Goal: Information Seeking & Learning: Learn about a topic

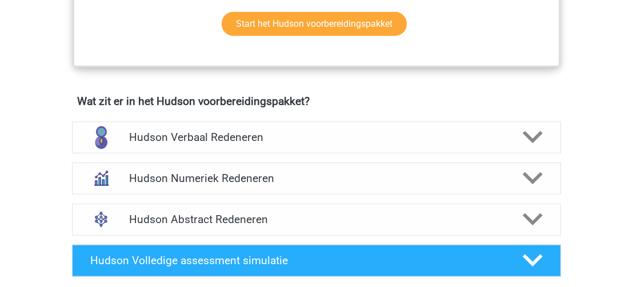
scroll to position [679, 0]
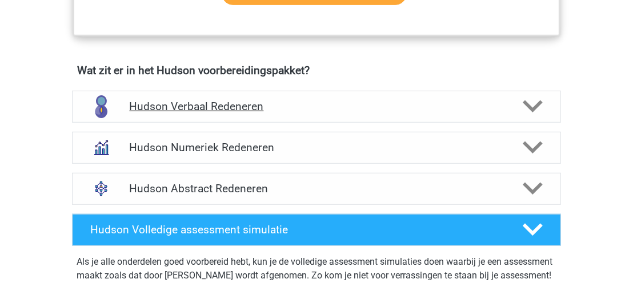
click at [537, 103] on polygon at bounding box center [533, 107] width 20 height 13
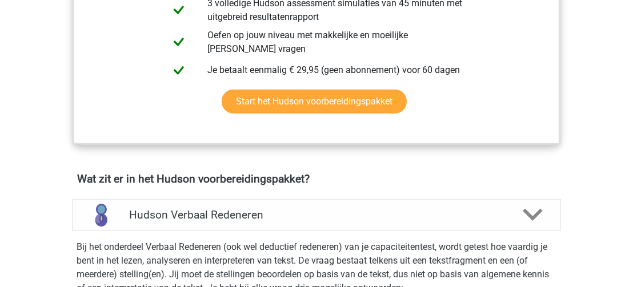
scroll to position [567, 0]
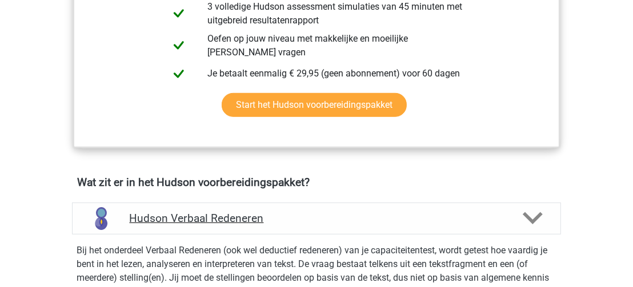
click at [533, 213] on icon at bounding box center [533, 219] width 20 height 20
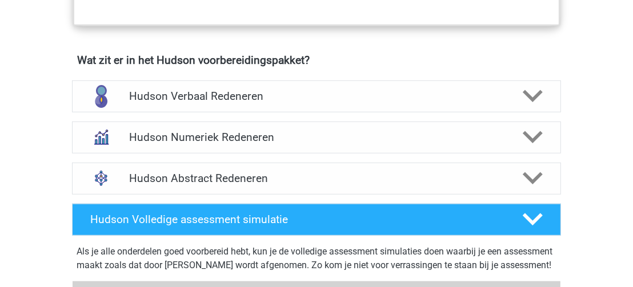
scroll to position [694, 0]
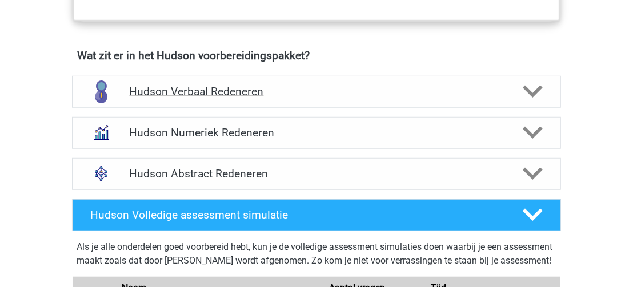
click at [529, 86] on icon at bounding box center [533, 92] width 20 height 20
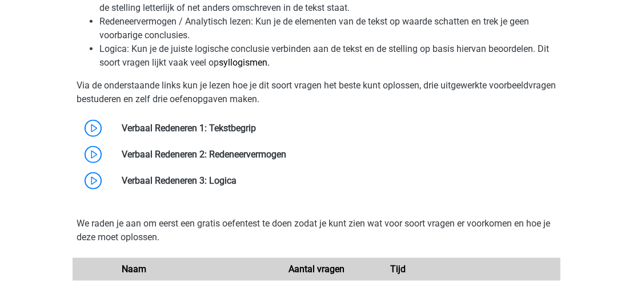
scroll to position [984, 0]
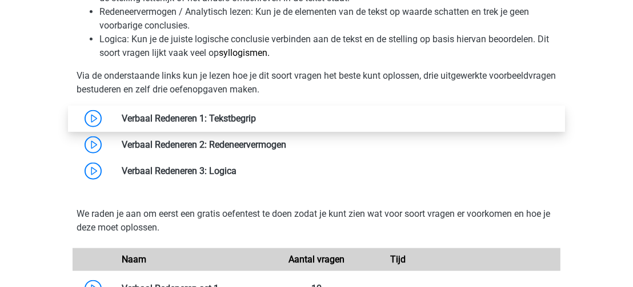
click at [256, 117] on link at bounding box center [256, 118] width 0 height 11
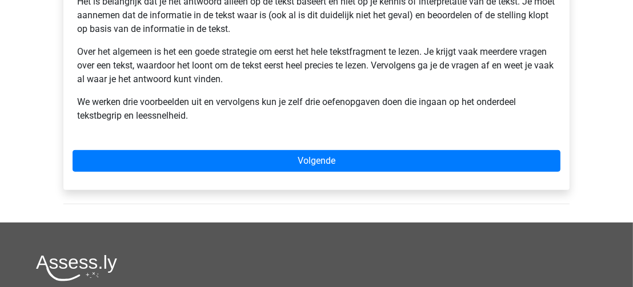
scroll to position [297, 0]
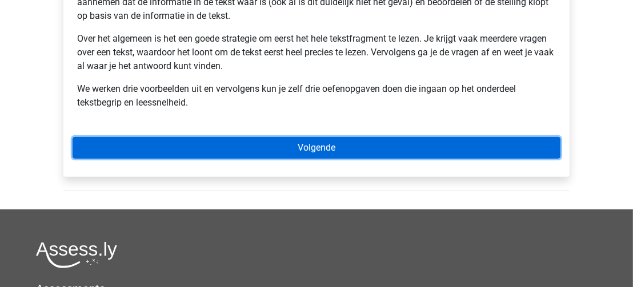
click at [353, 144] on link "Volgende" at bounding box center [317, 148] width 488 height 22
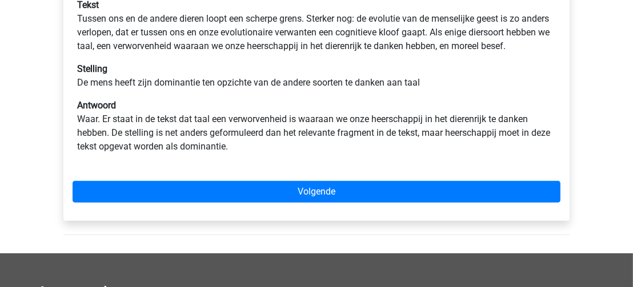
scroll to position [235, 0]
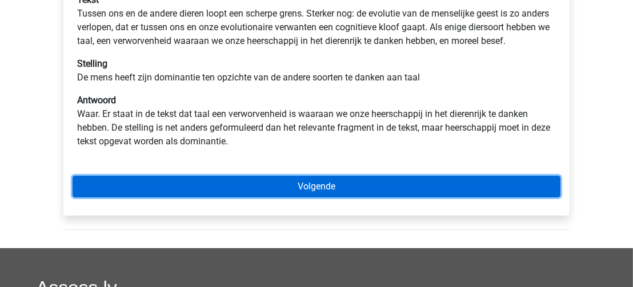
click at [486, 196] on link "Volgende" at bounding box center [317, 187] width 488 height 22
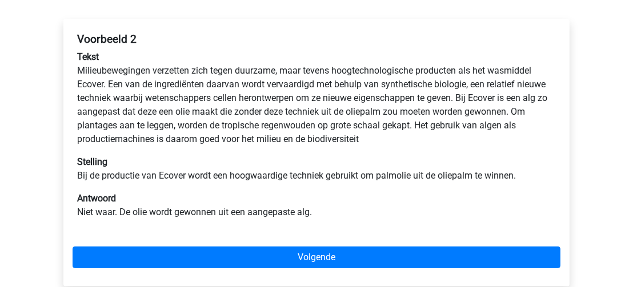
scroll to position [179, 0]
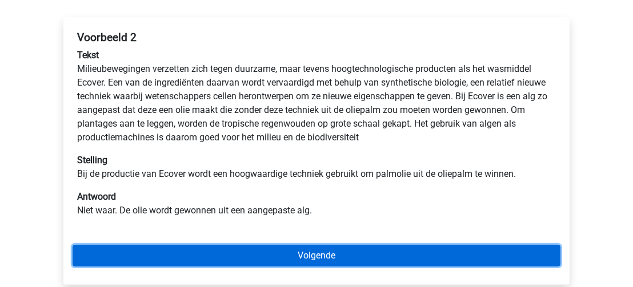
click at [484, 251] on link "Volgende" at bounding box center [317, 256] width 488 height 22
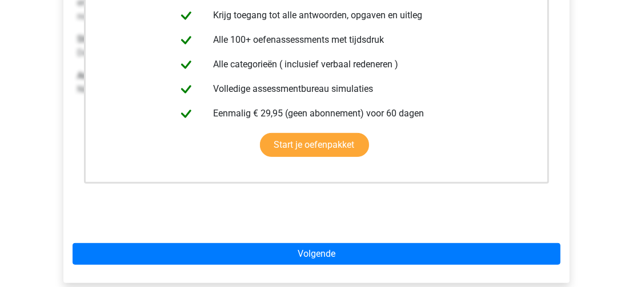
scroll to position [263, 0]
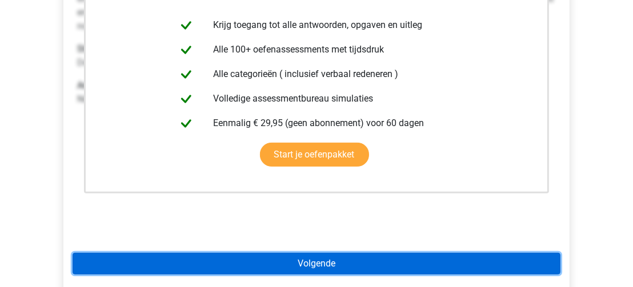
click at [450, 262] on link "Volgende" at bounding box center [317, 264] width 488 height 22
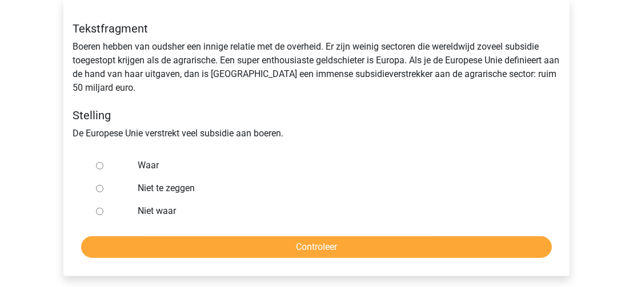
scroll to position [207, 0]
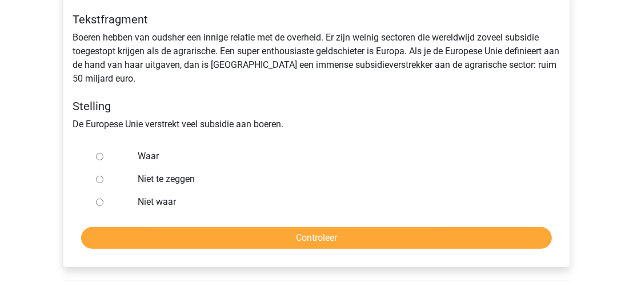
click at [98, 203] on input "Niet waar" at bounding box center [99, 202] width 7 height 7
radio input "true"
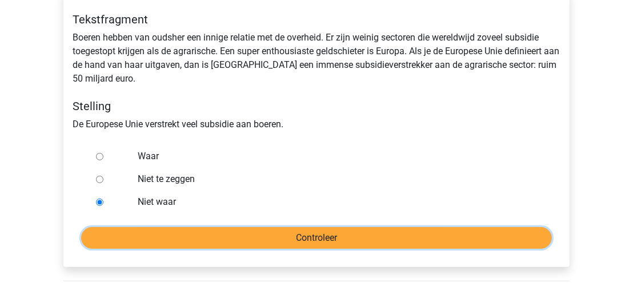
click at [218, 235] on input "Controleer" at bounding box center [316, 238] width 471 height 22
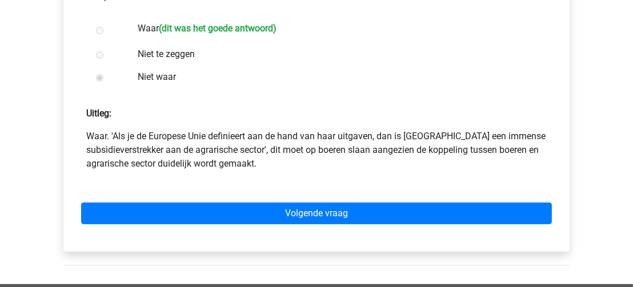
scroll to position [366, 0]
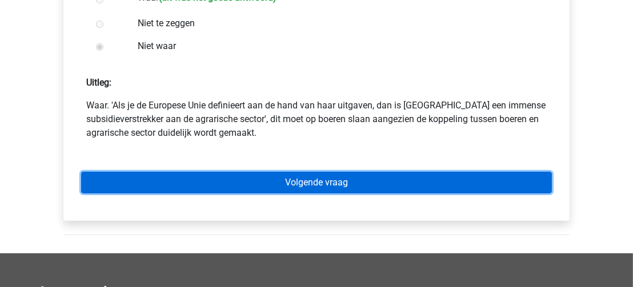
click at [505, 179] on link "Volgende vraag" at bounding box center [316, 183] width 471 height 22
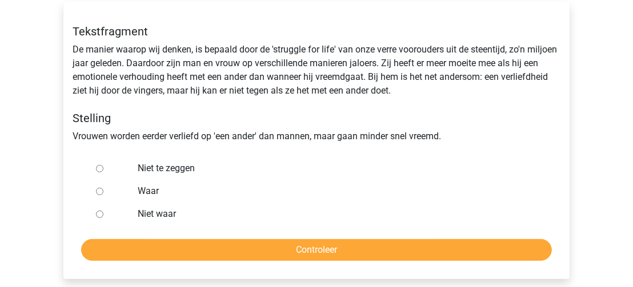
scroll to position [197, 0]
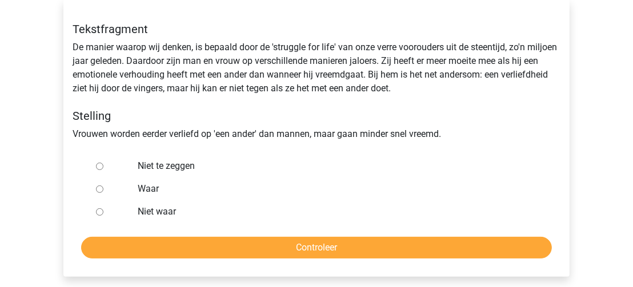
click at [98, 213] on input "Niet waar" at bounding box center [99, 212] width 7 height 7
radio input "true"
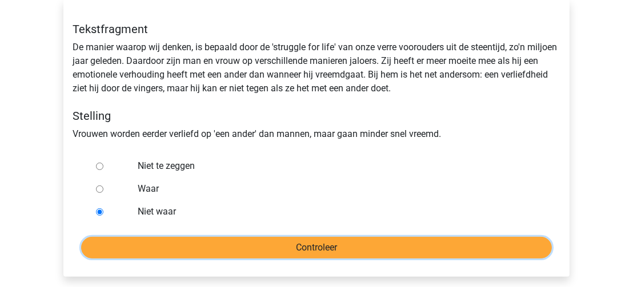
click at [314, 249] on input "Controleer" at bounding box center [316, 248] width 471 height 22
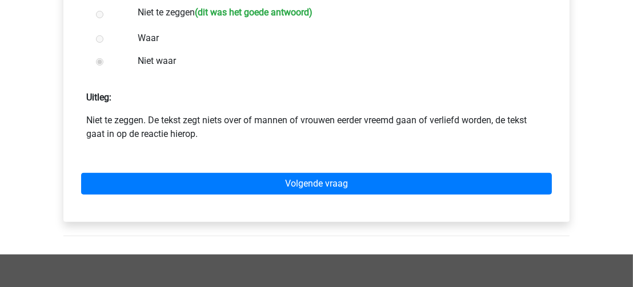
scroll to position [353, 0]
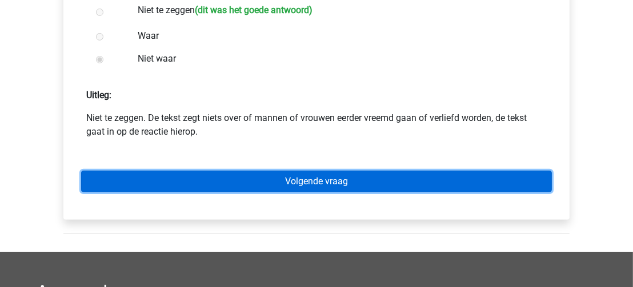
click at [508, 179] on link "Volgende vraag" at bounding box center [316, 182] width 471 height 22
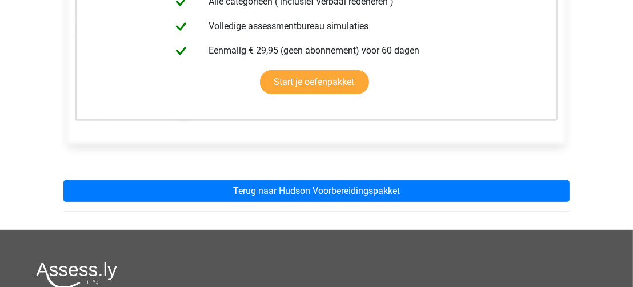
scroll to position [318, 0]
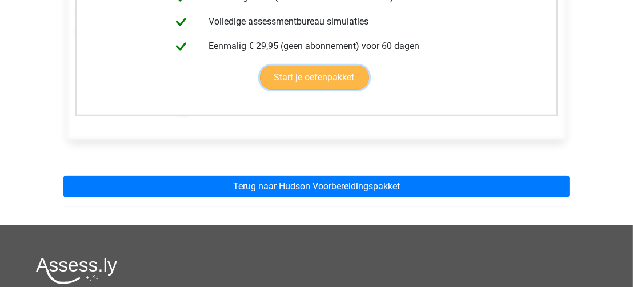
click at [334, 75] on link "Start je oefenpakket" at bounding box center [314, 78] width 109 height 24
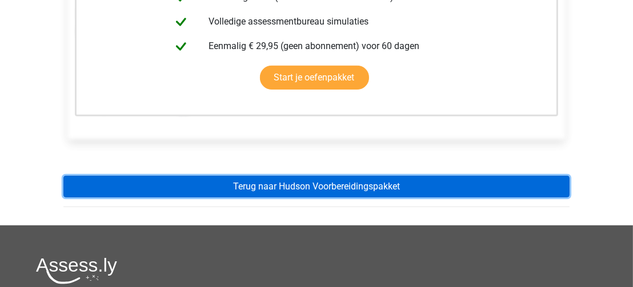
click at [341, 190] on link "Terug naar Hudson Voorbereidingspakket" at bounding box center [316, 187] width 506 height 22
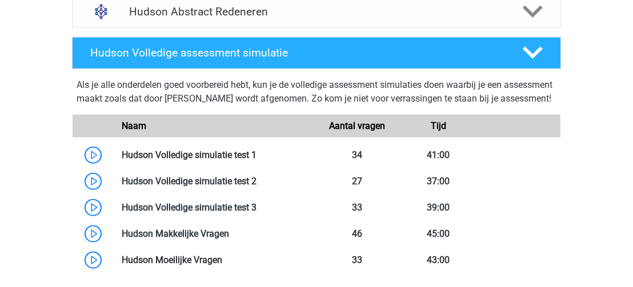
scroll to position [854, 0]
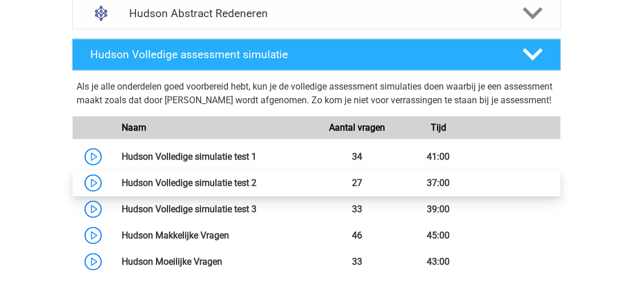
click at [257, 189] on link at bounding box center [257, 183] width 0 height 11
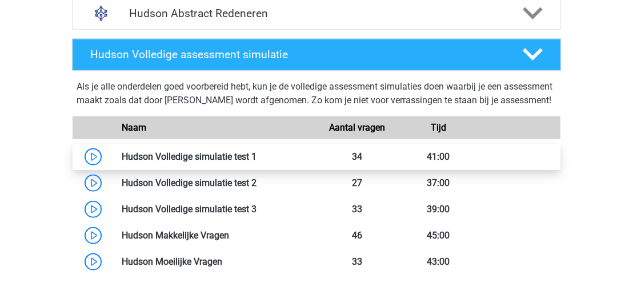
click at [257, 162] on link at bounding box center [257, 156] width 0 height 11
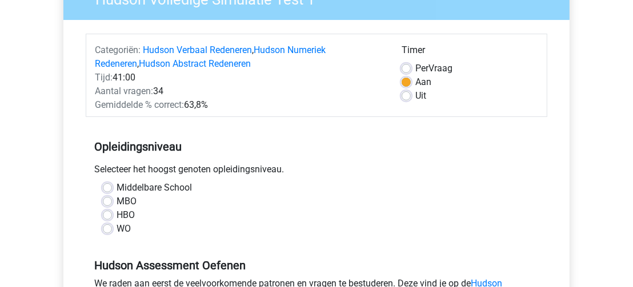
scroll to position [114, 0]
click at [117, 187] on label "Middelbare School" at bounding box center [154, 189] width 75 height 14
click at [107, 187] on input "Middelbare School" at bounding box center [107, 187] width 9 height 11
radio input "true"
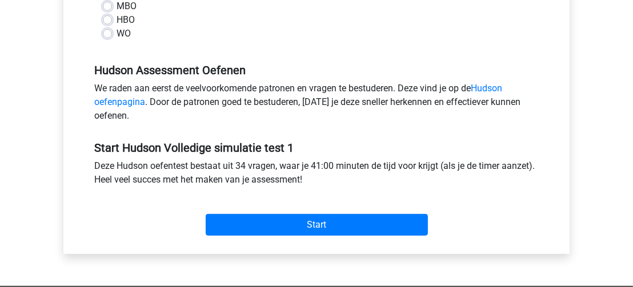
scroll to position [334, 0]
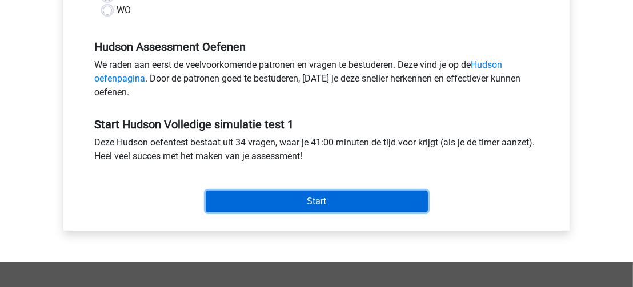
click at [382, 199] on input "Start" at bounding box center [317, 202] width 222 height 22
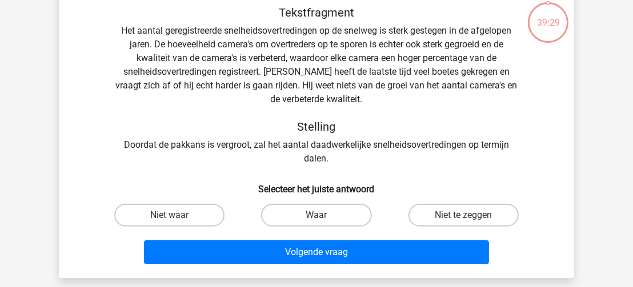
scroll to position [66, 0]
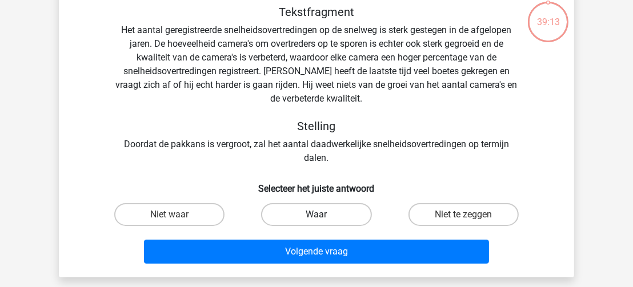
click at [334, 215] on label "Waar" at bounding box center [316, 214] width 110 height 23
click at [324, 215] on input "Waar" at bounding box center [320, 218] width 7 height 7
radio input "true"
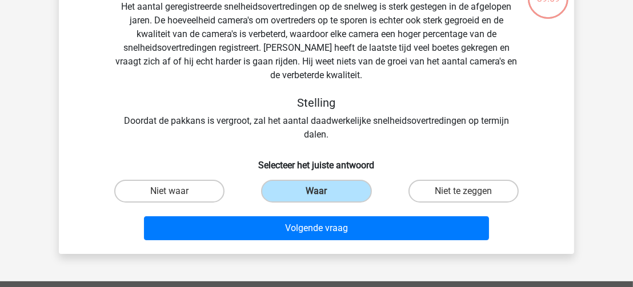
scroll to position [85, 0]
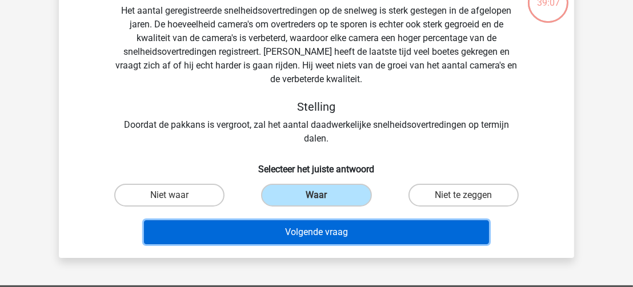
click at [422, 227] on button "Volgende vraag" at bounding box center [317, 233] width 346 height 24
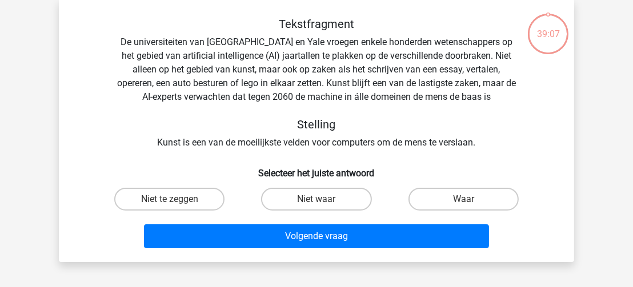
scroll to position [53, 0]
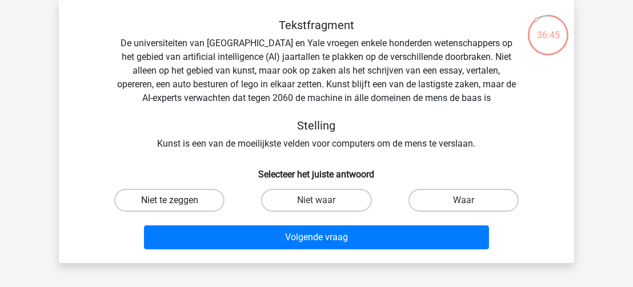
click at [184, 201] on label "Niet te zeggen" at bounding box center [169, 200] width 110 height 23
click at [177, 201] on input "Niet te zeggen" at bounding box center [173, 204] width 7 height 7
radio input "true"
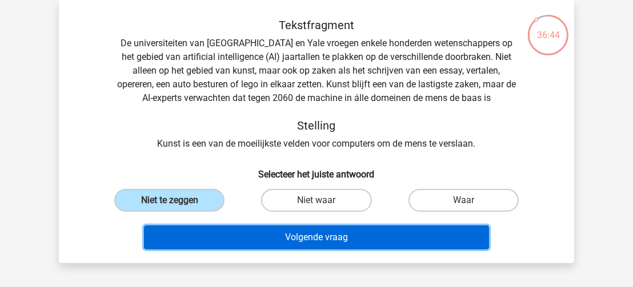
click at [233, 234] on button "Volgende vraag" at bounding box center [317, 238] width 346 height 24
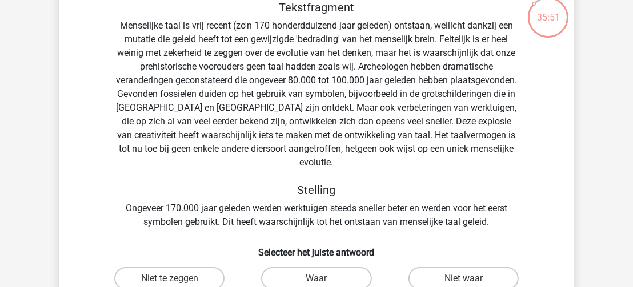
scroll to position [65, 0]
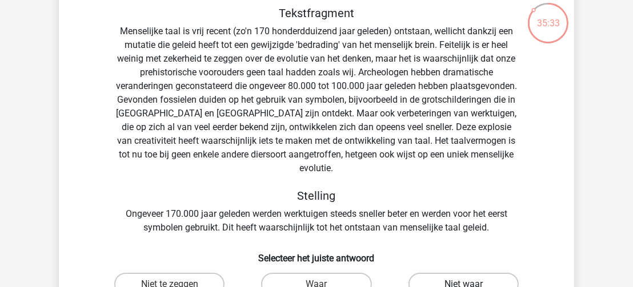
click at [476, 273] on label "Niet waar" at bounding box center [464, 284] width 110 height 23
click at [471, 285] on input "Niet waar" at bounding box center [467, 288] width 7 height 7
radio input "true"
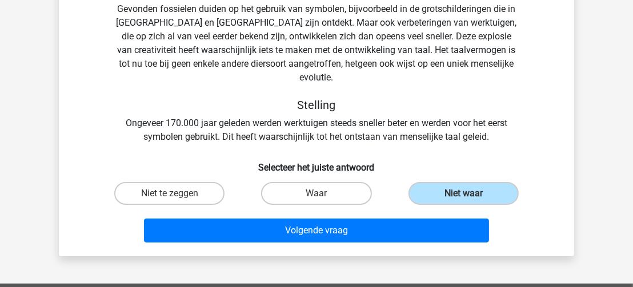
scroll to position [165, 0]
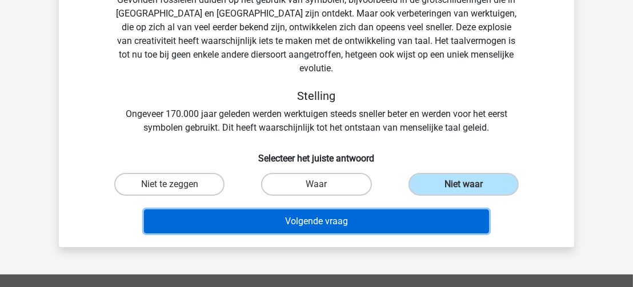
click at [398, 210] on button "Volgende vraag" at bounding box center [317, 222] width 346 height 24
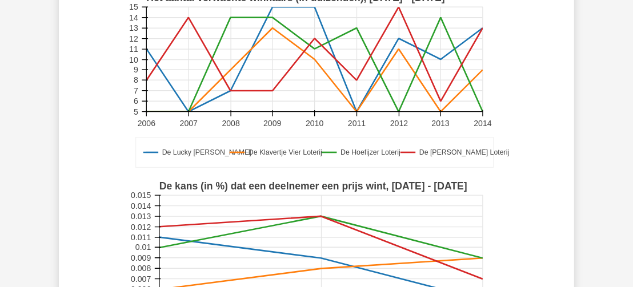
scroll to position [118, 0]
drag, startPoint x: 633, startPoint y: 109, endPoint x: 635, endPoint y: 87, distance: 21.8
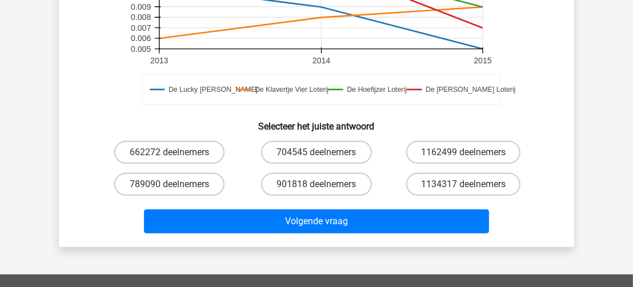
scroll to position [371, 0]
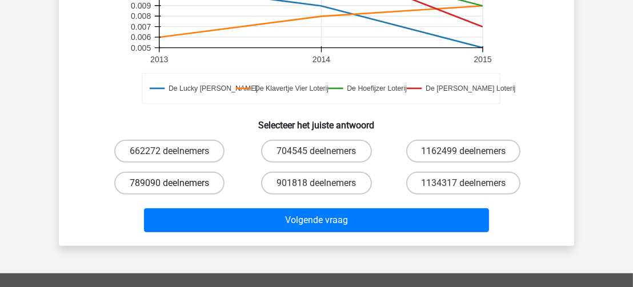
click at [179, 179] on label "789090 deelnemers" at bounding box center [169, 183] width 110 height 23
click at [177, 183] on input "789090 deelnemers" at bounding box center [173, 186] width 7 height 7
radio input "true"
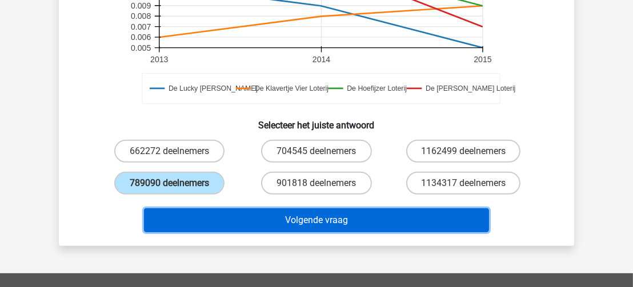
click at [259, 219] on button "Volgende vraag" at bounding box center [317, 221] width 346 height 24
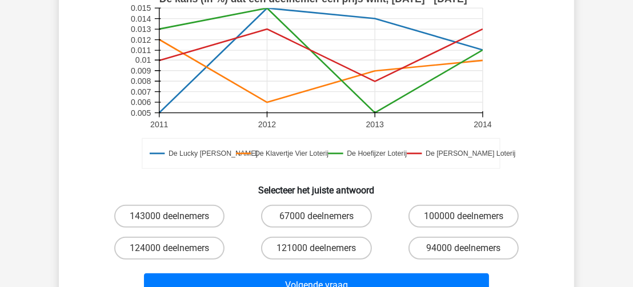
scroll to position [307, 0]
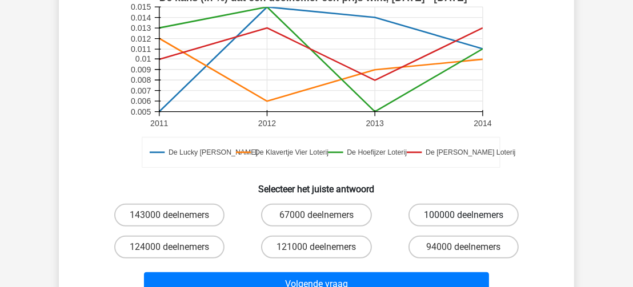
click at [461, 218] on label "100000 deelnemers" at bounding box center [464, 215] width 110 height 23
click at [464, 218] on input "100000 deelnemers" at bounding box center [467, 218] width 7 height 7
radio input "true"
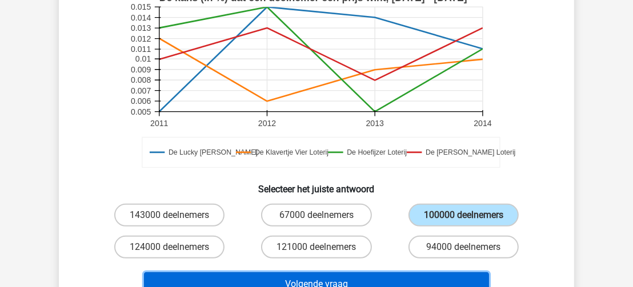
click at [431, 278] on button "Volgende vraag" at bounding box center [317, 285] width 346 height 24
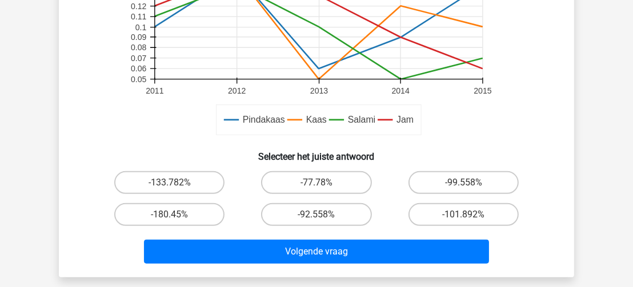
scroll to position [366, 0]
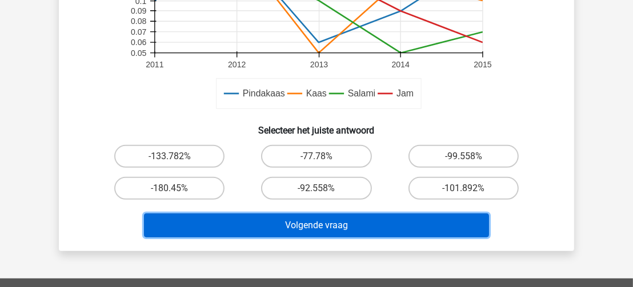
click at [387, 225] on button "Volgende vraag" at bounding box center [317, 226] width 346 height 24
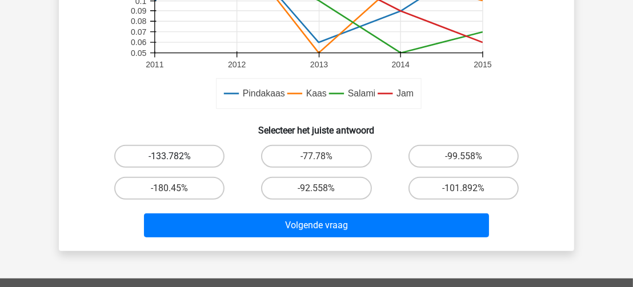
click at [179, 154] on label "-133.782%" at bounding box center [169, 156] width 110 height 23
click at [177, 157] on input "-133.782%" at bounding box center [173, 160] width 7 height 7
radio input "true"
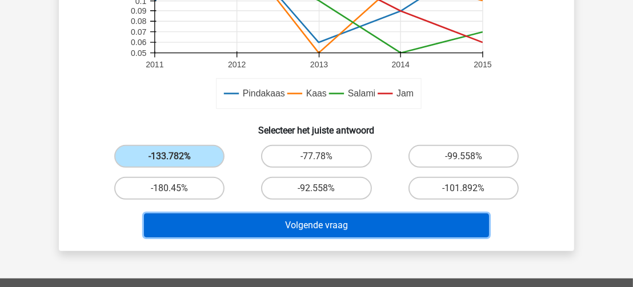
click at [303, 225] on button "Volgende vraag" at bounding box center [317, 226] width 346 height 24
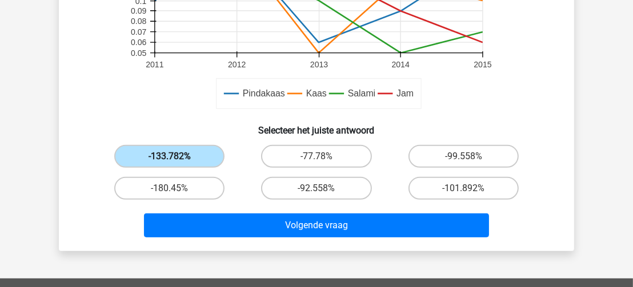
click at [173, 154] on label "-133.782%" at bounding box center [169, 156] width 110 height 23
click at [173, 157] on input "-133.782%" at bounding box center [173, 160] width 7 height 7
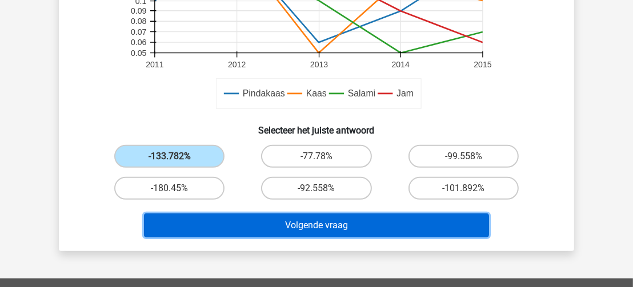
click at [290, 226] on button "Volgende vraag" at bounding box center [317, 226] width 346 height 24
click at [290, 225] on button "Volgende vraag" at bounding box center [317, 226] width 346 height 24
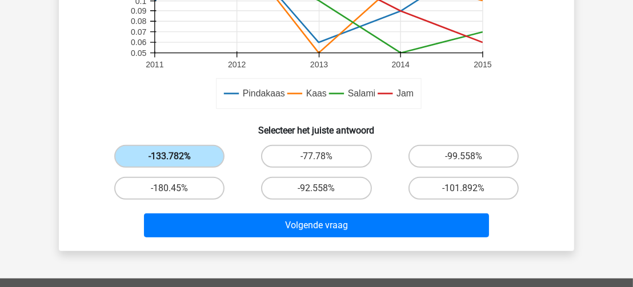
click at [203, 162] on label "-133.782%" at bounding box center [169, 156] width 110 height 23
click at [177, 162] on input "-133.782%" at bounding box center [173, 160] width 7 height 7
drag, startPoint x: 203, startPoint y: 162, endPoint x: 223, endPoint y: 171, distance: 22.5
click at [223, 171] on div "-133.782%" at bounding box center [169, 157] width 147 height 32
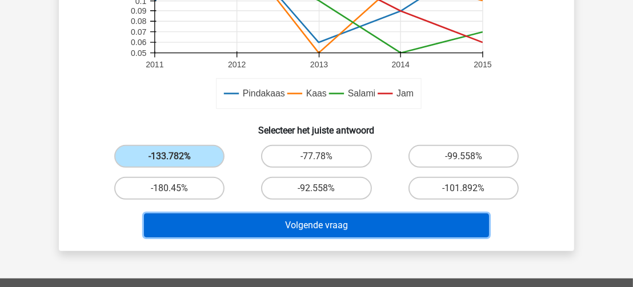
click at [261, 233] on button "Volgende vraag" at bounding box center [317, 226] width 346 height 24
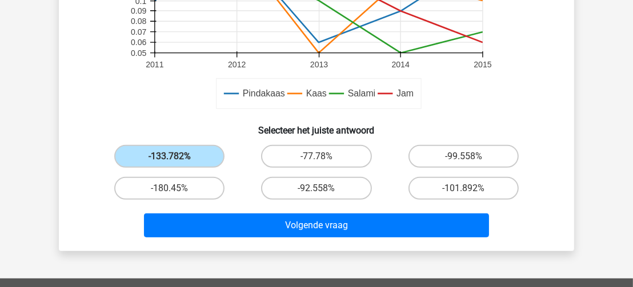
click at [138, 175] on div "-180.45%" at bounding box center [169, 189] width 147 height 32
click at [500, 101] on rect at bounding box center [317, 22] width 377 height 189
click at [449, 188] on label "-101.892%" at bounding box center [464, 188] width 110 height 23
click at [464, 189] on input "-101.892%" at bounding box center [467, 192] width 7 height 7
radio input "true"
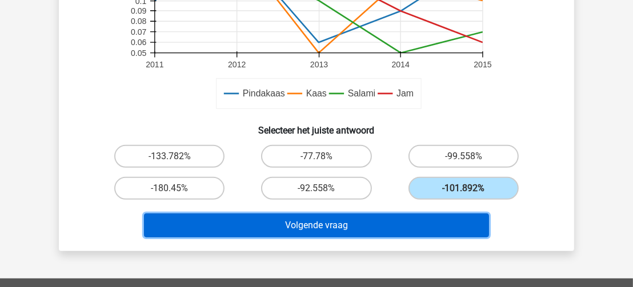
click at [370, 224] on button "Volgende vraag" at bounding box center [317, 226] width 346 height 24
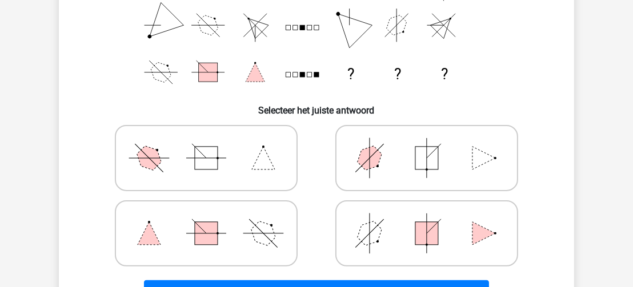
scroll to position [198, 0]
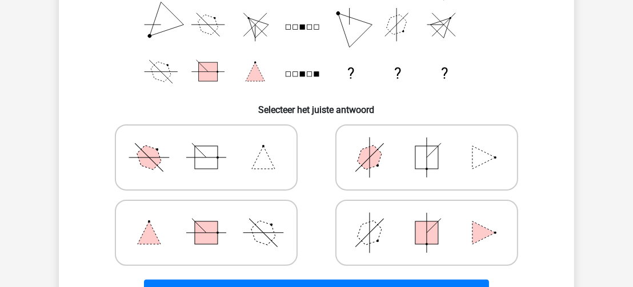
click at [445, 159] on icon at bounding box center [426, 157] width 171 height 57
click at [434, 143] on input "radio" at bounding box center [430, 139] width 7 height 7
radio input "true"
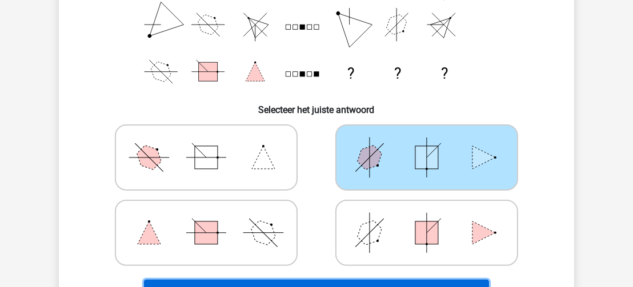
click at [478, 282] on button "Volgende vraag" at bounding box center [317, 292] width 346 height 24
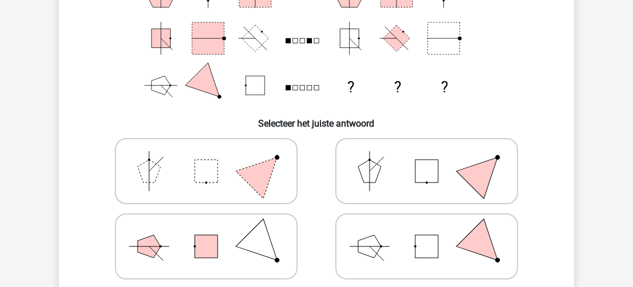
scroll to position [194, 0]
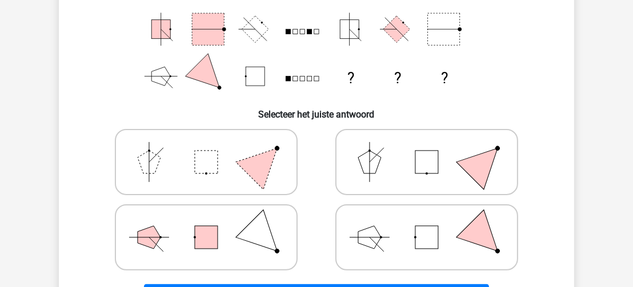
click at [438, 241] on icon at bounding box center [426, 237] width 171 height 57
click at [434, 223] on input "radio" at bounding box center [430, 219] width 7 height 7
radio input "true"
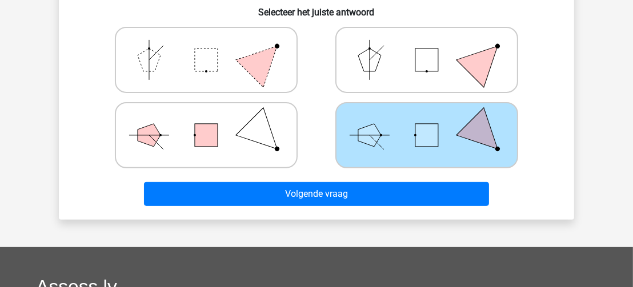
scroll to position [300, 0]
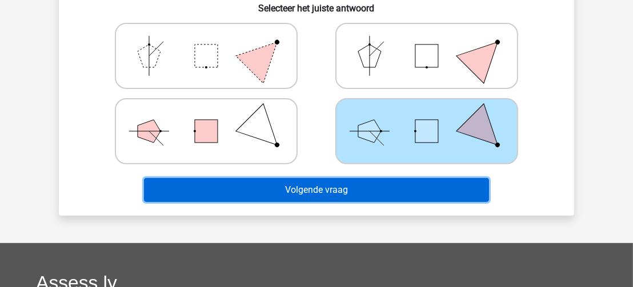
click at [464, 193] on button "Volgende vraag" at bounding box center [317, 190] width 346 height 24
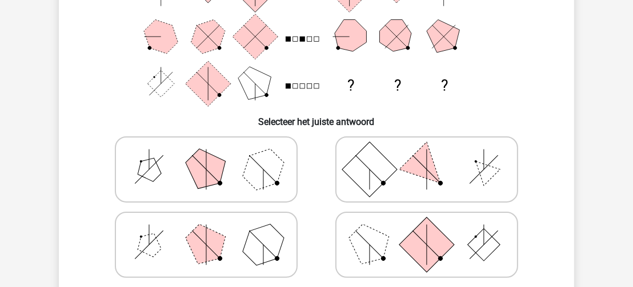
scroll to position [189, 0]
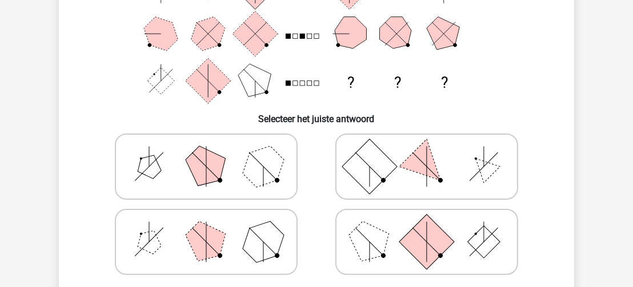
click at [227, 167] on icon at bounding box center [206, 166] width 171 height 57
click at [214, 153] on input "radio" at bounding box center [209, 148] width 7 height 7
radio input "true"
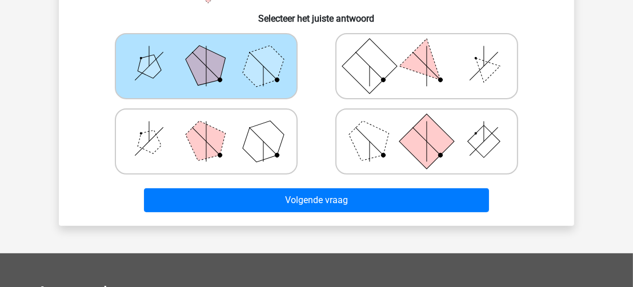
scroll to position [290, 0]
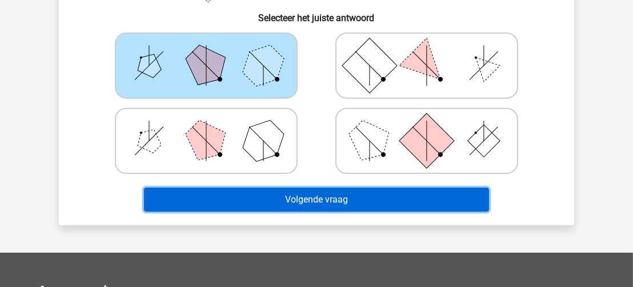
click at [428, 199] on button "Volgende vraag" at bounding box center [317, 200] width 346 height 24
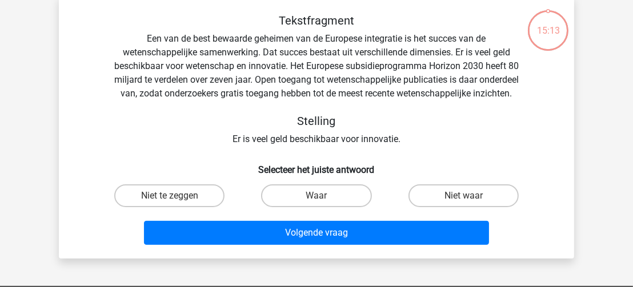
scroll to position [53, 0]
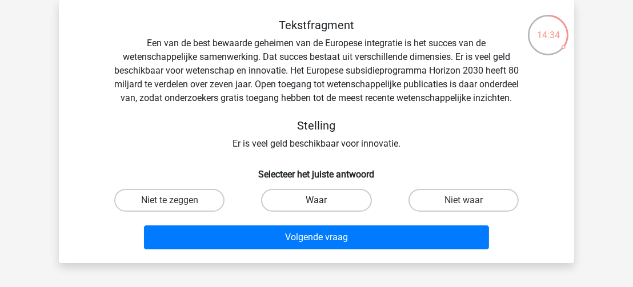
click at [326, 212] on label "Waar" at bounding box center [316, 200] width 110 height 23
click at [324, 208] on input "Waar" at bounding box center [320, 204] width 7 height 7
radio input "true"
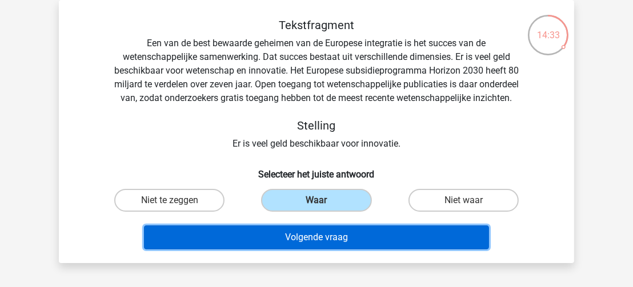
click at [340, 250] on button "Volgende vraag" at bounding box center [317, 238] width 346 height 24
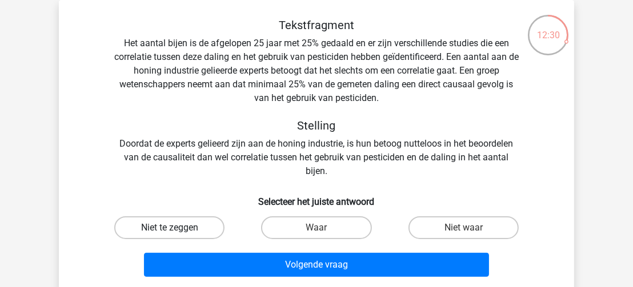
click at [187, 225] on label "Niet te zeggen" at bounding box center [169, 228] width 110 height 23
click at [177, 228] on input "Niet te zeggen" at bounding box center [173, 231] width 7 height 7
radio input "true"
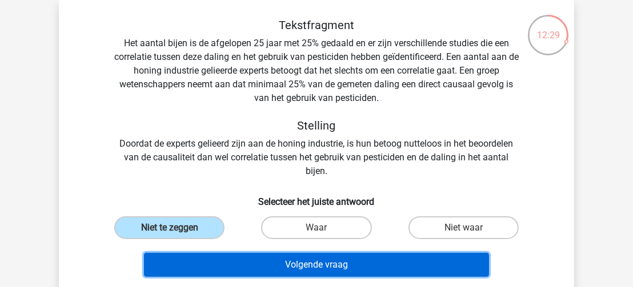
click at [228, 260] on button "Volgende vraag" at bounding box center [317, 265] width 346 height 24
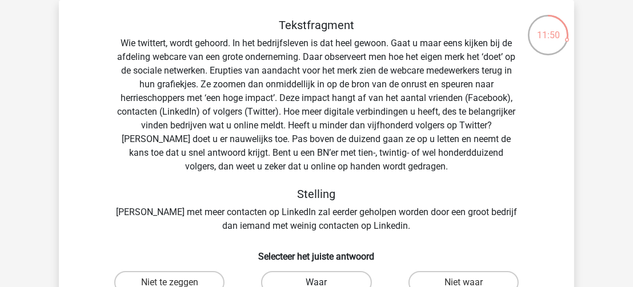
click at [298, 282] on label "Waar" at bounding box center [316, 282] width 110 height 23
click at [317, 283] on input "Waar" at bounding box center [320, 286] width 7 height 7
radio input "true"
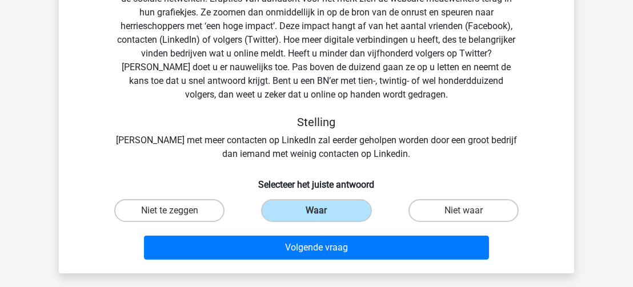
scroll to position [163, 0]
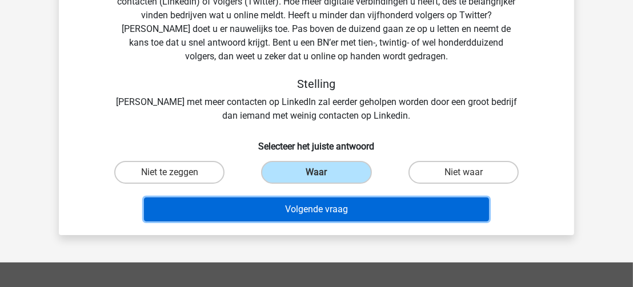
click at [469, 211] on button "Volgende vraag" at bounding box center [317, 210] width 346 height 24
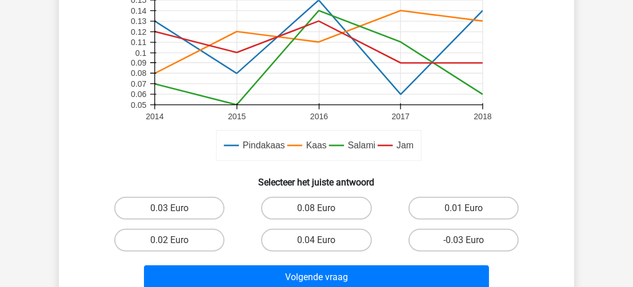
scroll to position [341, 0]
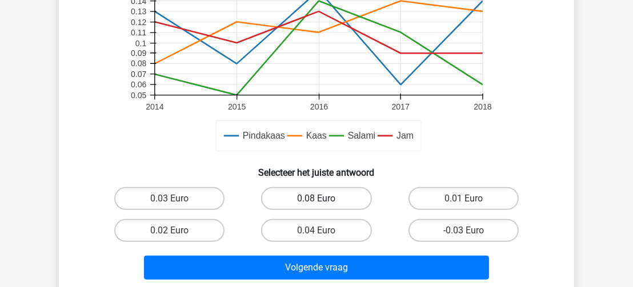
click at [333, 199] on label "0.08 Euro" at bounding box center [316, 198] width 110 height 23
click at [324, 199] on input "0.08 Euro" at bounding box center [320, 202] width 7 height 7
radio input "true"
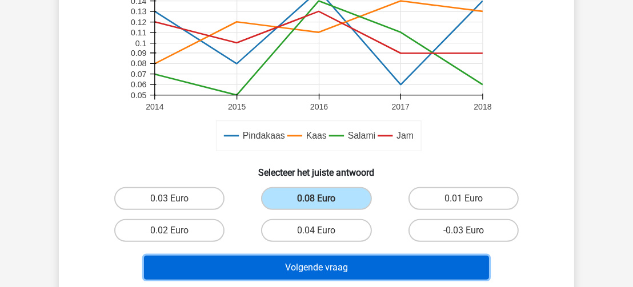
click at [346, 269] on button "Volgende vraag" at bounding box center [317, 268] width 346 height 24
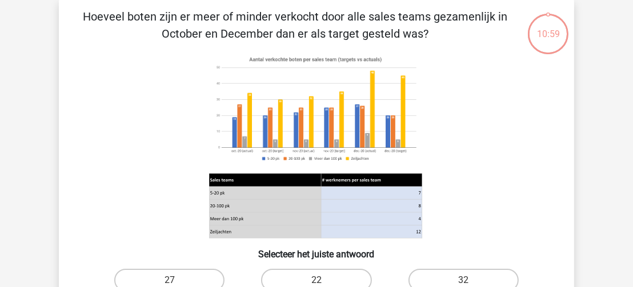
scroll to position [53, 0]
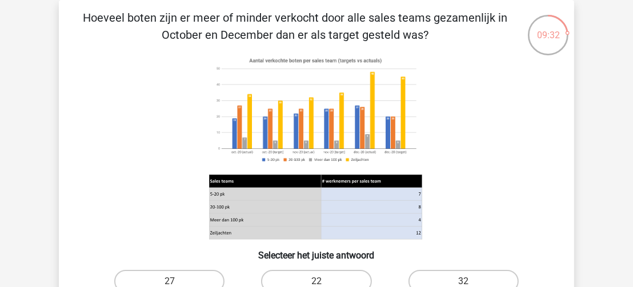
click at [304, 143] on image at bounding box center [315, 110] width 213 height 115
click at [452, 139] on icon at bounding box center [316, 147] width 461 height 189
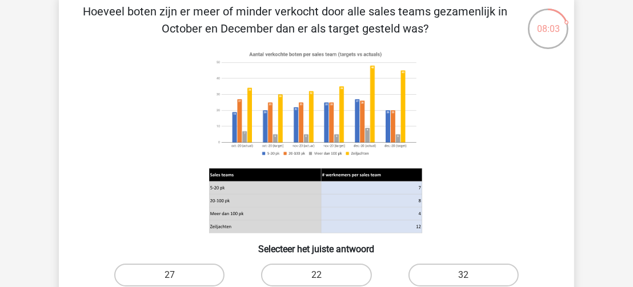
scroll to position [49, 0]
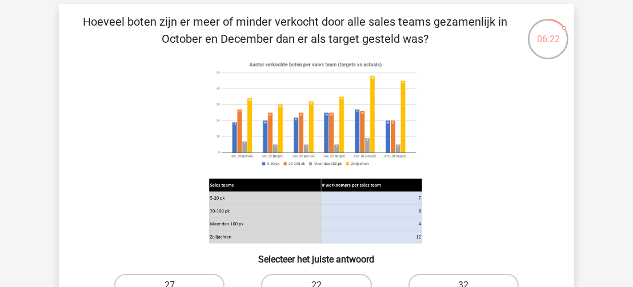
click at [565, 131] on div "Hoeveel boten zijn er meer of minder verkocht door alle sales teams gezamenlijk…" at bounding box center [316, 192] width 506 height 358
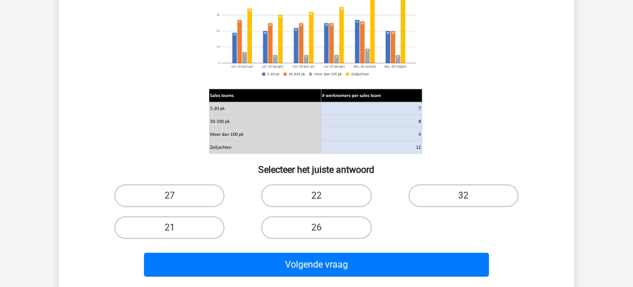
scroll to position [143, 0]
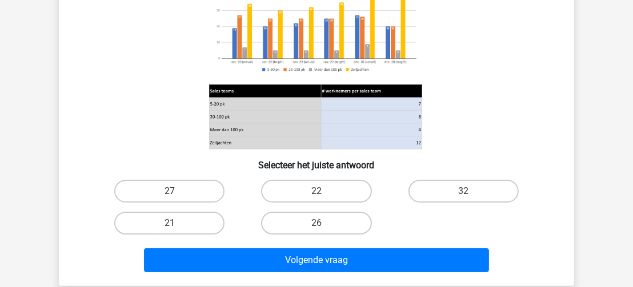
click at [322, 225] on input "26" at bounding box center [320, 226] width 7 height 7
radio input "true"
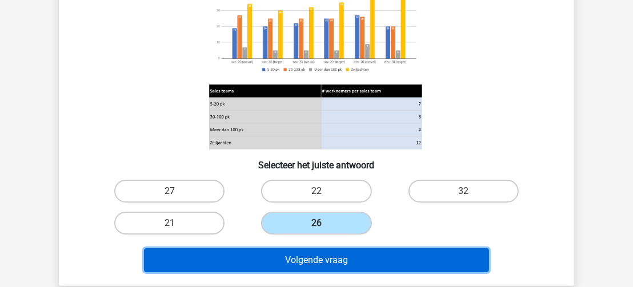
click at [331, 261] on button "Volgende vraag" at bounding box center [317, 261] width 346 height 24
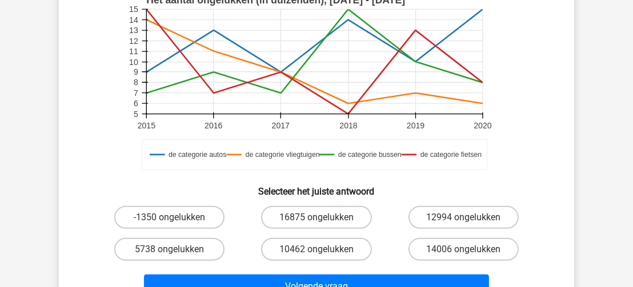
scroll to position [323, 0]
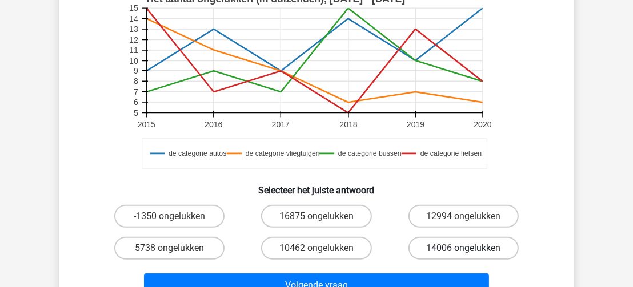
click at [439, 245] on label "14006 ongelukken" at bounding box center [464, 248] width 110 height 23
click at [464, 249] on input "14006 ongelukken" at bounding box center [467, 252] width 7 height 7
radio input "true"
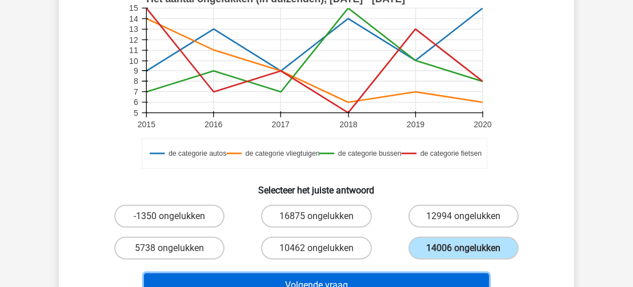
click at [408, 282] on button "Volgende vraag" at bounding box center [317, 286] width 346 height 24
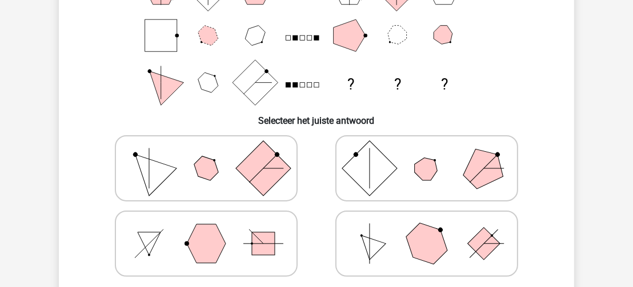
scroll to position [193, 0]
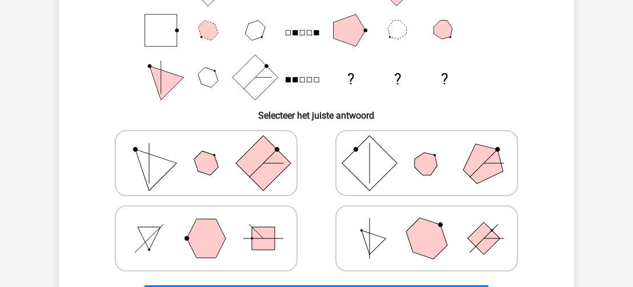
click at [456, 234] on icon at bounding box center [426, 238] width 171 height 57
click at [434, 225] on input "radio" at bounding box center [430, 220] width 7 height 7
radio input "true"
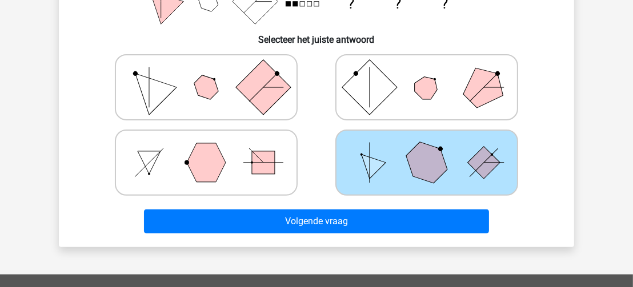
scroll to position [283, 0]
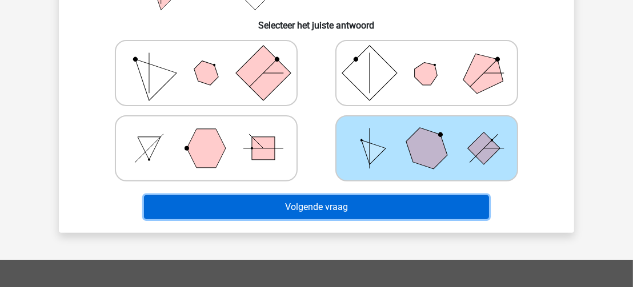
click at [441, 203] on button "Volgende vraag" at bounding box center [317, 207] width 346 height 24
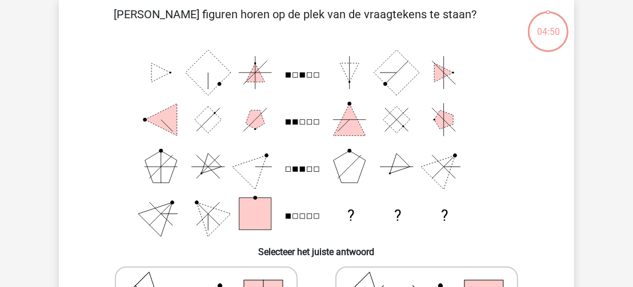
scroll to position [53, 0]
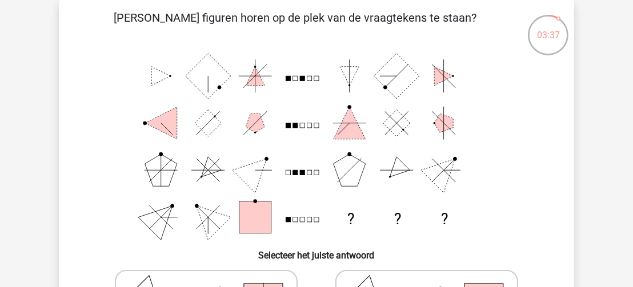
click at [556, 162] on div "? ? ?" at bounding box center [316, 147] width 479 height 189
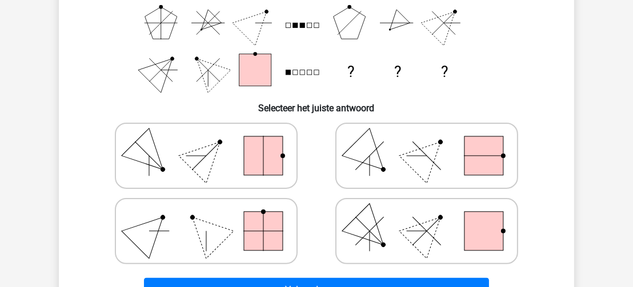
scroll to position [202, 0]
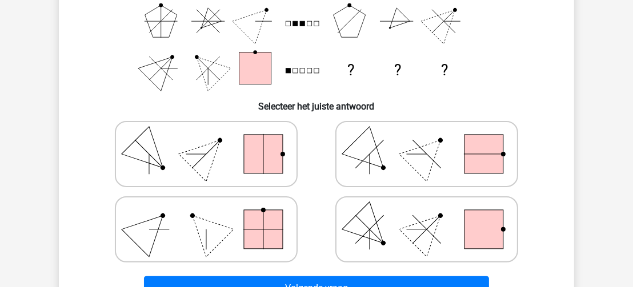
click at [433, 227] on polygon at bounding box center [427, 229] width 55 height 55
click at [433, 215] on input "radio" at bounding box center [430, 211] width 7 height 7
radio input "true"
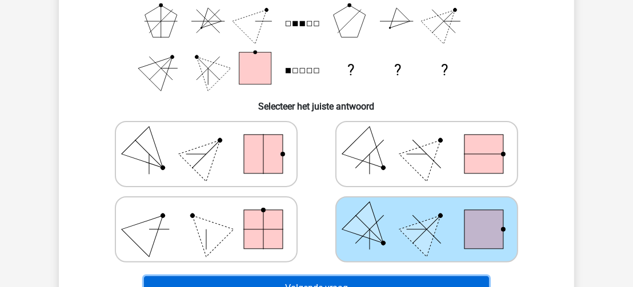
click at [444, 281] on button "Volgende vraag" at bounding box center [317, 289] width 346 height 24
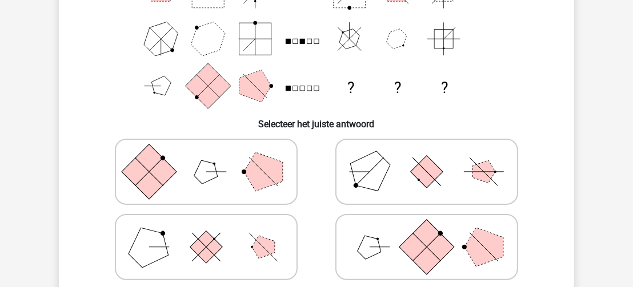
scroll to position [185, 0]
click at [469, 244] on polygon at bounding box center [484, 246] width 39 height 39
click at [434, 233] on input "radio" at bounding box center [430, 228] width 7 height 7
radio input "true"
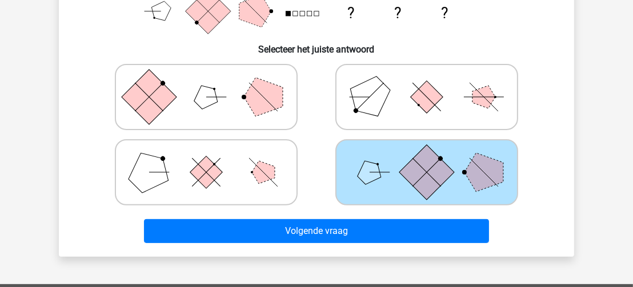
scroll to position [264, 0]
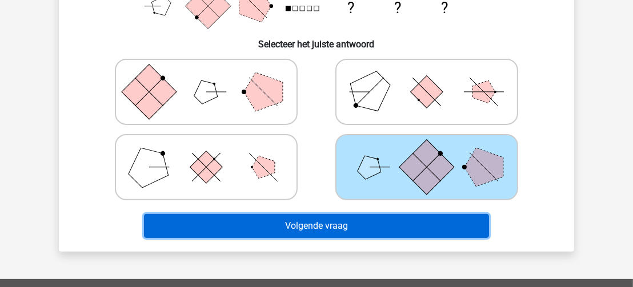
click at [468, 226] on button "Volgende vraag" at bounding box center [317, 226] width 346 height 24
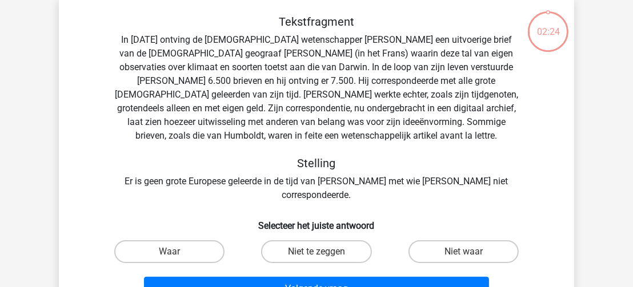
scroll to position [53, 0]
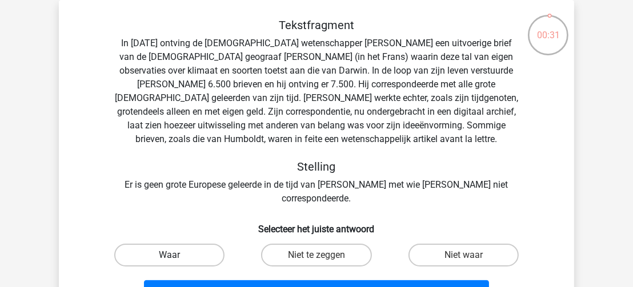
click at [198, 244] on label "Waar" at bounding box center [169, 255] width 110 height 23
click at [177, 255] on input "Waar" at bounding box center [173, 258] width 7 height 7
radio input "true"
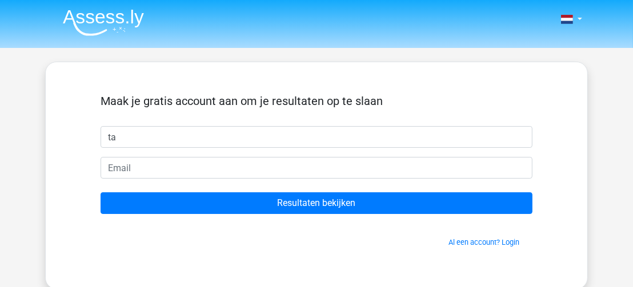
type input "[PERSON_NAME]"
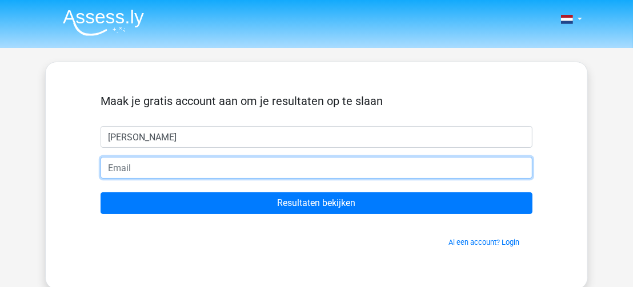
click at [119, 174] on input "email" at bounding box center [317, 168] width 432 height 22
type input "[EMAIL_ADDRESS][DOMAIN_NAME]"
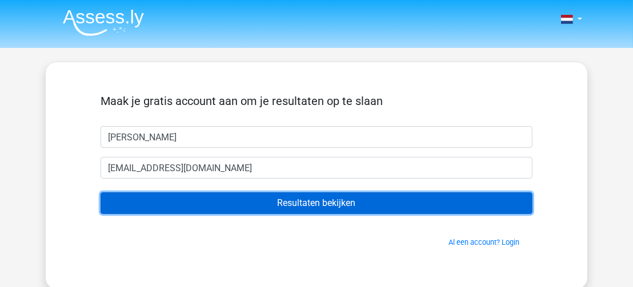
click at [222, 206] on input "Resultaten bekijken" at bounding box center [317, 204] width 432 height 22
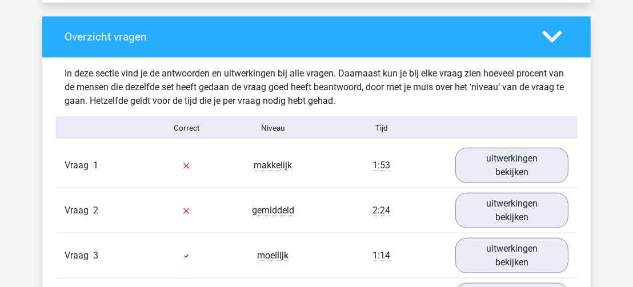
scroll to position [1104, 0]
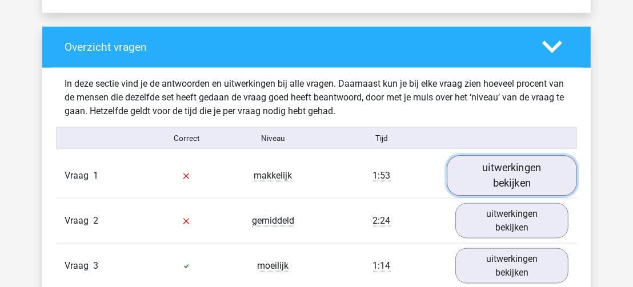
click at [505, 163] on link "uitwerkingen bekijken" at bounding box center [512, 175] width 130 height 41
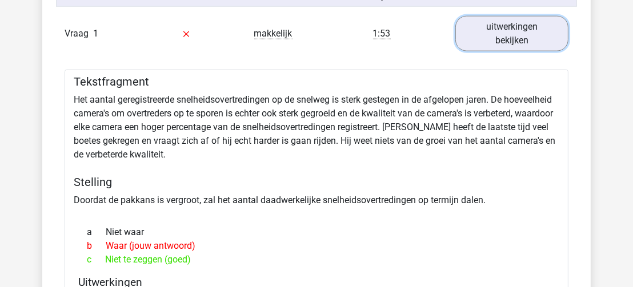
scroll to position [1201, 0]
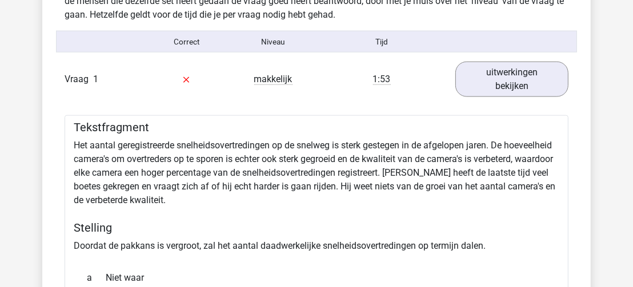
click at [83, 73] on span "Vraag" at bounding box center [79, 80] width 29 height 14
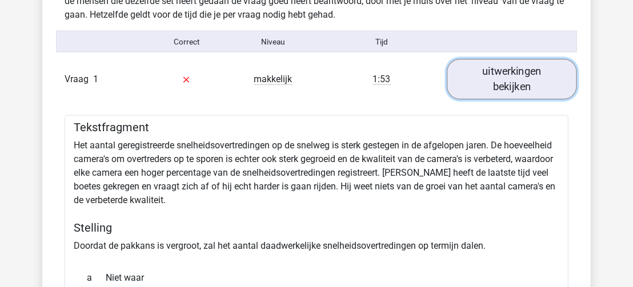
click at [514, 71] on link "uitwerkingen bekijken" at bounding box center [512, 79] width 130 height 41
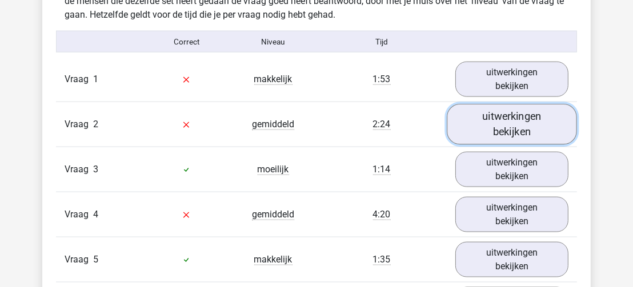
click at [511, 112] on link "uitwerkingen bekijken" at bounding box center [512, 124] width 130 height 41
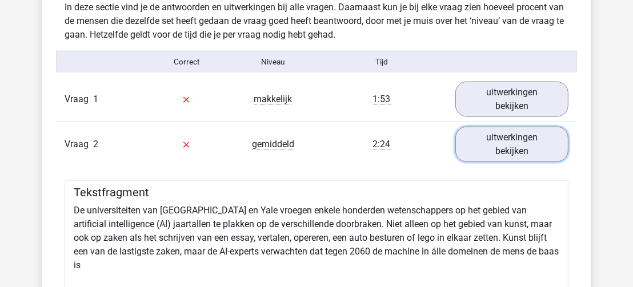
scroll to position [1157, 0]
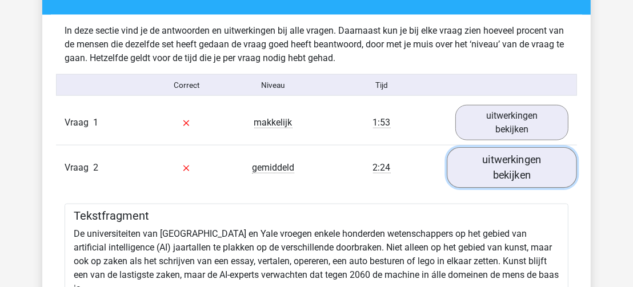
click at [518, 163] on link "uitwerkingen bekijken" at bounding box center [512, 167] width 130 height 41
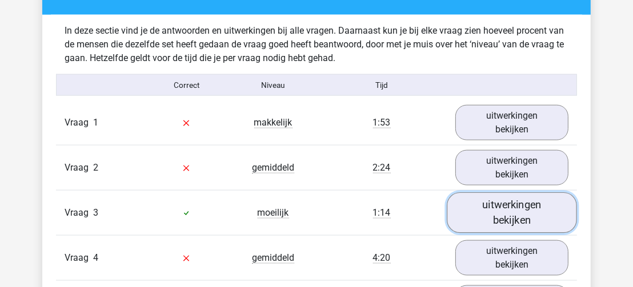
click at [516, 205] on link "uitwerkingen bekijken" at bounding box center [512, 213] width 130 height 41
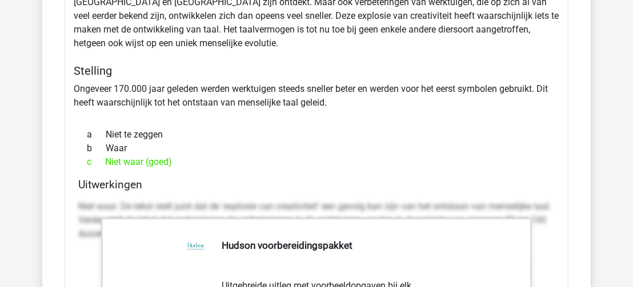
scroll to position [1515, 0]
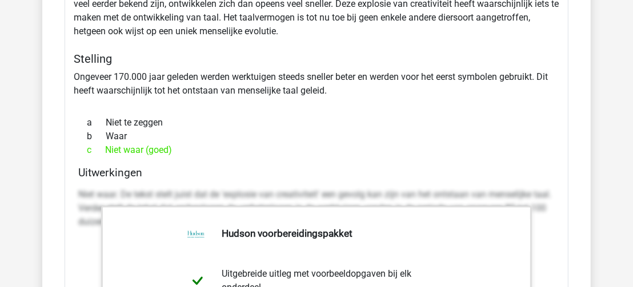
click at [490, 189] on p "Niet waar. De tekst stelt juist dat de 'explosie van creativiteit' een gevolg k…" at bounding box center [316, 209] width 477 height 41
click at [121, 166] on h4 "Uitwerkingen" at bounding box center [316, 172] width 477 height 13
click at [85, 194] on p "Niet waar. De tekst stelt juist dat de 'explosie van creativiteit' een gevolg k…" at bounding box center [316, 209] width 477 height 41
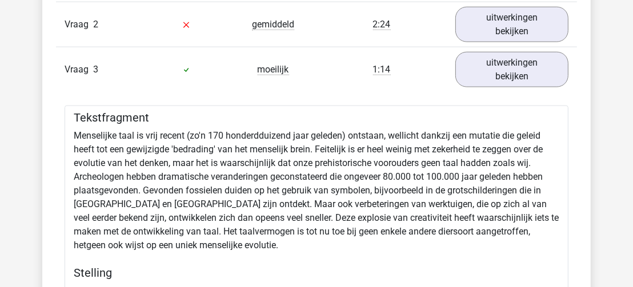
scroll to position [1307, 0]
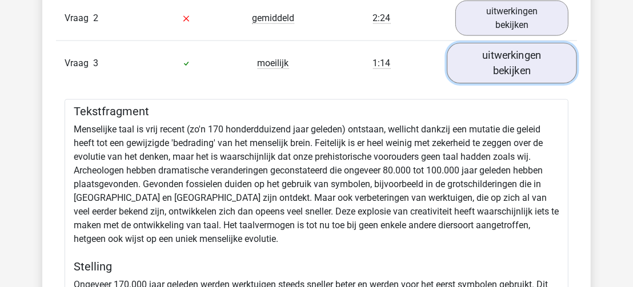
click at [514, 54] on link "uitwerkingen bekijken" at bounding box center [512, 63] width 130 height 41
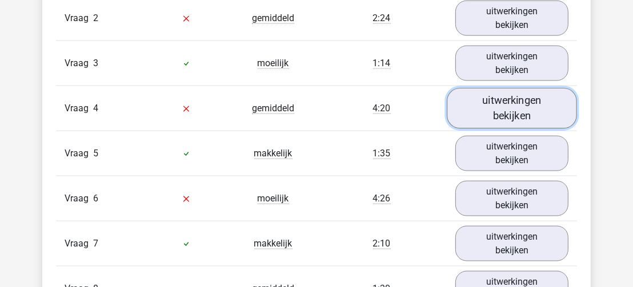
click at [514, 96] on link "uitwerkingen bekijken" at bounding box center [512, 108] width 130 height 41
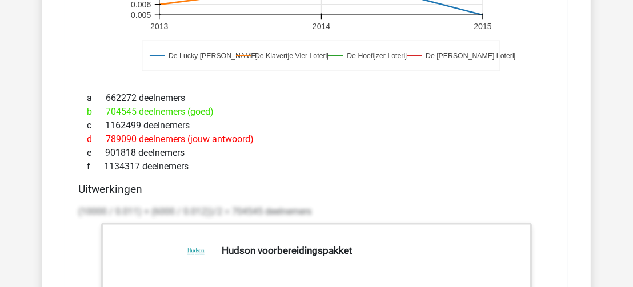
scroll to position [1739, 0]
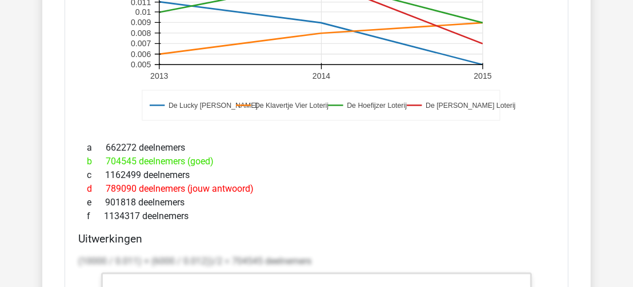
click at [280, 255] on p "(10000 / 0.011) + (6000 / 0.012))/2 = 704545 deelnemers" at bounding box center [316, 262] width 477 height 14
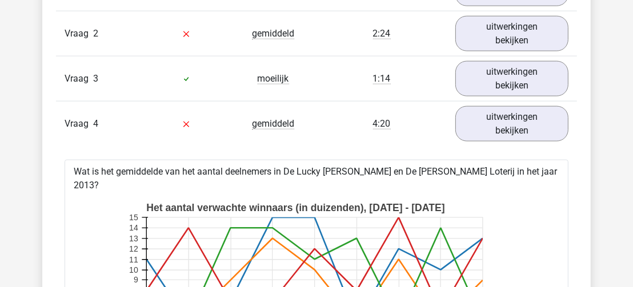
scroll to position [1285, 0]
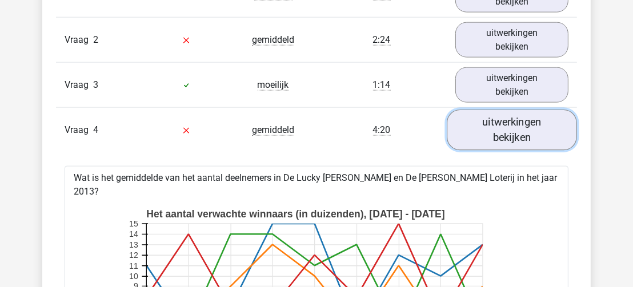
click at [528, 125] on link "uitwerkingen bekijken" at bounding box center [512, 130] width 130 height 41
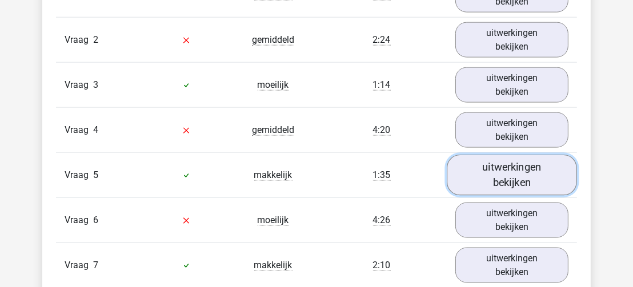
click at [515, 169] on link "uitwerkingen bekijken" at bounding box center [512, 175] width 130 height 41
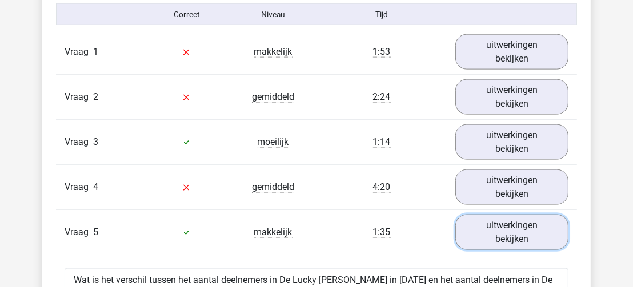
scroll to position [1222, 0]
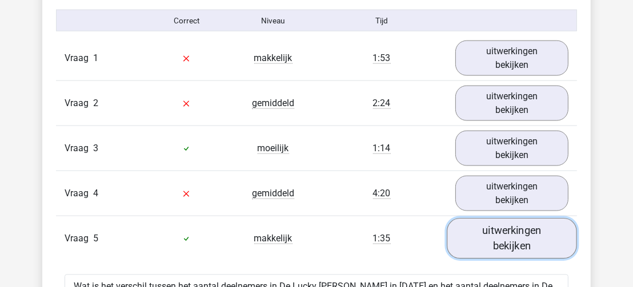
click at [542, 230] on link "uitwerkingen bekijken" at bounding box center [512, 238] width 130 height 41
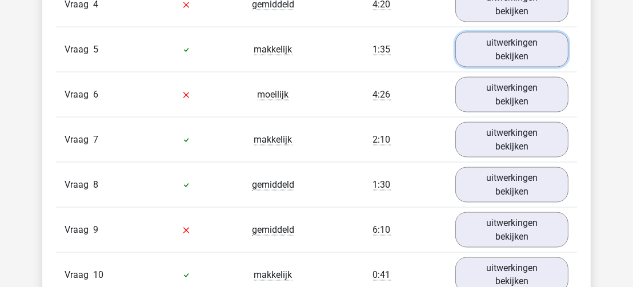
scroll to position [1436, 0]
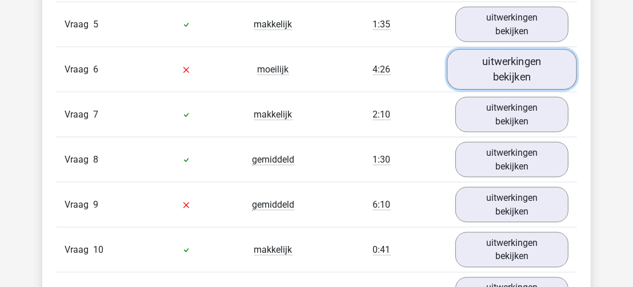
click at [513, 57] on link "uitwerkingen bekijken" at bounding box center [512, 69] width 130 height 41
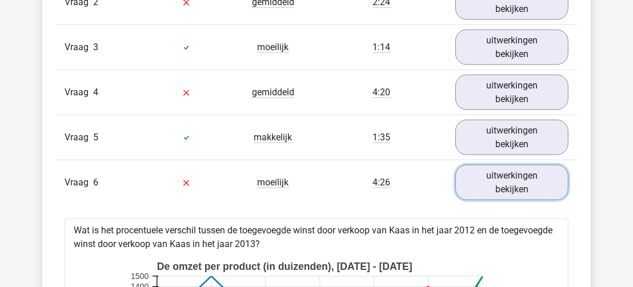
scroll to position [1304, 0]
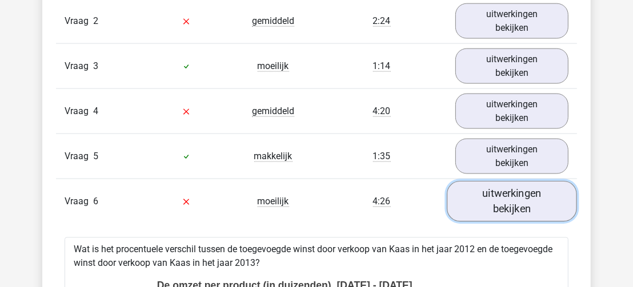
click at [540, 197] on link "uitwerkingen bekijken" at bounding box center [512, 201] width 130 height 41
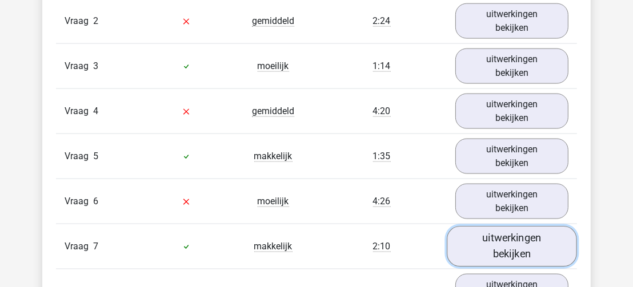
click at [521, 235] on link "uitwerkingen bekijken" at bounding box center [512, 246] width 130 height 41
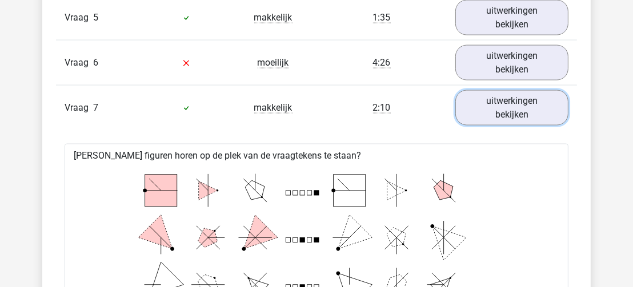
scroll to position [1479, 0]
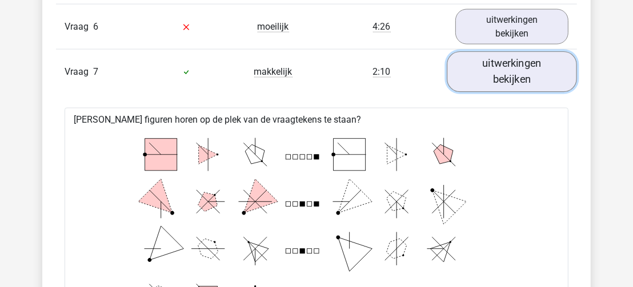
click at [525, 57] on link "uitwerkingen bekijken" at bounding box center [512, 71] width 130 height 41
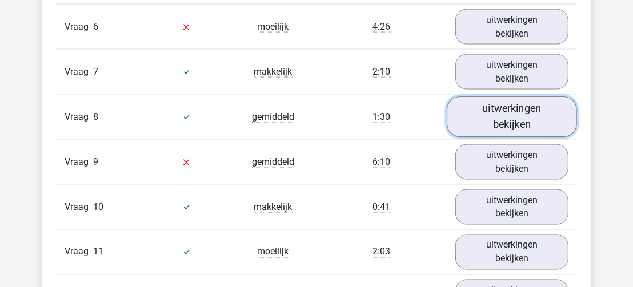
click at [512, 109] on link "uitwerkingen bekijken" at bounding box center [512, 117] width 130 height 41
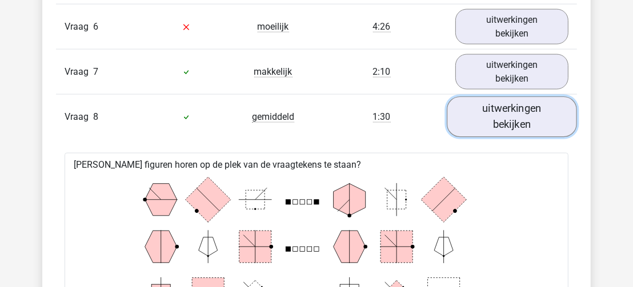
click at [525, 103] on link "uitwerkingen bekijken" at bounding box center [512, 117] width 130 height 41
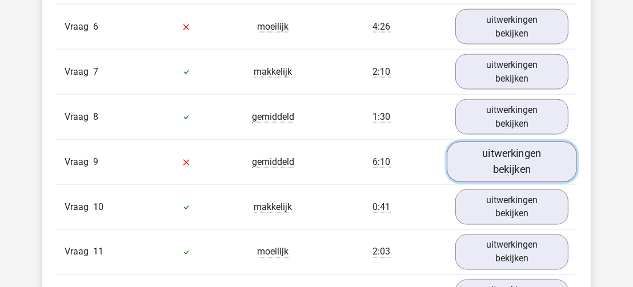
click at [519, 146] on link "uitwerkingen bekijken" at bounding box center [512, 162] width 130 height 41
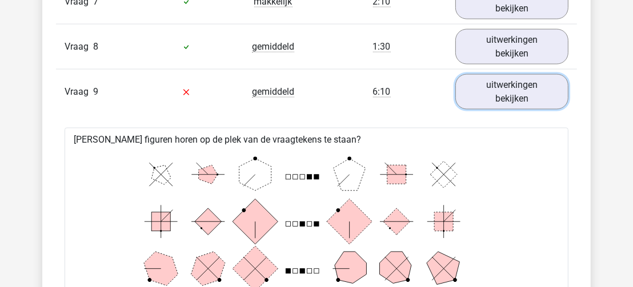
scroll to position [1544, 0]
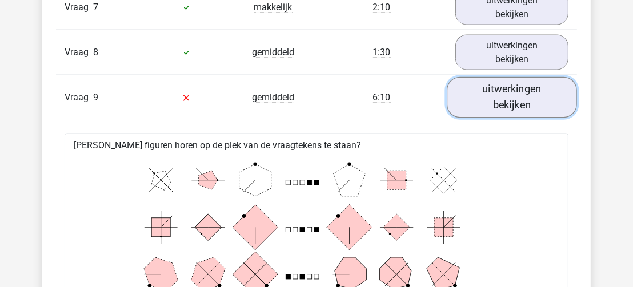
click at [518, 82] on link "uitwerkingen bekijken" at bounding box center [512, 97] width 130 height 41
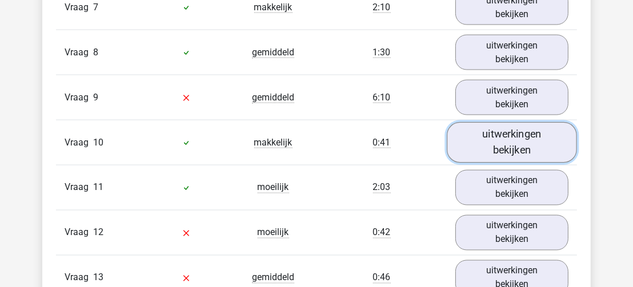
click at [506, 127] on link "uitwerkingen bekijken" at bounding box center [512, 142] width 130 height 41
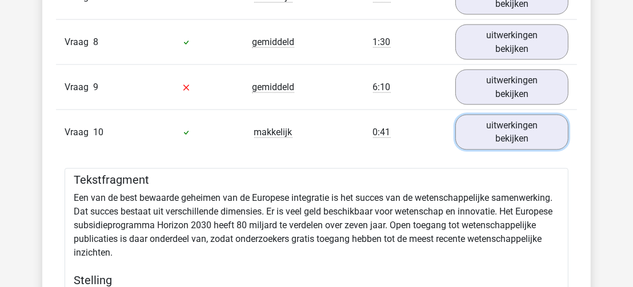
scroll to position [1536, 0]
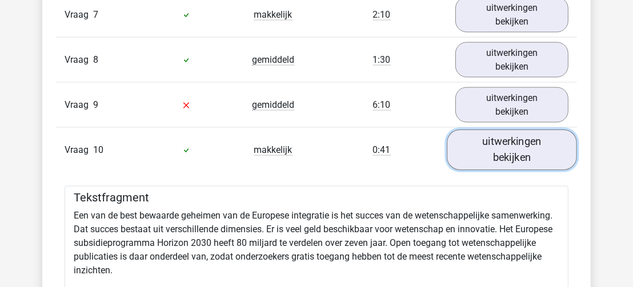
click at [534, 133] on link "uitwerkingen bekijken" at bounding box center [512, 150] width 130 height 41
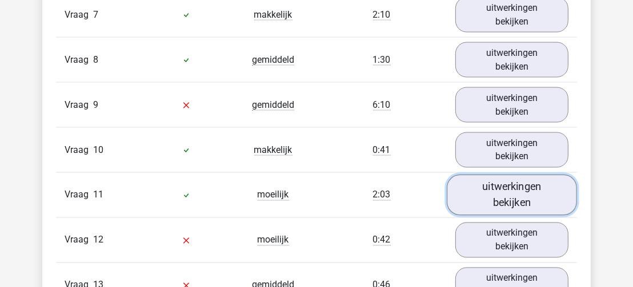
click at [527, 178] on link "uitwerkingen bekijken" at bounding box center [512, 195] width 130 height 41
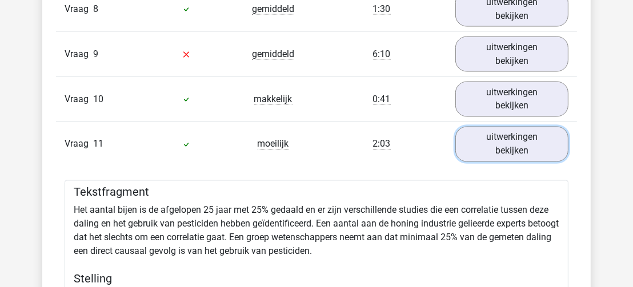
scroll to position [1564, 0]
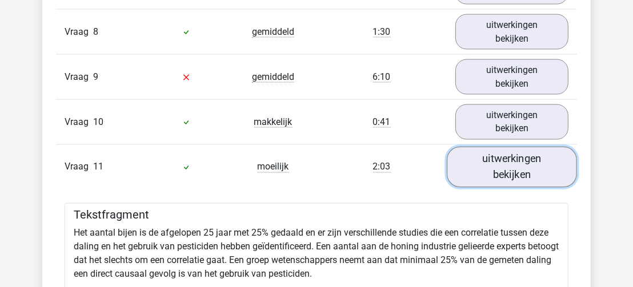
click at [530, 153] on link "uitwerkingen bekijken" at bounding box center [512, 167] width 130 height 41
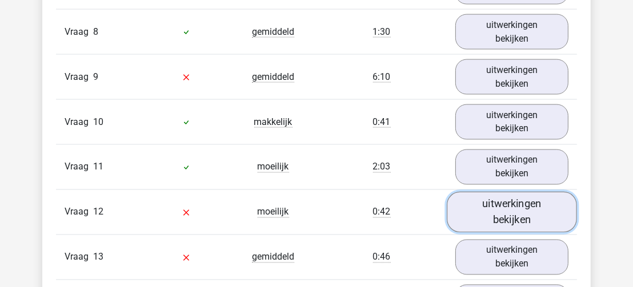
click at [510, 193] on link "uitwerkingen bekijken" at bounding box center [512, 212] width 130 height 41
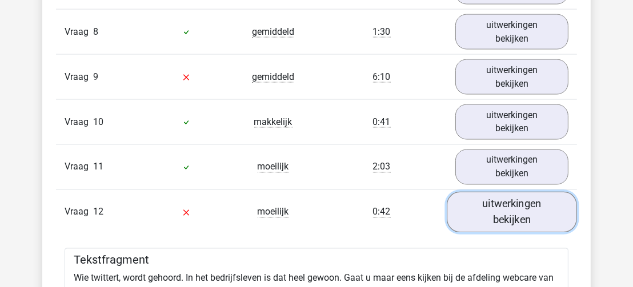
click at [510, 193] on link "uitwerkingen bekijken" at bounding box center [512, 212] width 130 height 41
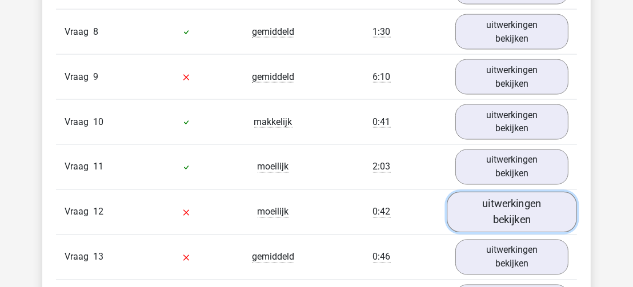
click at [510, 193] on link "uitwerkingen bekijken" at bounding box center [512, 212] width 130 height 41
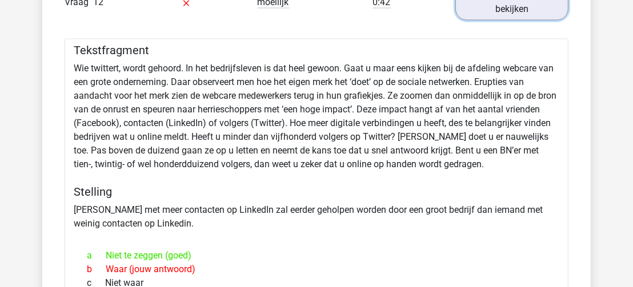
scroll to position [1769, 0]
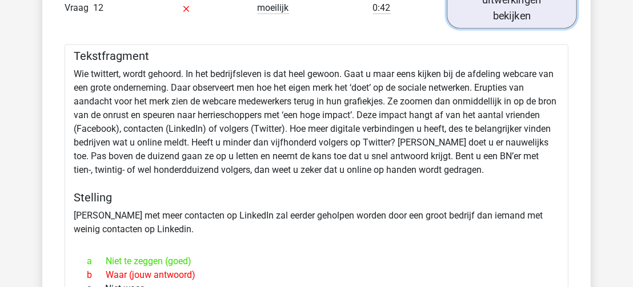
click at [535, 4] on link "uitwerkingen bekijken" at bounding box center [512, 7] width 130 height 41
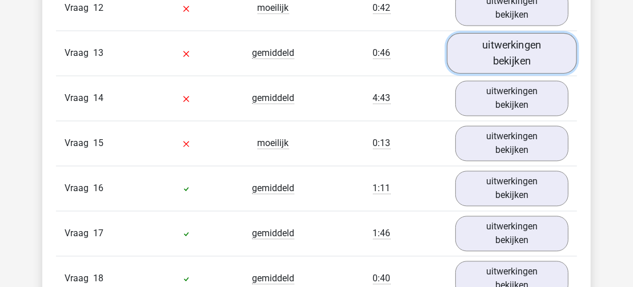
click at [522, 47] on link "uitwerkingen bekijken" at bounding box center [512, 53] width 130 height 41
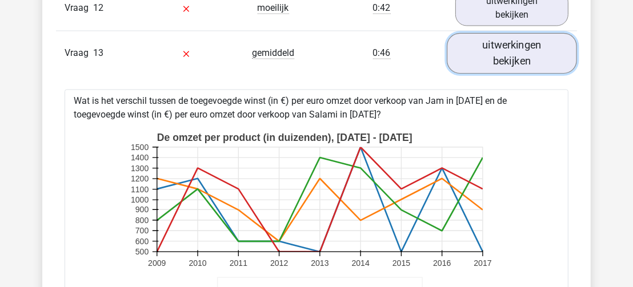
click at [525, 37] on link "uitwerkingen bekijken" at bounding box center [512, 53] width 130 height 41
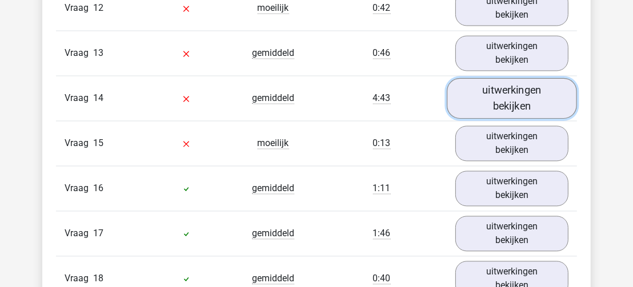
click at [518, 79] on link "uitwerkingen bekijken" at bounding box center [512, 98] width 130 height 41
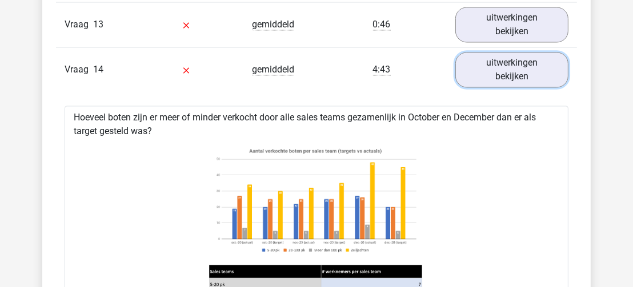
scroll to position [1803, 0]
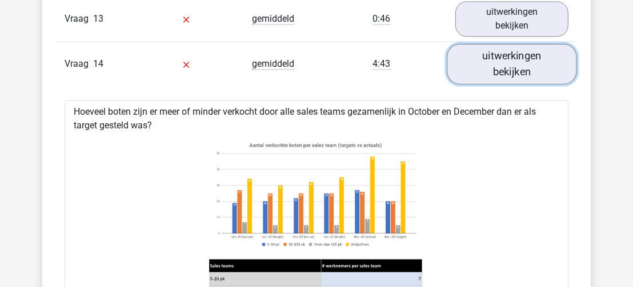
click at [529, 50] on link "uitwerkingen bekijken" at bounding box center [512, 63] width 130 height 41
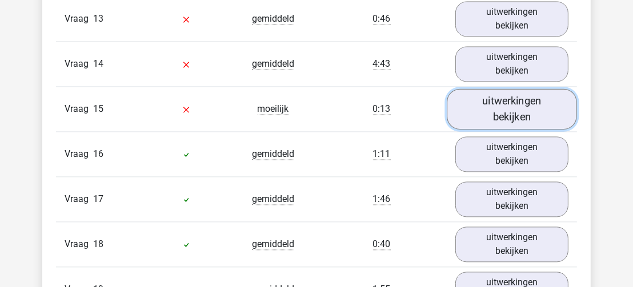
click at [525, 89] on link "uitwerkingen bekijken" at bounding box center [512, 109] width 130 height 41
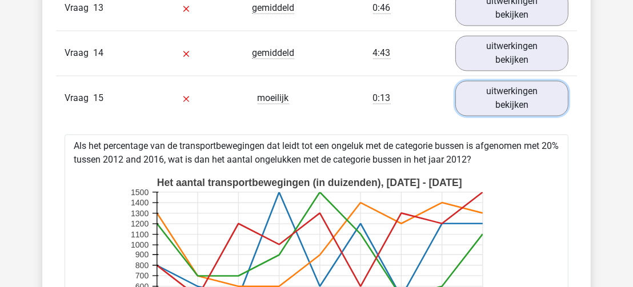
scroll to position [1796, 0]
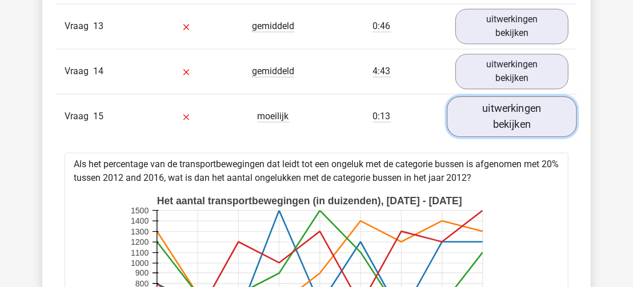
click at [537, 105] on link "uitwerkingen bekijken" at bounding box center [512, 116] width 130 height 41
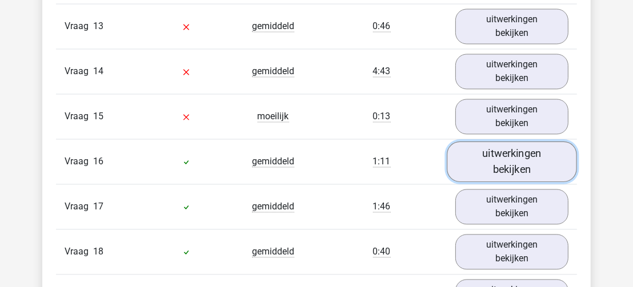
click at [521, 141] on link "uitwerkingen bekijken" at bounding box center [512, 161] width 130 height 41
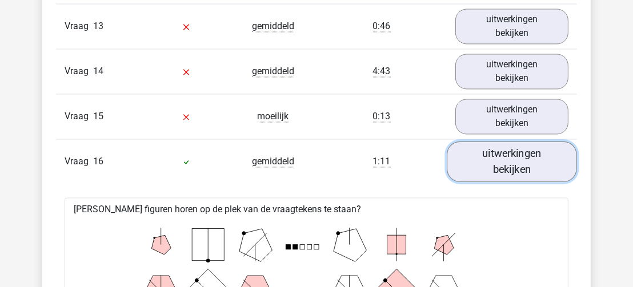
click at [521, 141] on link "uitwerkingen bekijken" at bounding box center [512, 161] width 130 height 41
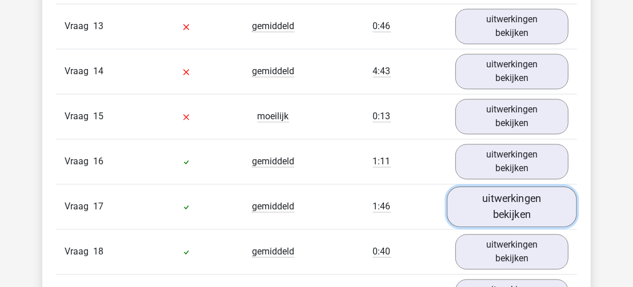
click at [516, 187] on link "uitwerkingen bekijken" at bounding box center [512, 206] width 130 height 41
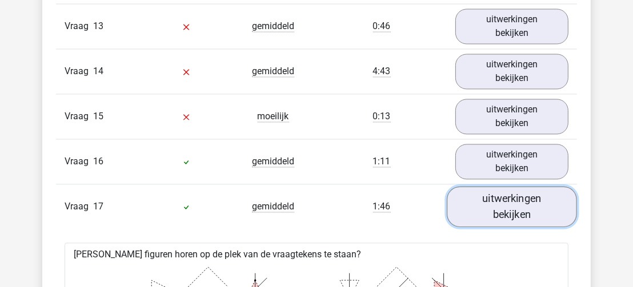
click at [516, 187] on link "uitwerkingen bekijken" at bounding box center [512, 206] width 130 height 41
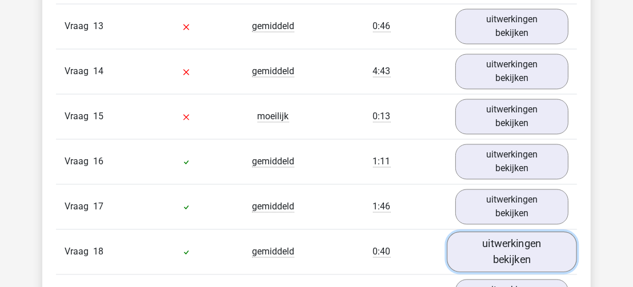
click at [514, 231] on link "uitwerkingen bekijken" at bounding box center [512, 251] width 130 height 41
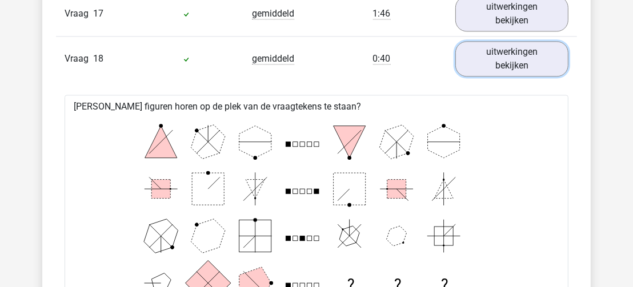
scroll to position [2001, 0]
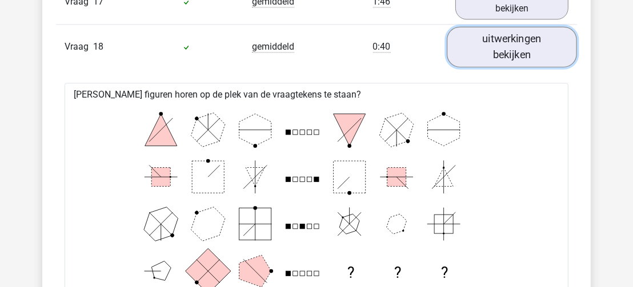
click at [516, 30] on link "uitwerkingen bekijken" at bounding box center [512, 46] width 130 height 41
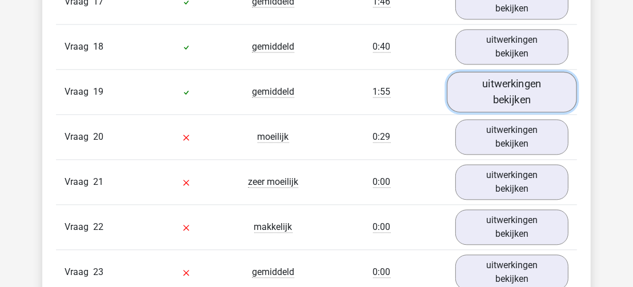
click at [505, 71] on link "uitwerkingen bekijken" at bounding box center [512, 91] width 130 height 41
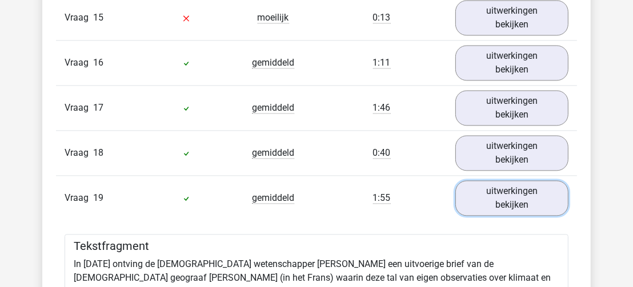
scroll to position [1983, 0]
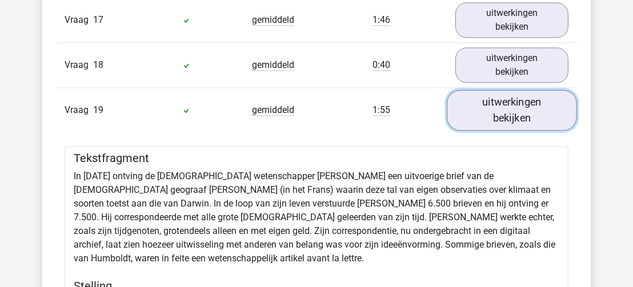
click at [533, 91] on link "uitwerkingen bekijken" at bounding box center [512, 110] width 130 height 41
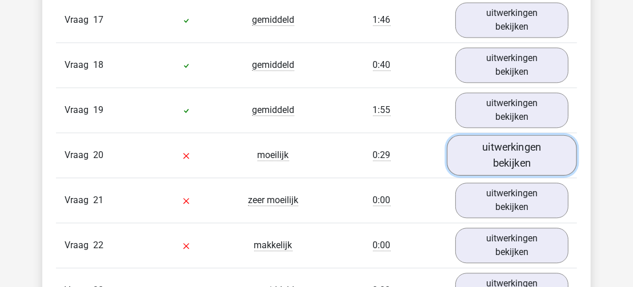
click at [527, 135] on link "uitwerkingen bekijken" at bounding box center [512, 155] width 130 height 41
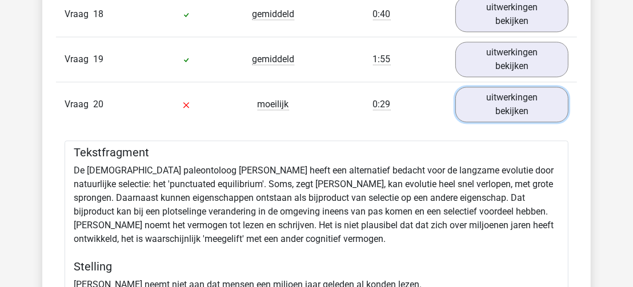
scroll to position [1999, 0]
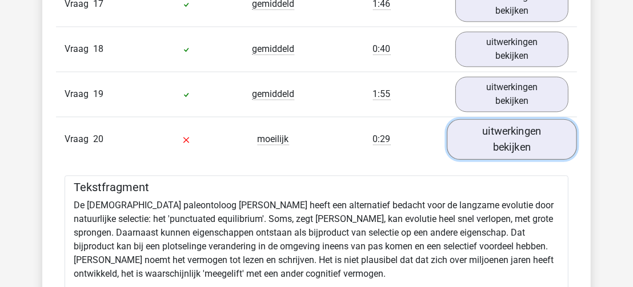
click at [549, 119] on link "uitwerkingen bekijken" at bounding box center [512, 139] width 130 height 41
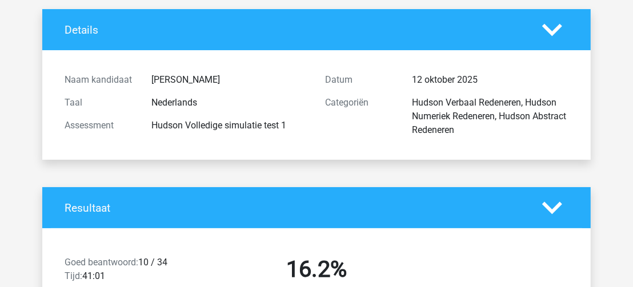
scroll to position [0, 0]
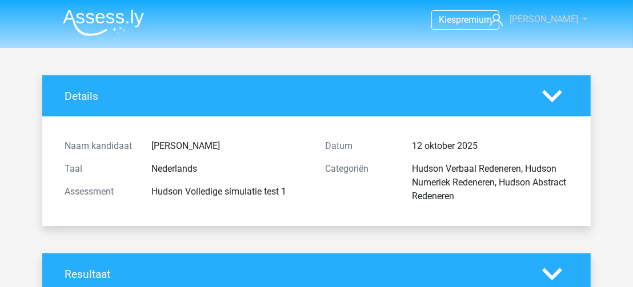
click at [572, 18] on link "[PERSON_NAME]" at bounding box center [533, 20] width 94 height 14
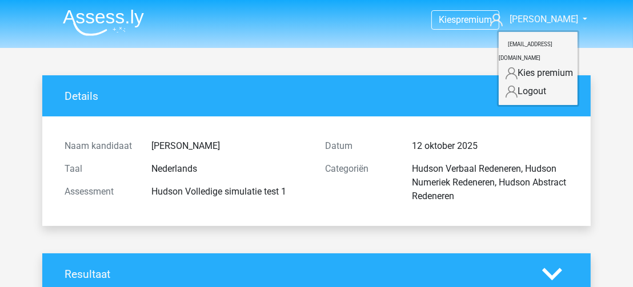
click at [606, 23] on header "Kies premium Tamara dolfijn.tammy@gmail.com" at bounding box center [316, 24] width 633 height 48
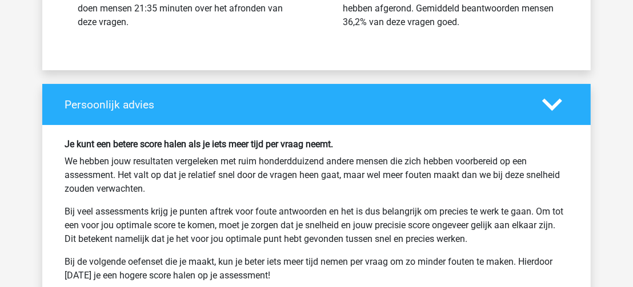
scroll to position [3124, 0]
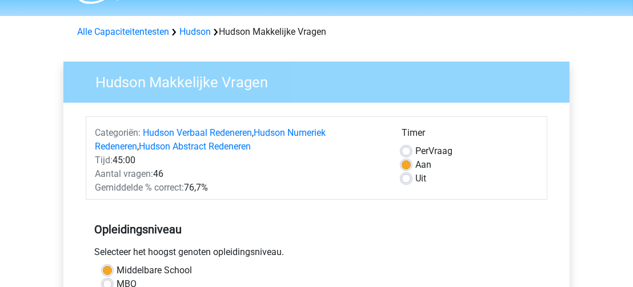
scroll to position [30, 0]
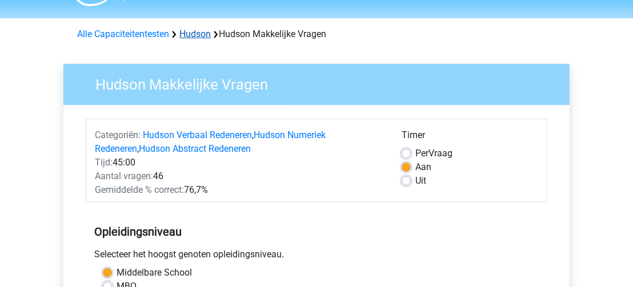
click at [202, 34] on link "Hudson" at bounding box center [194, 34] width 31 height 11
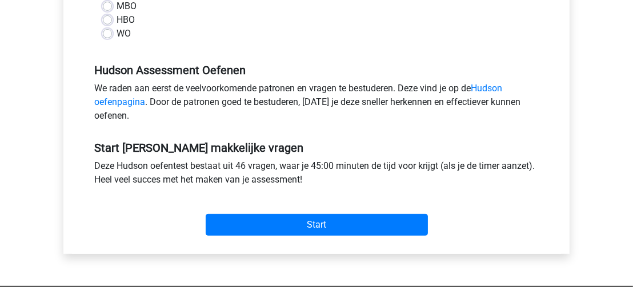
scroll to position [309, 0]
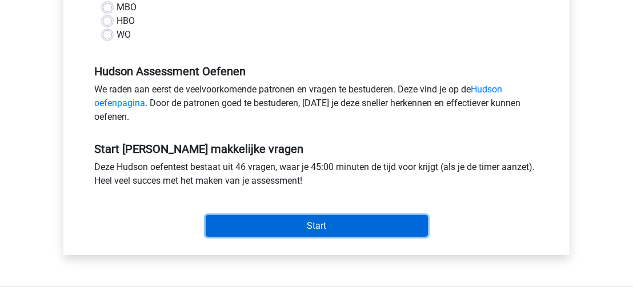
click at [393, 223] on input "Start" at bounding box center [317, 226] width 222 height 22
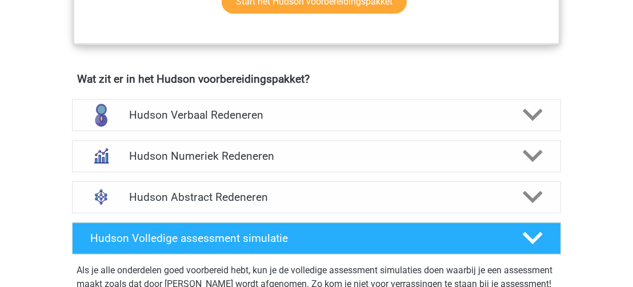
scroll to position [664, 0]
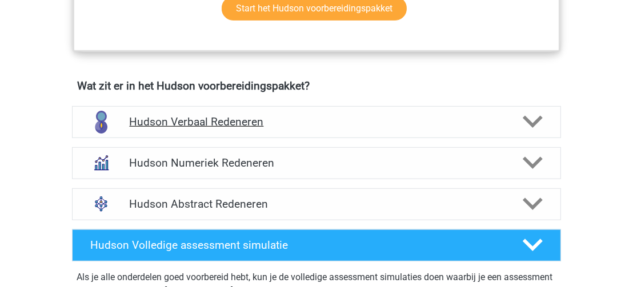
click at [531, 123] on polygon at bounding box center [533, 122] width 20 height 13
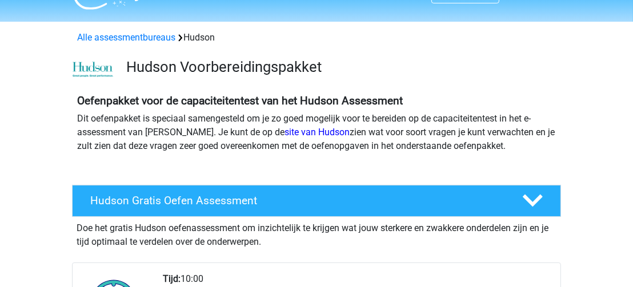
scroll to position [0, 0]
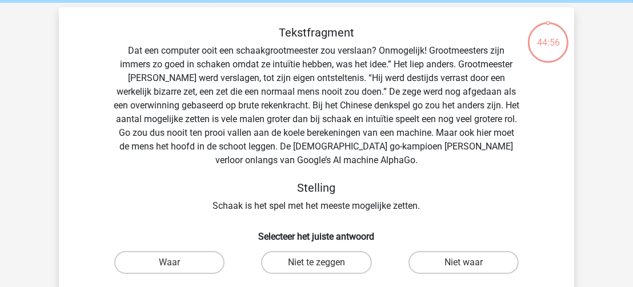
scroll to position [44, 0]
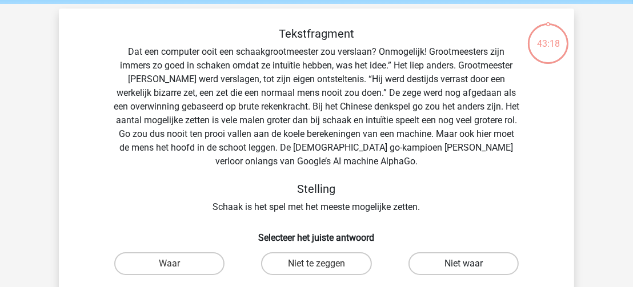
click at [450, 261] on label "Niet waar" at bounding box center [464, 264] width 110 height 23
click at [464, 264] on input "Niet waar" at bounding box center [467, 267] width 7 height 7
radio input "true"
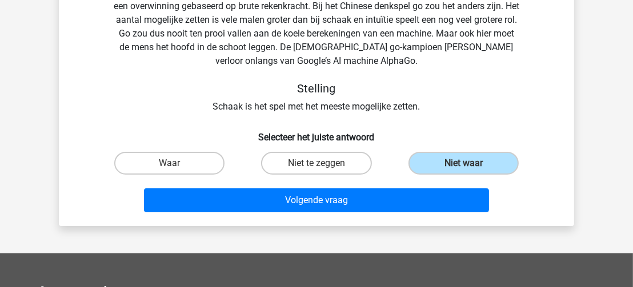
scroll to position [152, 0]
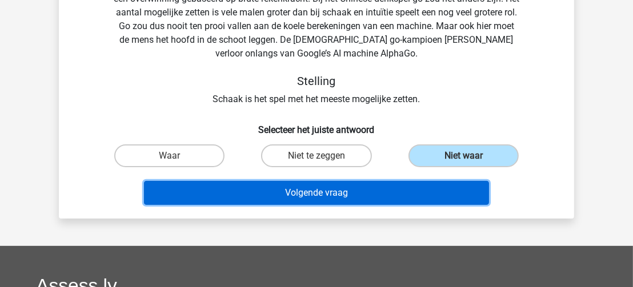
click at [468, 194] on button "Volgende vraag" at bounding box center [317, 193] width 346 height 24
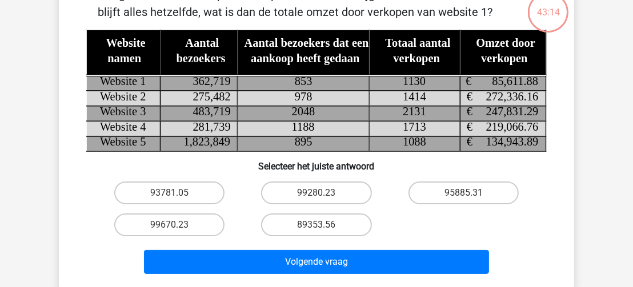
scroll to position [53, 0]
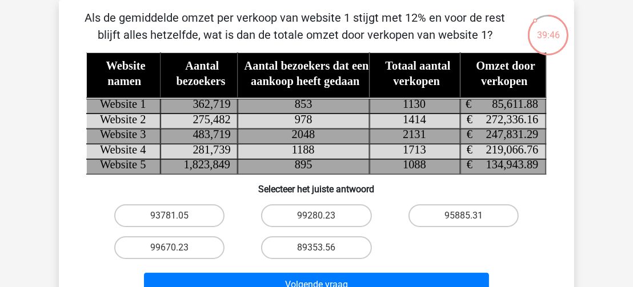
click at [424, 55] on icon at bounding box center [345, 76] width 518 height 46
click at [325, 213] on label "99280.23" at bounding box center [316, 216] width 110 height 23
click at [324, 216] on input "99280.23" at bounding box center [320, 219] width 7 height 7
radio input "true"
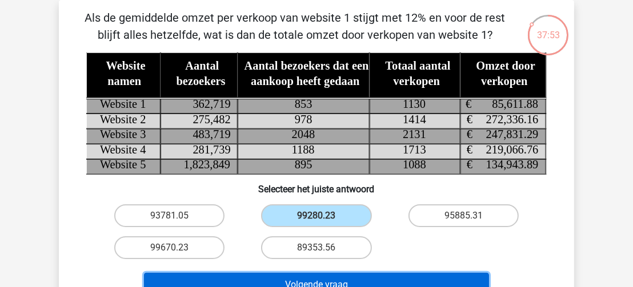
click at [338, 282] on button "Volgende vraag" at bounding box center [317, 285] width 346 height 24
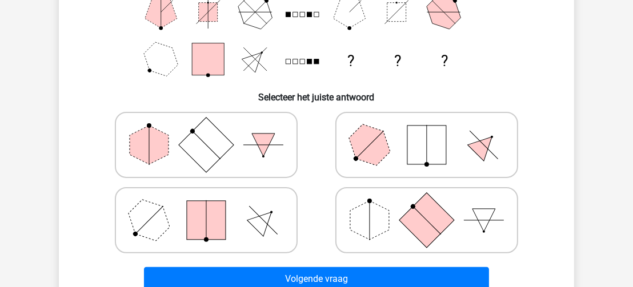
scroll to position [213, 0]
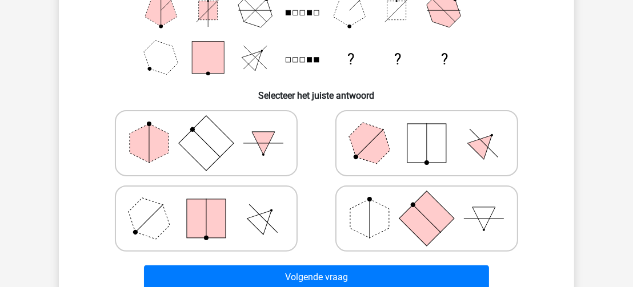
click at [432, 223] on line at bounding box center [427, 219] width 28 height 28
click at [432, 205] on input "radio" at bounding box center [430, 200] width 7 height 7
radio input "true"
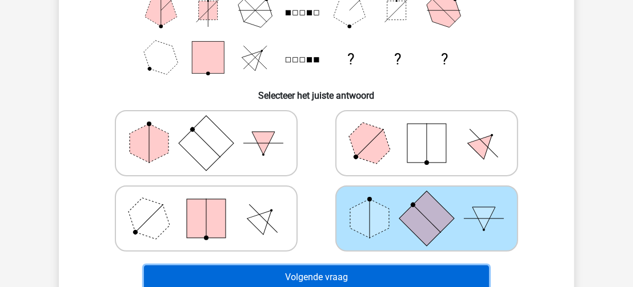
click at [419, 278] on button "Volgende vraag" at bounding box center [317, 278] width 346 height 24
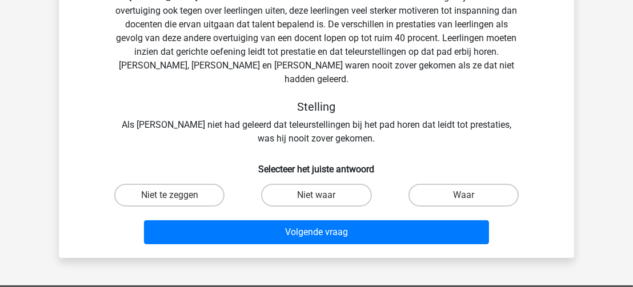
scroll to position [53, 0]
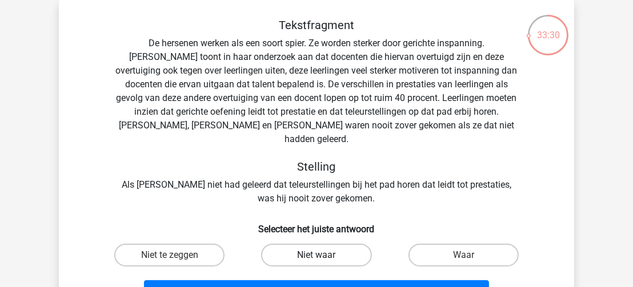
click at [342, 244] on label "Niet waar" at bounding box center [316, 255] width 110 height 23
click at [324, 255] on input "Niet waar" at bounding box center [320, 258] width 7 height 7
radio input "true"
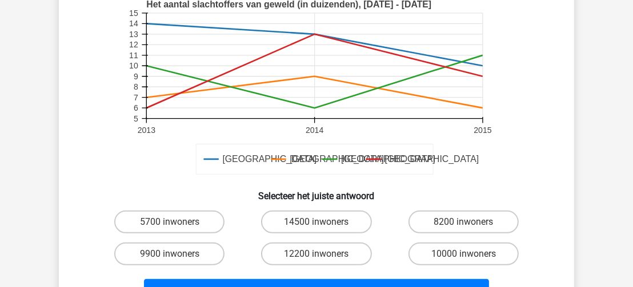
scroll to position [325, 0]
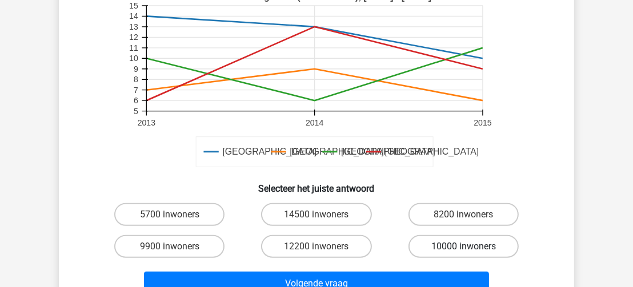
click at [477, 235] on label "10000 inwoners" at bounding box center [464, 246] width 110 height 23
click at [471, 247] on input "10000 inwoners" at bounding box center [467, 250] width 7 height 7
radio input "true"
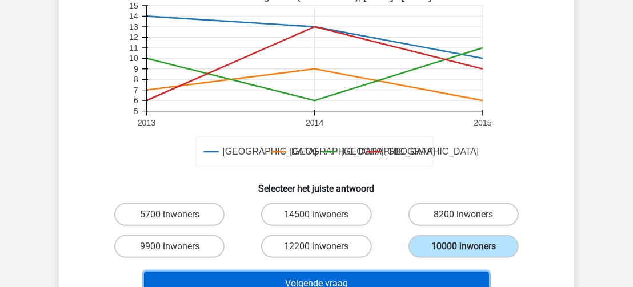
click at [419, 272] on button "Volgende vraag" at bounding box center [317, 284] width 346 height 24
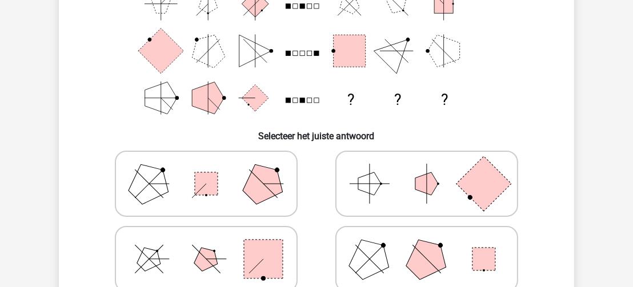
scroll to position [173, 0]
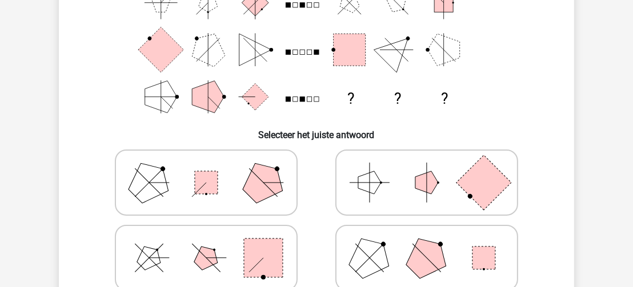
click at [457, 256] on icon at bounding box center [426, 258] width 171 height 57
click at [434, 244] on input "radio" at bounding box center [430, 240] width 7 height 7
radio input "true"
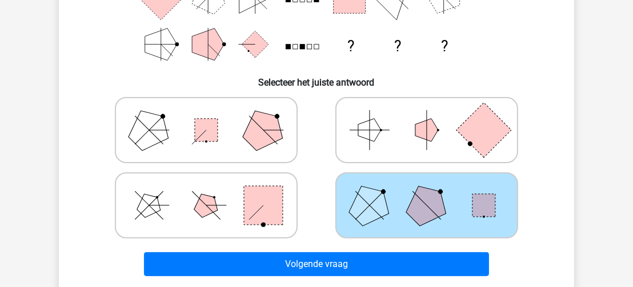
scroll to position [227, 0]
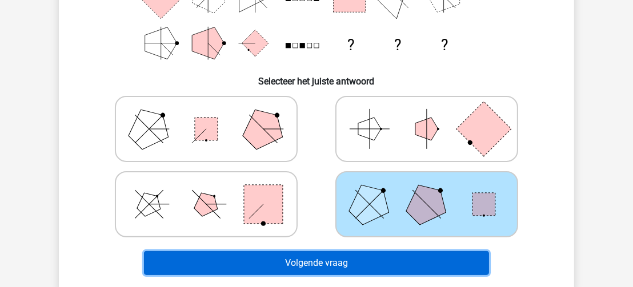
click at [405, 266] on button "Volgende vraag" at bounding box center [317, 263] width 346 height 24
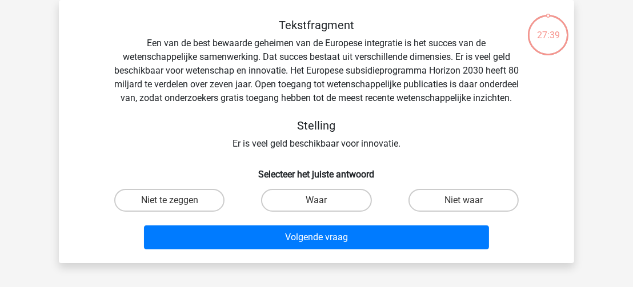
scroll to position [53, 0]
click at [300, 211] on label "Waar" at bounding box center [316, 200] width 110 height 23
click at [317, 208] on input "Waar" at bounding box center [320, 204] width 7 height 7
radio input "true"
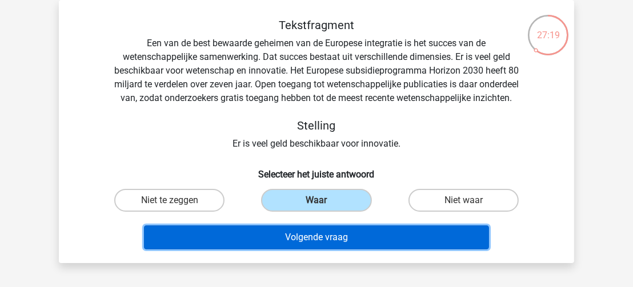
click at [314, 250] on button "Volgende vraag" at bounding box center [317, 238] width 346 height 24
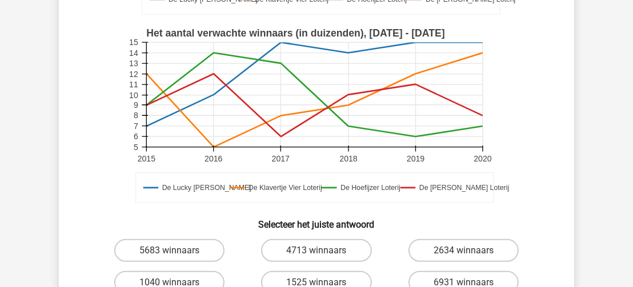
scroll to position [293, 0]
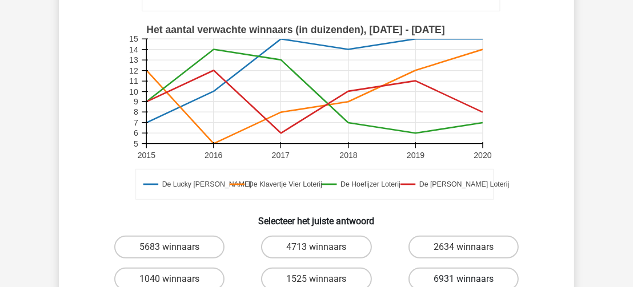
click at [497, 277] on label "6931 winnaars" at bounding box center [464, 279] width 110 height 23
click at [471, 279] on input "6931 winnaars" at bounding box center [467, 282] width 7 height 7
radio input "true"
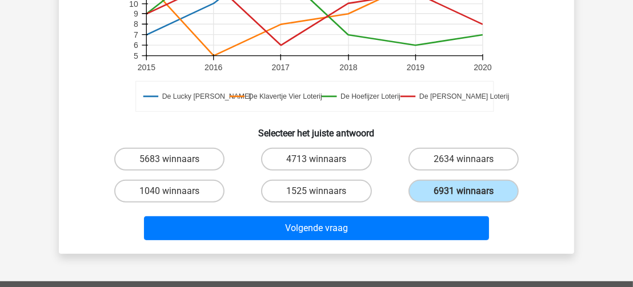
scroll to position [392, 0]
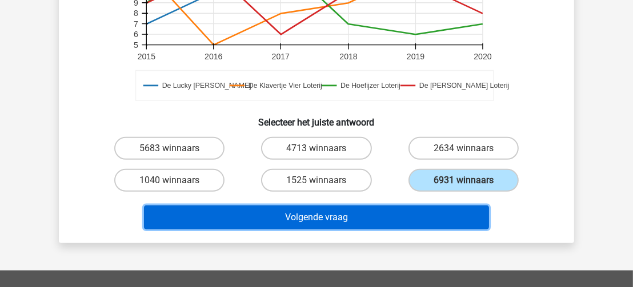
click at [277, 222] on button "Volgende vraag" at bounding box center [317, 218] width 346 height 24
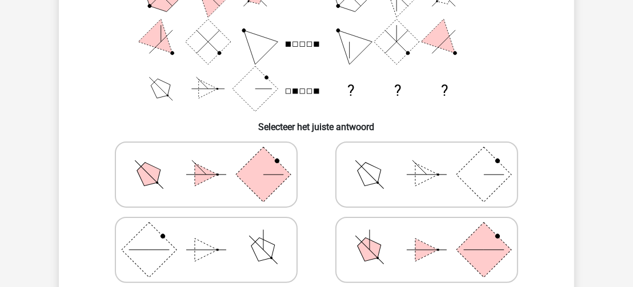
scroll to position [186, 0]
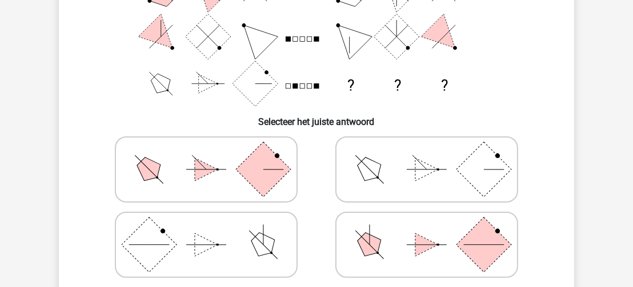
click at [484, 246] on rect at bounding box center [484, 245] width 55 height 55
click at [434, 231] on input "radio" at bounding box center [430, 226] width 7 height 7
radio input "true"
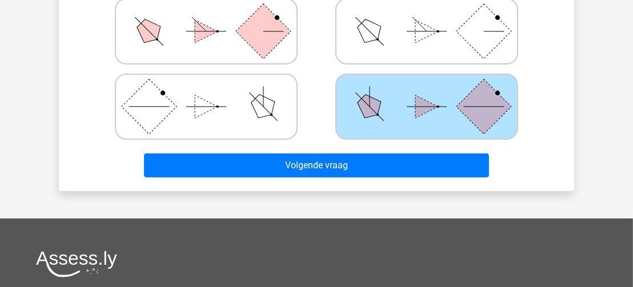
scroll to position [326, 0]
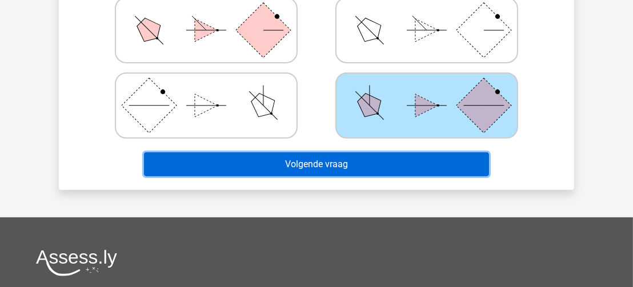
click at [464, 165] on button "Volgende vraag" at bounding box center [317, 165] width 346 height 24
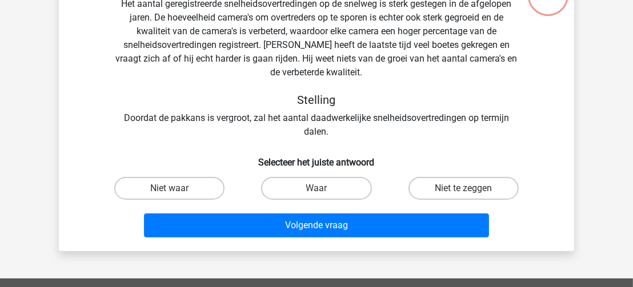
scroll to position [53, 0]
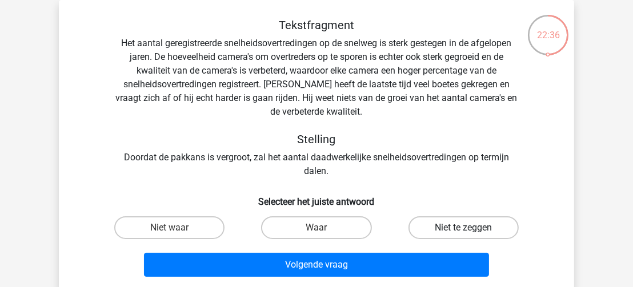
click at [452, 229] on label "Niet te zeggen" at bounding box center [464, 228] width 110 height 23
click at [464, 229] on input "Niet te zeggen" at bounding box center [467, 231] width 7 height 7
radio input "true"
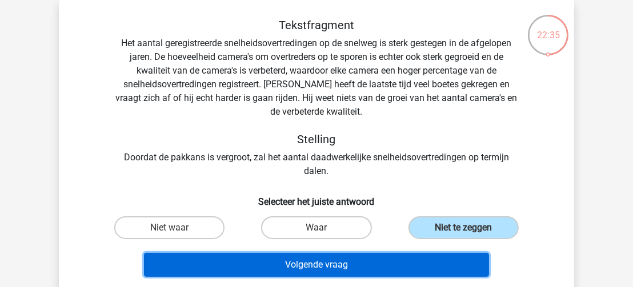
click at [431, 265] on button "Volgende vraag" at bounding box center [317, 265] width 346 height 24
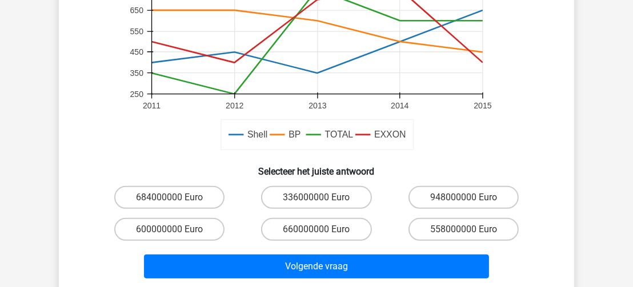
scroll to position [339, 0]
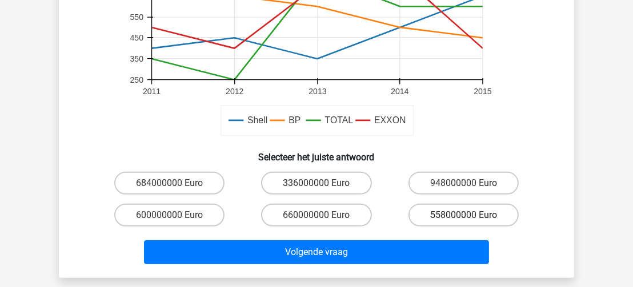
click at [473, 215] on label "558000000 Euro" at bounding box center [464, 215] width 110 height 23
click at [471, 215] on input "558000000 Euro" at bounding box center [467, 218] width 7 height 7
radio input "true"
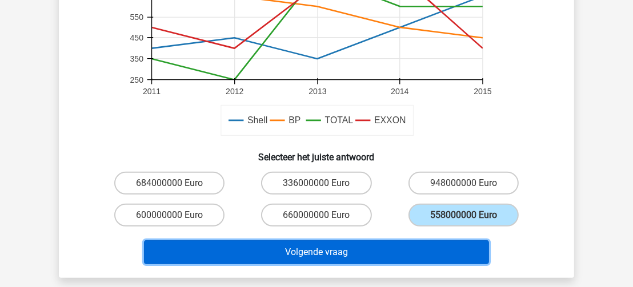
click at [441, 251] on button "Volgende vraag" at bounding box center [317, 253] width 346 height 24
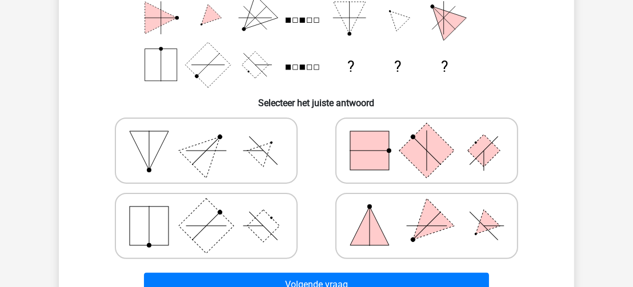
scroll to position [206, 0]
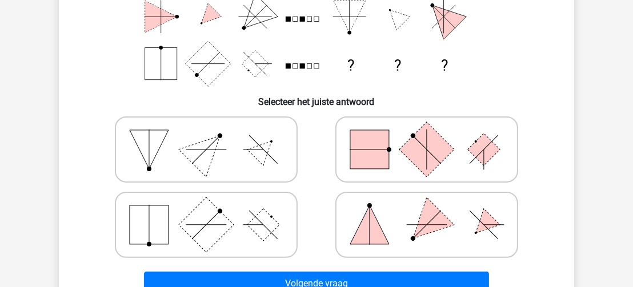
click at [459, 145] on icon at bounding box center [426, 149] width 171 height 57
click at [434, 135] on input "radio" at bounding box center [430, 131] width 7 height 7
radio input "true"
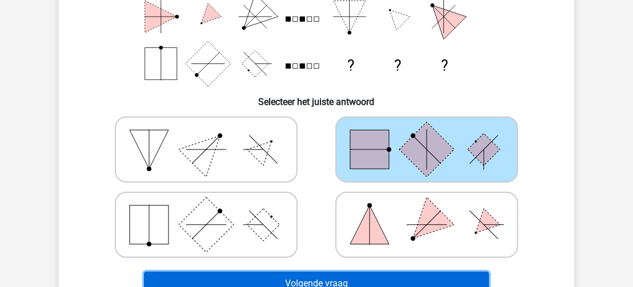
click at [458, 275] on button "Volgende vraag" at bounding box center [317, 284] width 346 height 24
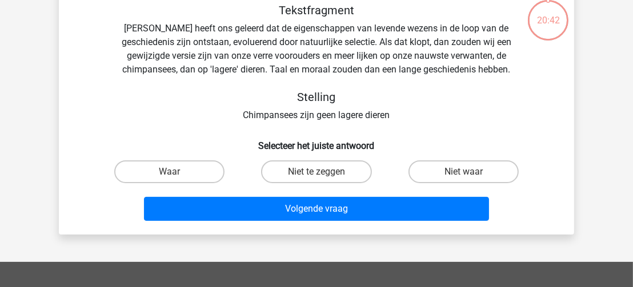
scroll to position [53, 0]
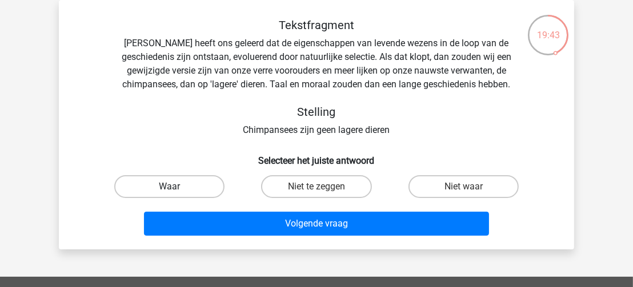
click at [169, 187] on label "Waar" at bounding box center [169, 186] width 110 height 23
click at [170, 187] on input "Waar" at bounding box center [173, 190] width 7 height 7
radio input "true"
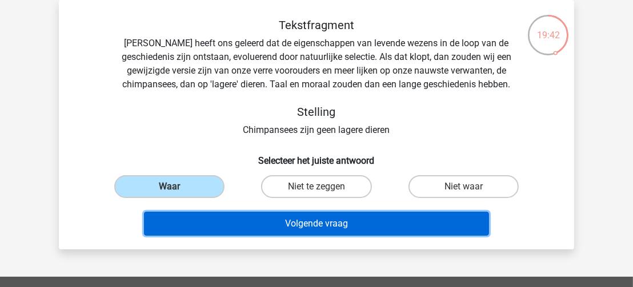
click at [243, 222] on button "Volgende vraag" at bounding box center [317, 224] width 346 height 24
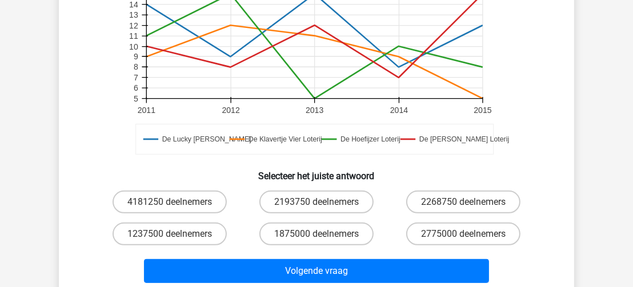
scroll to position [330, 0]
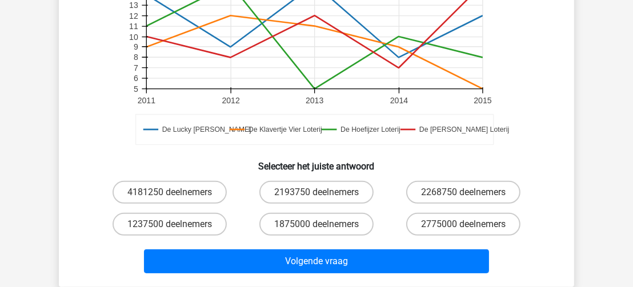
click at [323, 225] on input "1875000 deelnemers" at bounding box center [320, 228] width 7 height 7
radio input "true"
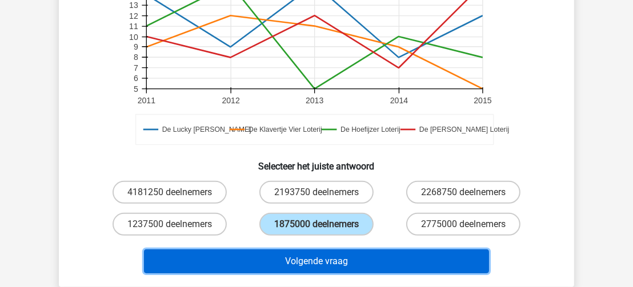
click at [337, 263] on button "Volgende vraag" at bounding box center [317, 262] width 346 height 24
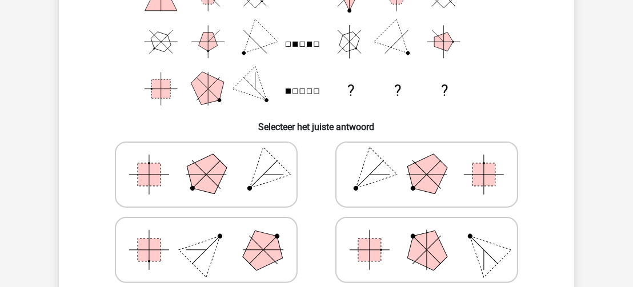
scroll to position [184, 0]
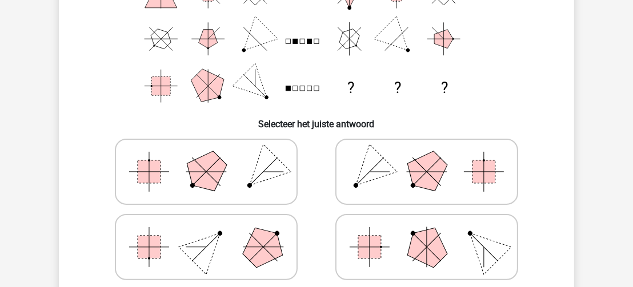
click at [430, 242] on line at bounding box center [427, 248] width 28 height 28
click at [430, 233] on input "radio" at bounding box center [430, 229] width 7 height 7
radio input "true"
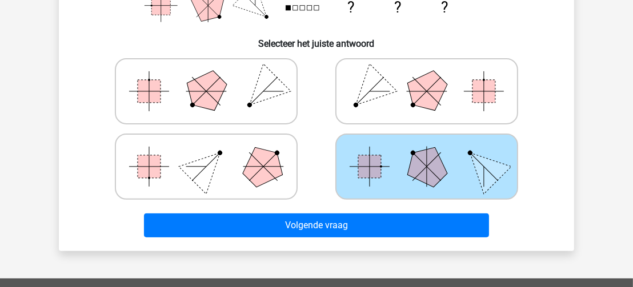
scroll to position [274, 0]
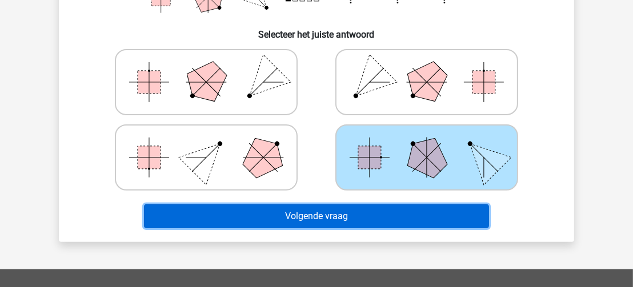
click at [475, 211] on button "Volgende vraag" at bounding box center [317, 217] width 346 height 24
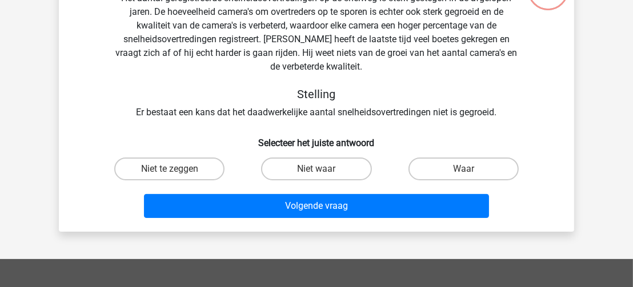
scroll to position [53, 0]
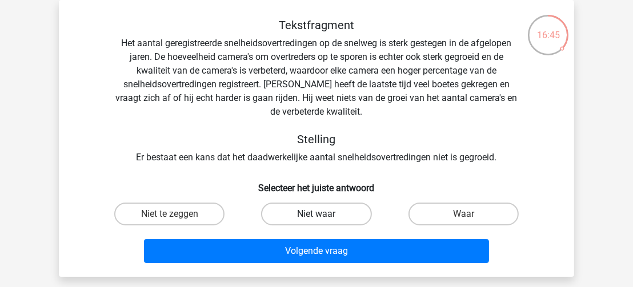
click at [333, 215] on label "Niet waar" at bounding box center [316, 214] width 110 height 23
click at [324, 215] on input "Niet waar" at bounding box center [320, 217] width 7 height 7
radio input "true"
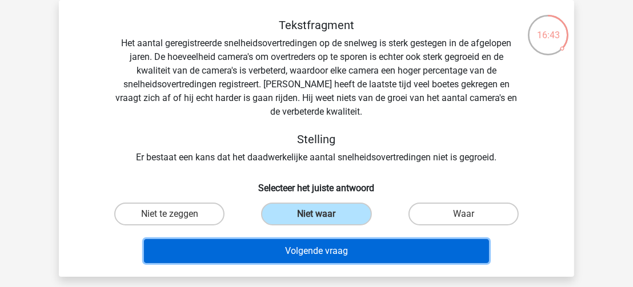
click at [354, 251] on button "Volgende vraag" at bounding box center [317, 251] width 346 height 24
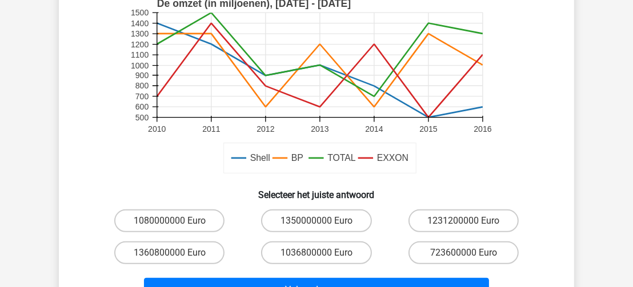
scroll to position [305, 0]
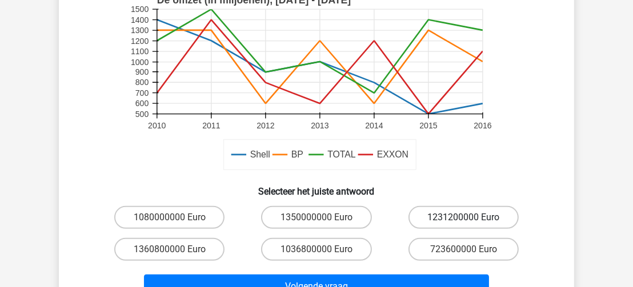
click at [462, 218] on label "1231200000 Euro" at bounding box center [464, 217] width 110 height 23
click at [464, 218] on input "1231200000 Euro" at bounding box center [467, 221] width 7 height 7
radio input "true"
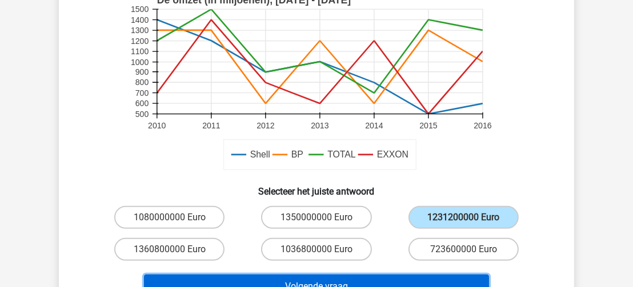
click at [440, 279] on button "Volgende vraag" at bounding box center [317, 287] width 346 height 24
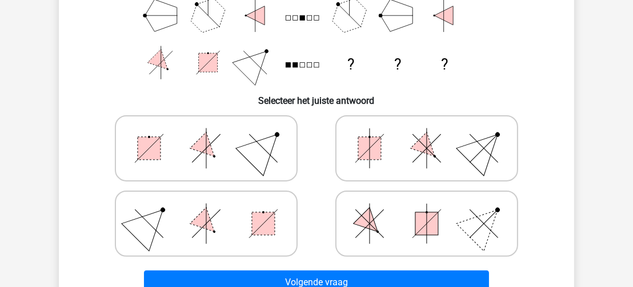
scroll to position [209, 0]
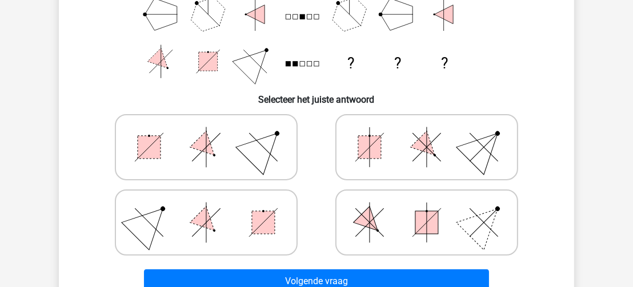
click at [428, 223] on rect at bounding box center [427, 222] width 23 height 23
click at [428, 209] on input "radio" at bounding box center [430, 204] width 7 height 7
radio input "true"
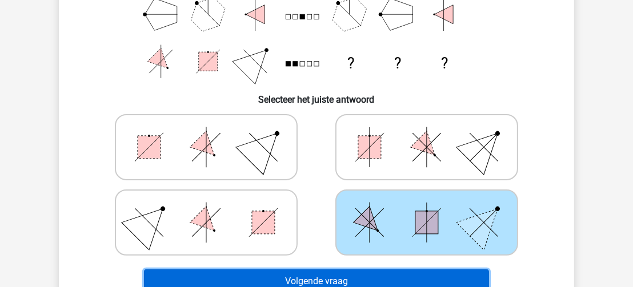
click at [414, 277] on button "Volgende vraag" at bounding box center [317, 282] width 346 height 24
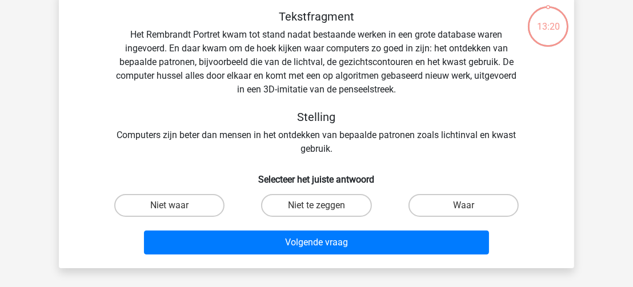
scroll to position [53, 0]
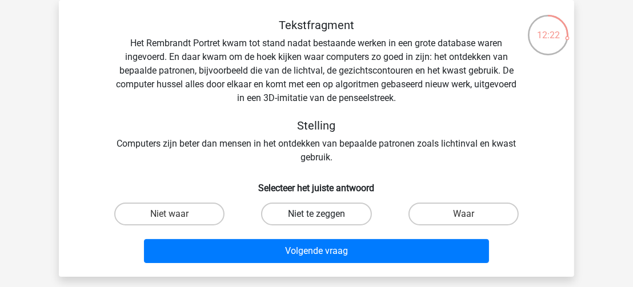
click at [310, 215] on label "Niet te zeggen" at bounding box center [316, 214] width 110 height 23
click at [317, 215] on input "Niet te zeggen" at bounding box center [320, 217] width 7 height 7
radio input "true"
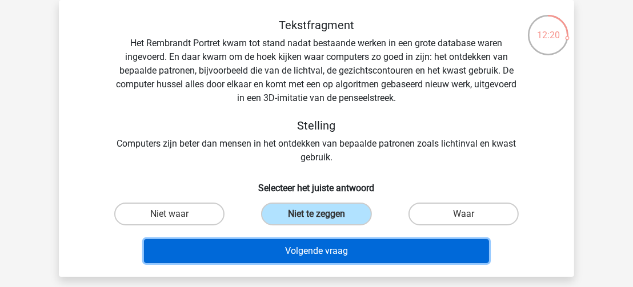
click at [326, 250] on button "Volgende vraag" at bounding box center [317, 251] width 346 height 24
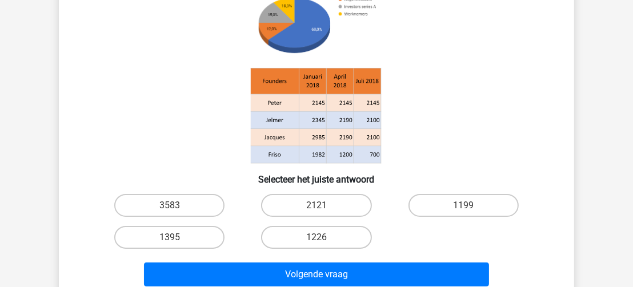
scroll to position [131, 0]
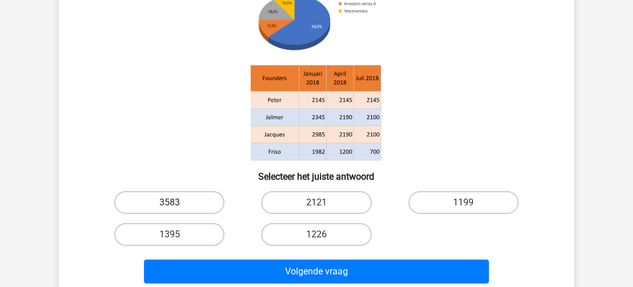
click at [178, 201] on label "3583" at bounding box center [169, 202] width 110 height 23
click at [177, 203] on input "3583" at bounding box center [173, 206] width 7 height 7
radio input "true"
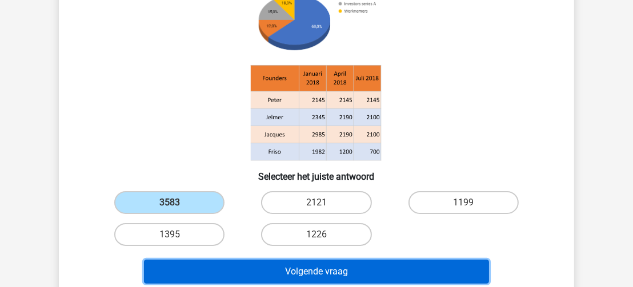
click at [230, 274] on button "Volgende vraag" at bounding box center [317, 272] width 346 height 24
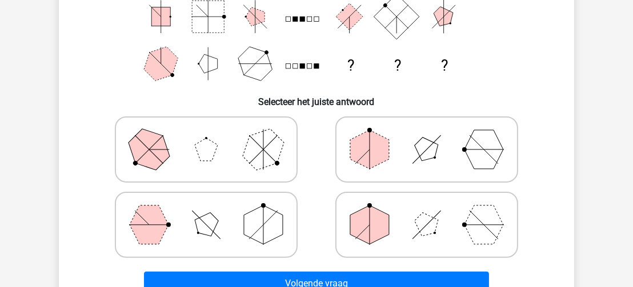
scroll to position [207, 0]
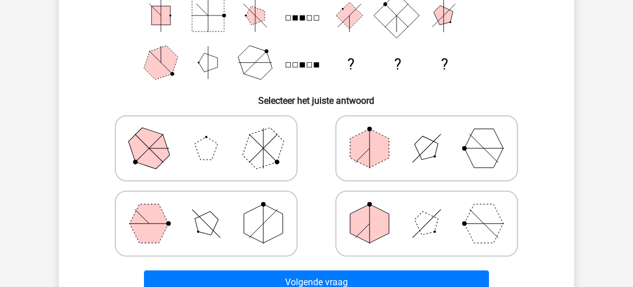
click at [267, 219] on polygon at bounding box center [263, 224] width 39 height 39
click at [214, 210] on input "radio" at bounding box center [209, 205] width 7 height 7
radio input "true"
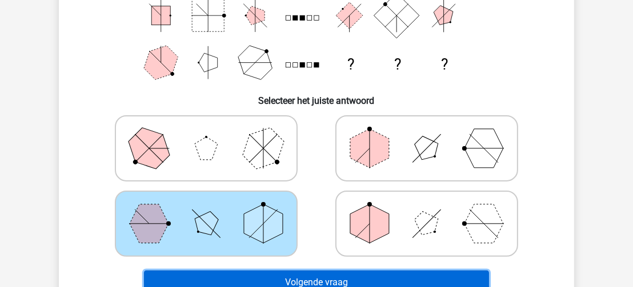
click at [469, 280] on button "Volgende vraag" at bounding box center [317, 283] width 346 height 24
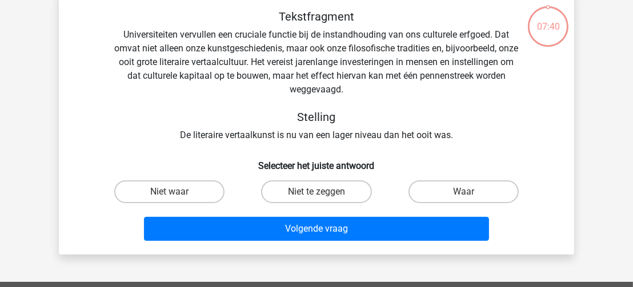
scroll to position [53, 0]
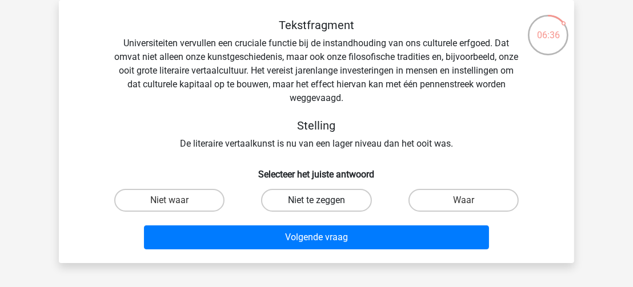
click at [283, 199] on label "Niet te zeggen" at bounding box center [316, 200] width 110 height 23
click at [317, 201] on input "Niet te zeggen" at bounding box center [320, 204] width 7 height 7
radio input "true"
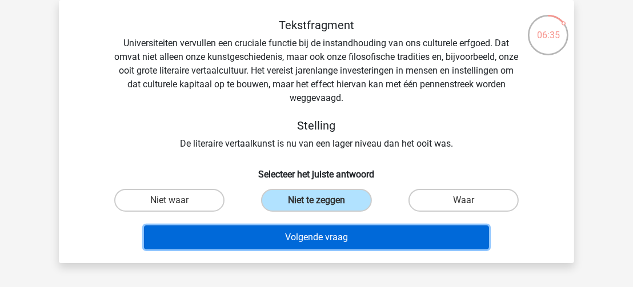
click at [309, 237] on button "Volgende vraag" at bounding box center [317, 238] width 346 height 24
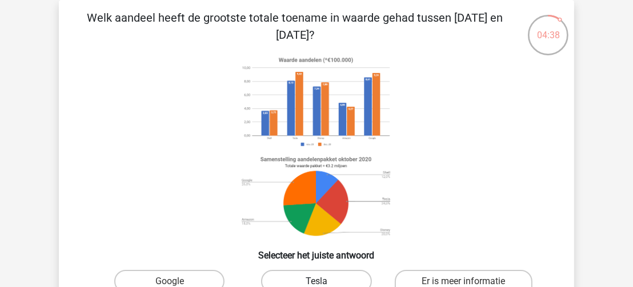
click at [357, 276] on label "Tesla" at bounding box center [316, 281] width 110 height 23
click at [324, 282] on input "Tesla" at bounding box center [320, 285] width 7 height 7
radio input "true"
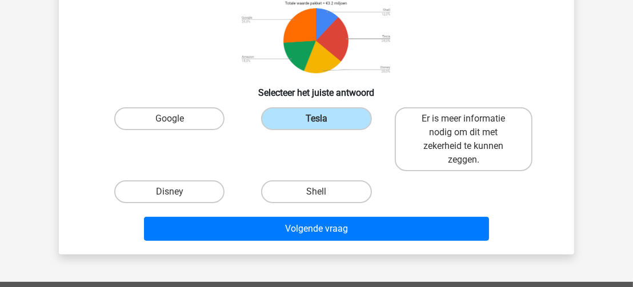
scroll to position [220, 0]
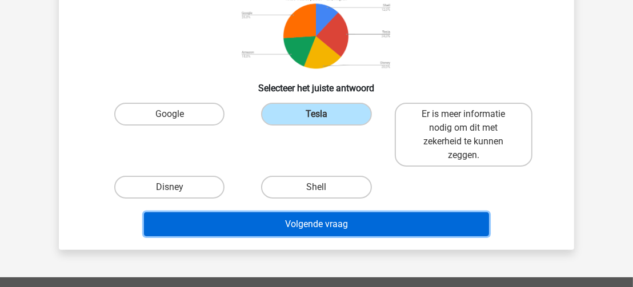
click at [470, 221] on button "Volgende vraag" at bounding box center [317, 225] width 346 height 24
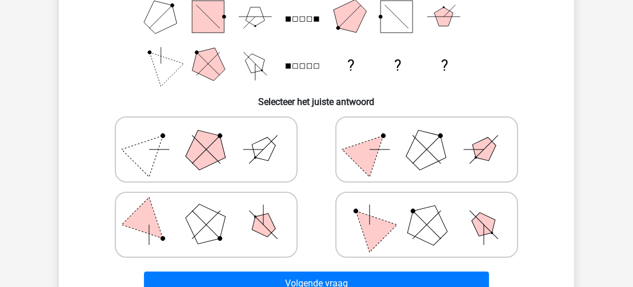
scroll to position [207, 0]
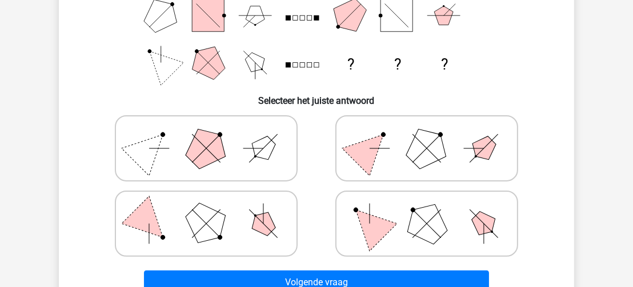
click at [420, 223] on polygon at bounding box center [427, 224] width 55 height 55
click at [427, 210] on input "radio" at bounding box center [430, 205] width 7 height 7
radio input "true"
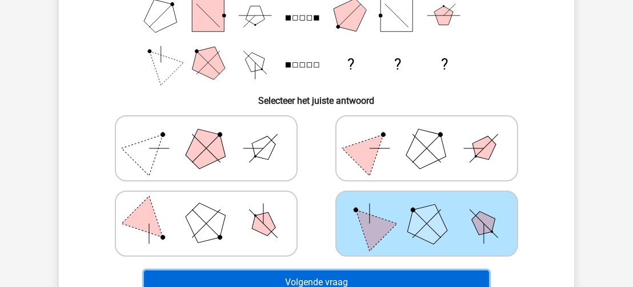
click at [395, 278] on button "Volgende vraag" at bounding box center [317, 283] width 346 height 24
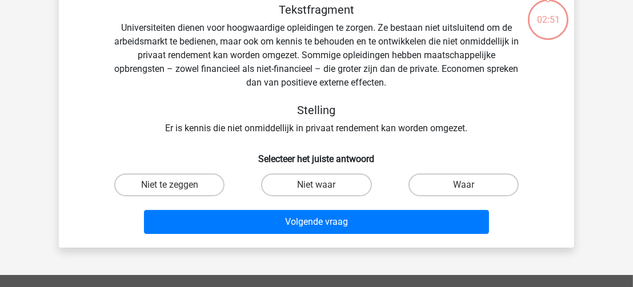
scroll to position [53, 0]
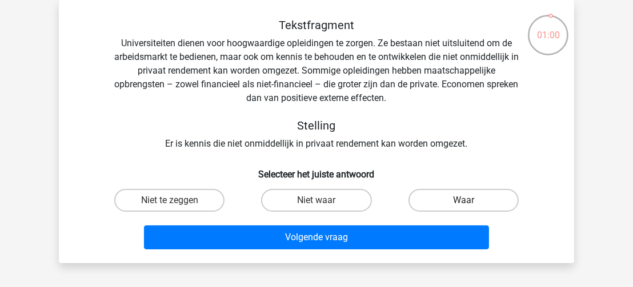
click at [446, 193] on label "Waar" at bounding box center [464, 200] width 110 height 23
click at [464, 201] on input "Waar" at bounding box center [467, 204] width 7 height 7
radio input "true"
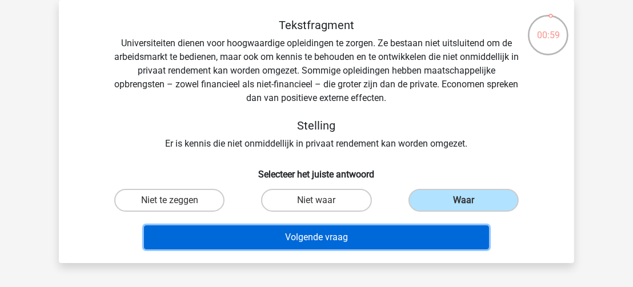
click at [397, 242] on button "Volgende vraag" at bounding box center [317, 238] width 346 height 24
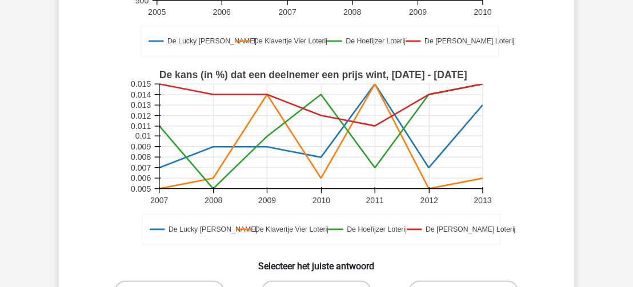
scroll to position [246, 0]
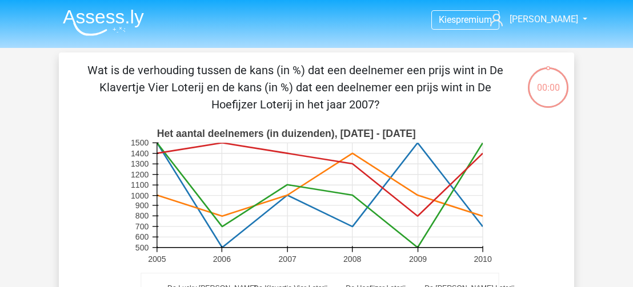
scroll to position [246, 0]
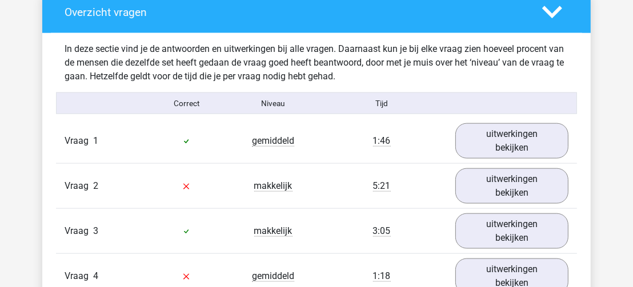
scroll to position [1128, 0]
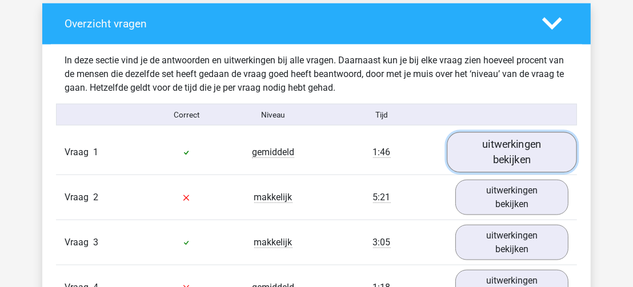
click at [522, 143] on link "uitwerkingen bekijken" at bounding box center [512, 152] width 130 height 41
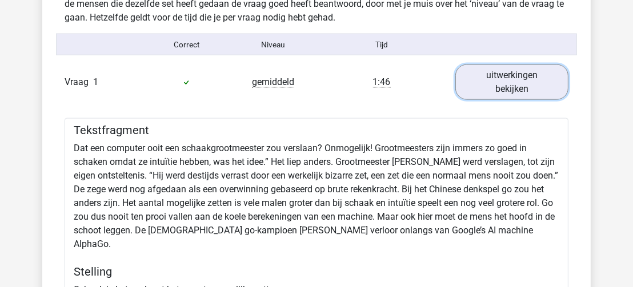
scroll to position [1205, 0]
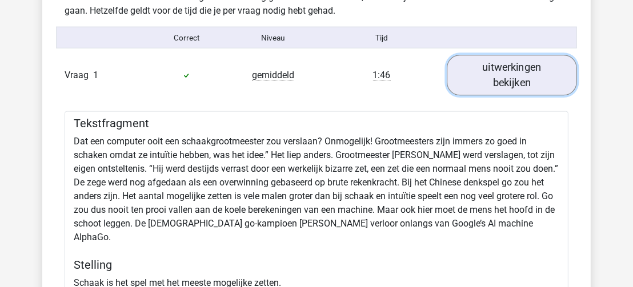
click at [541, 63] on link "uitwerkingen bekijken" at bounding box center [512, 75] width 130 height 41
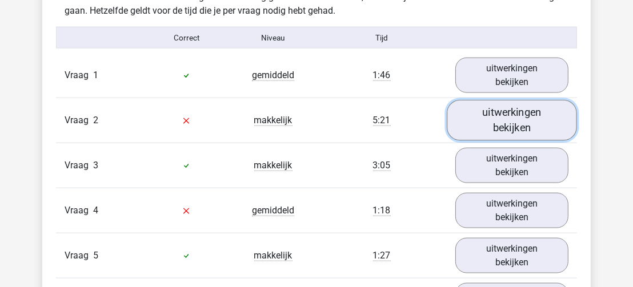
click at [509, 116] on link "uitwerkingen bekijken" at bounding box center [512, 120] width 130 height 41
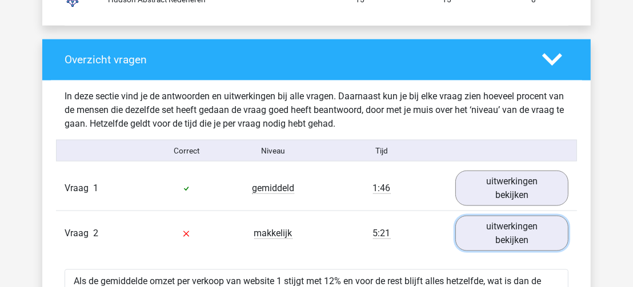
scroll to position [1105, 0]
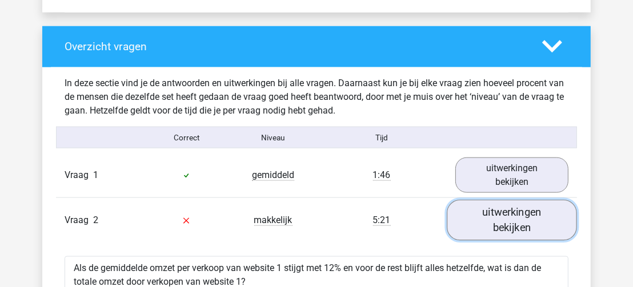
click at [542, 211] on link "uitwerkingen bekijken" at bounding box center [512, 220] width 130 height 41
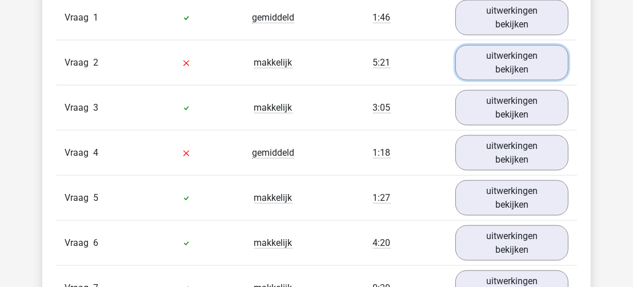
scroll to position [1320, 0]
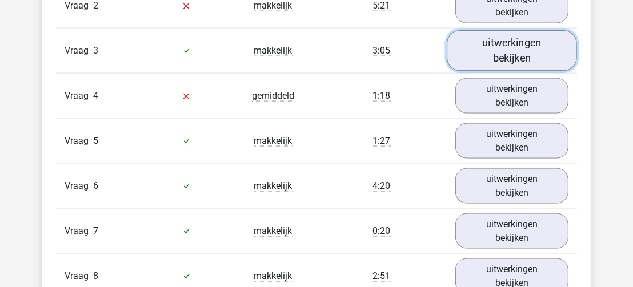
click at [512, 47] on link "uitwerkingen bekijken" at bounding box center [512, 50] width 130 height 41
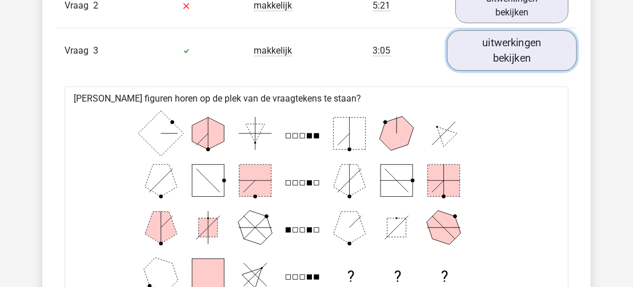
click at [512, 47] on link "uitwerkingen bekijken" at bounding box center [512, 50] width 130 height 41
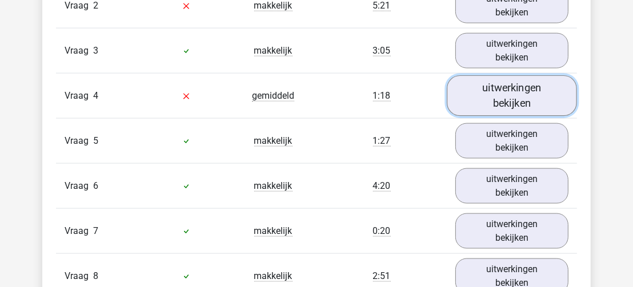
click at [504, 87] on link "uitwerkingen bekijken" at bounding box center [512, 95] width 130 height 41
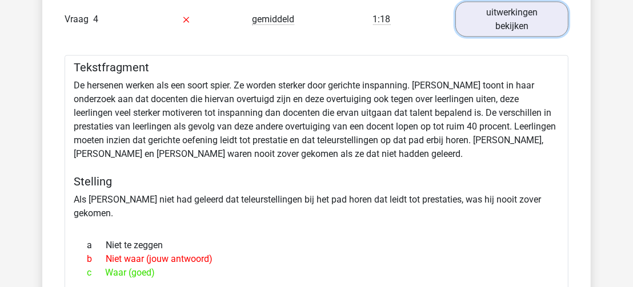
scroll to position [1403, 0]
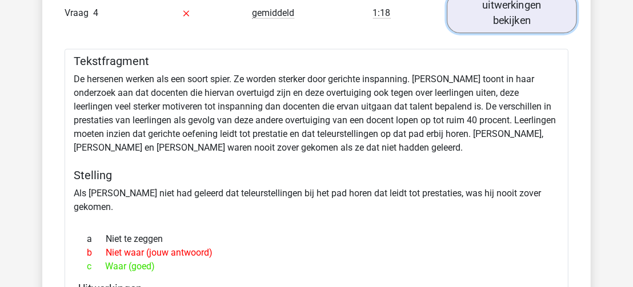
click at [546, 10] on link "uitwerkingen bekijken" at bounding box center [512, 13] width 130 height 41
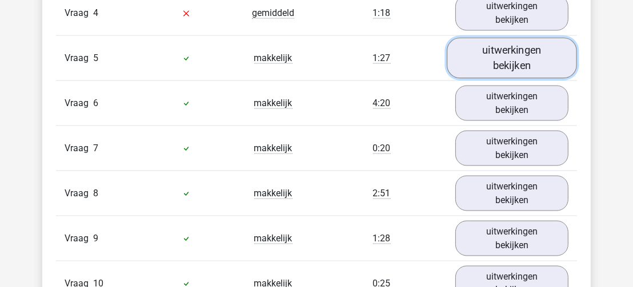
click at [529, 38] on link "uitwerkingen bekijken" at bounding box center [512, 58] width 130 height 41
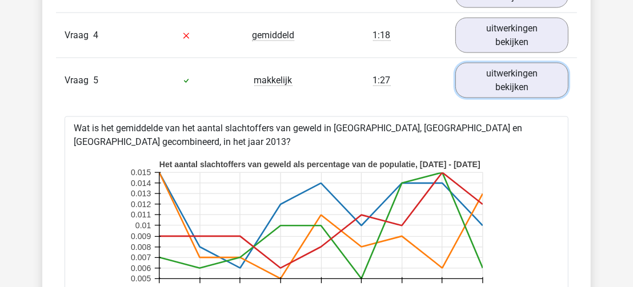
scroll to position [1394, 0]
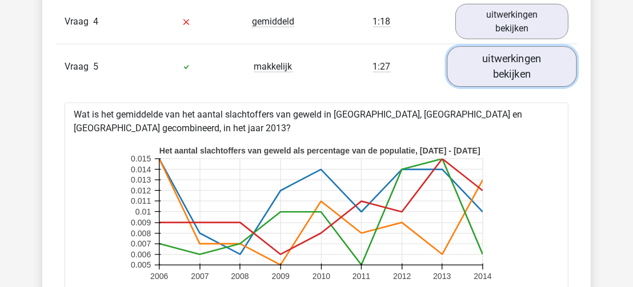
click at [545, 57] on link "uitwerkingen bekijken" at bounding box center [512, 66] width 130 height 41
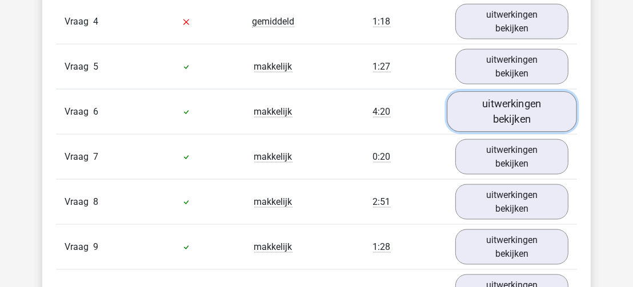
click at [521, 104] on link "uitwerkingen bekijken" at bounding box center [512, 111] width 130 height 41
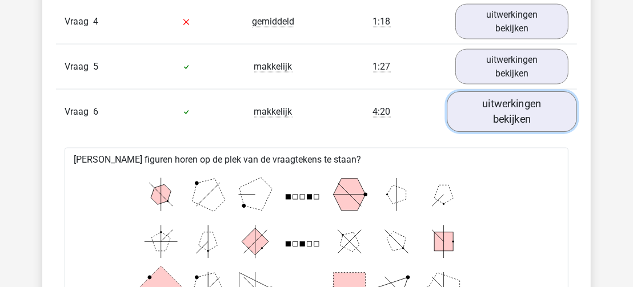
click at [521, 104] on link "uitwerkingen bekijken" at bounding box center [512, 111] width 130 height 41
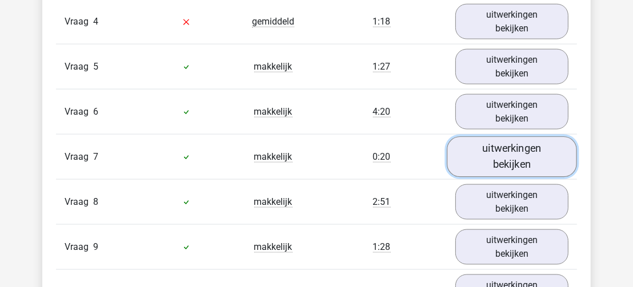
click at [522, 141] on link "uitwerkingen bekijken" at bounding box center [512, 157] width 130 height 41
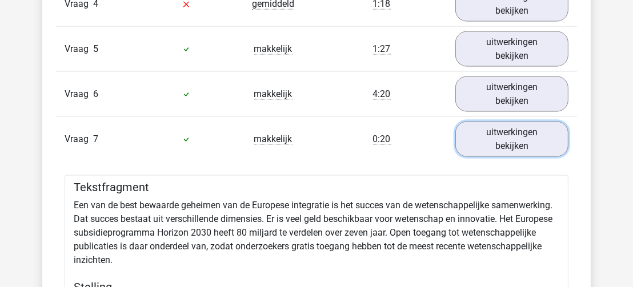
scroll to position [1419, 0]
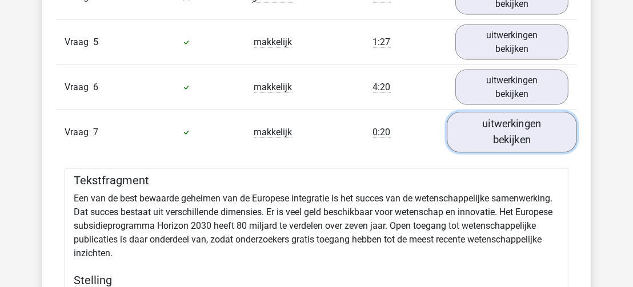
click at [544, 118] on link "uitwerkingen bekijken" at bounding box center [512, 132] width 130 height 41
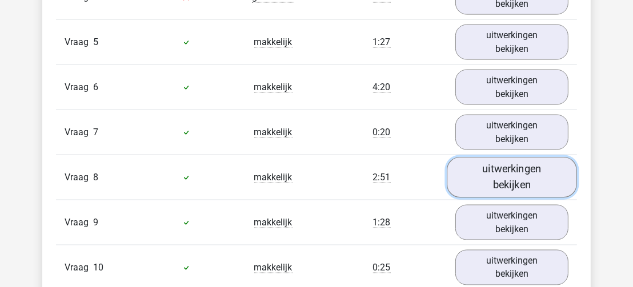
click at [534, 166] on link "uitwerkingen bekijken" at bounding box center [512, 177] width 130 height 41
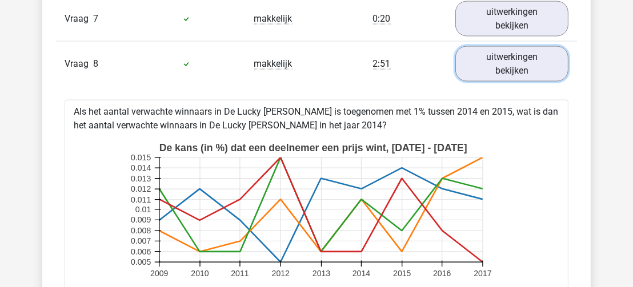
scroll to position [1519, 0]
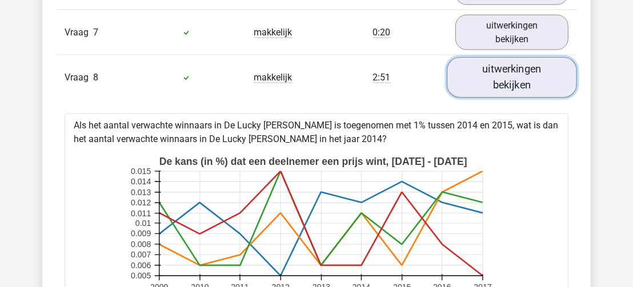
click at [526, 67] on link "uitwerkingen bekijken" at bounding box center [512, 77] width 130 height 41
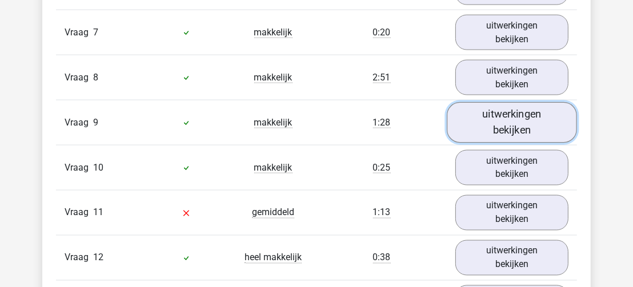
click at [507, 109] on link "uitwerkingen bekijken" at bounding box center [512, 122] width 130 height 41
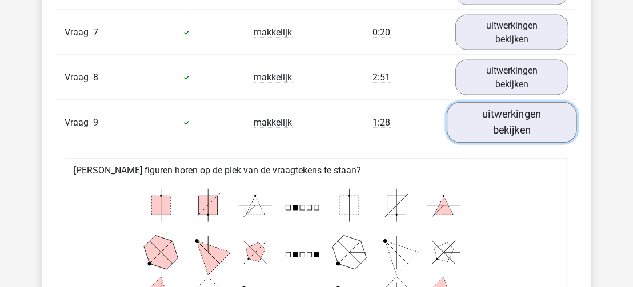
click at [507, 109] on link "uitwerkingen bekijken" at bounding box center [512, 122] width 130 height 41
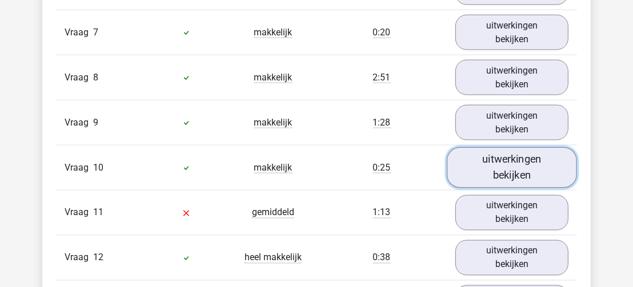
click at [508, 149] on link "uitwerkingen bekijken" at bounding box center [512, 167] width 130 height 41
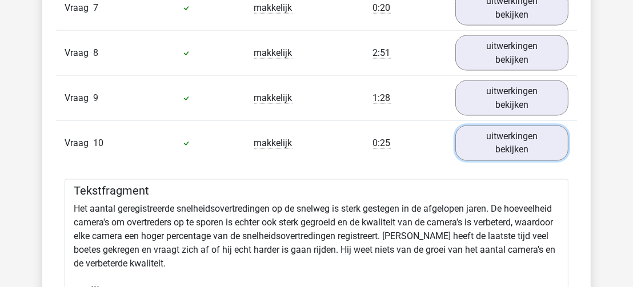
scroll to position [1517, 0]
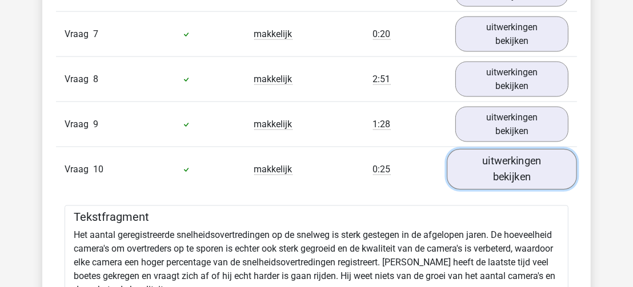
click at [537, 153] on link "uitwerkingen bekijken" at bounding box center [512, 169] width 130 height 41
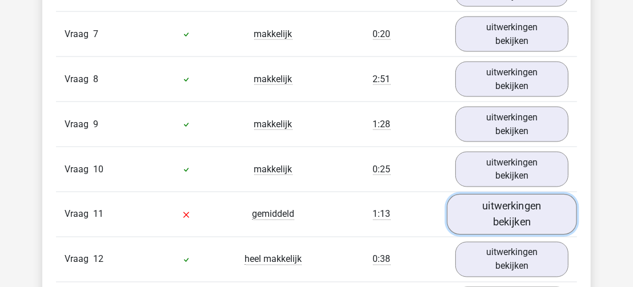
click at [507, 207] on link "uitwerkingen bekijken" at bounding box center [512, 214] width 130 height 41
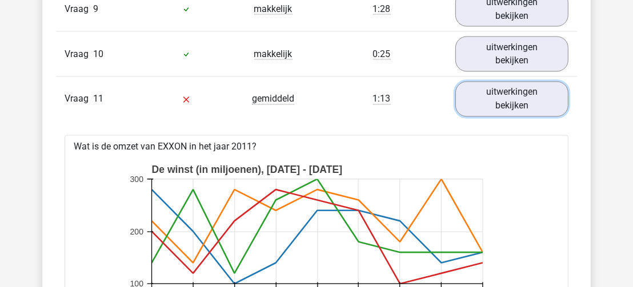
scroll to position [1619, 0]
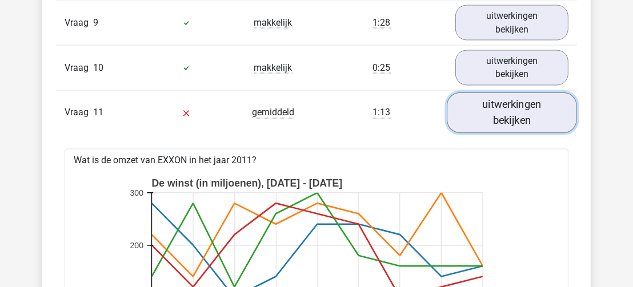
click at [539, 102] on link "uitwerkingen bekijken" at bounding box center [512, 113] width 130 height 41
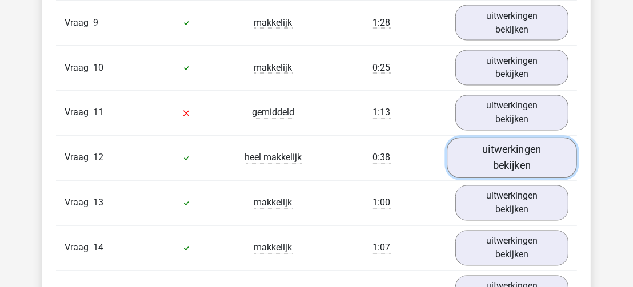
click at [522, 150] on link "uitwerkingen bekijken" at bounding box center [512, 158] width 130 height 41
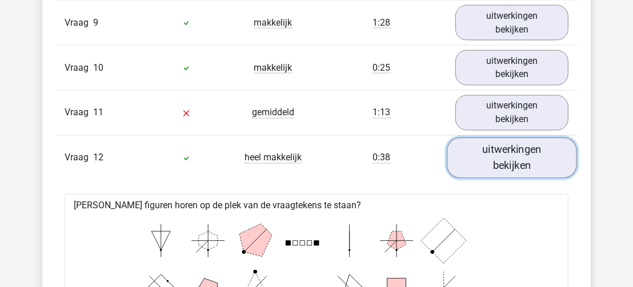
click at [522, 150] on link "uitwerkingen bekijken" at bounding box center [512, 158] width 130 height 41
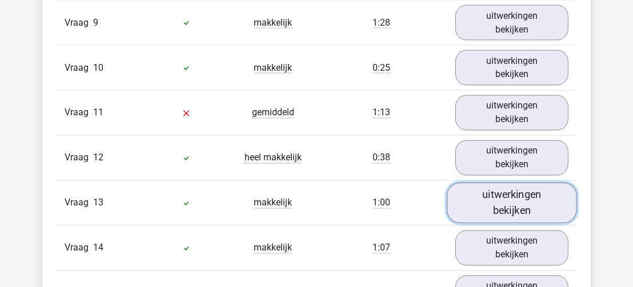
click at [521, 183] on link "uitwerkingen bekijken" at bounding box center [512, 203] width 130 height 41
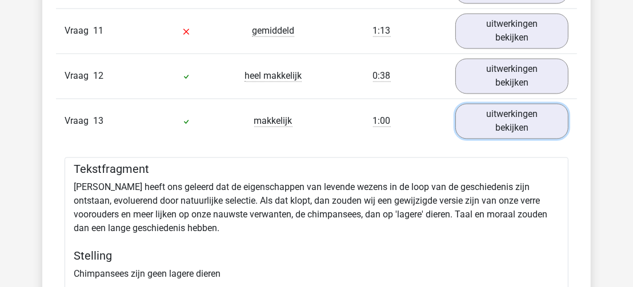
scroll to position [1681, 0]
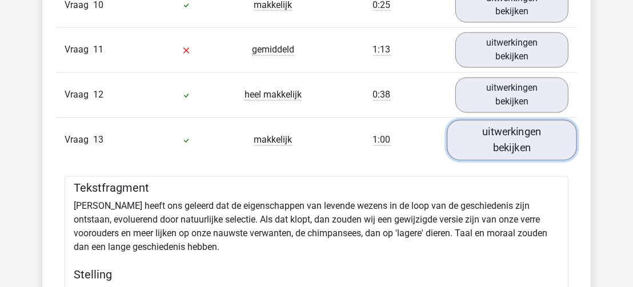
click at [545, 127] on link "uitwerkingen bekijken" at bounding box center [512, 140] width 130 height 41
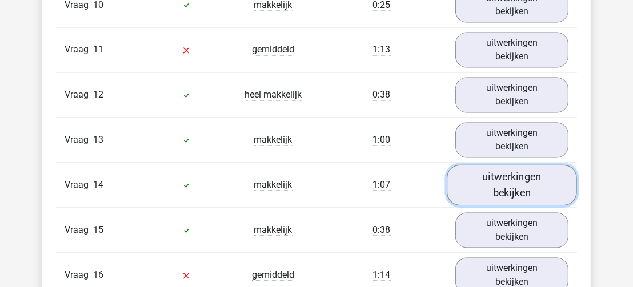
click at [521, 177] on link "uitwerkingen bekijken" at bounding box center [512, 185] width 130 height 41
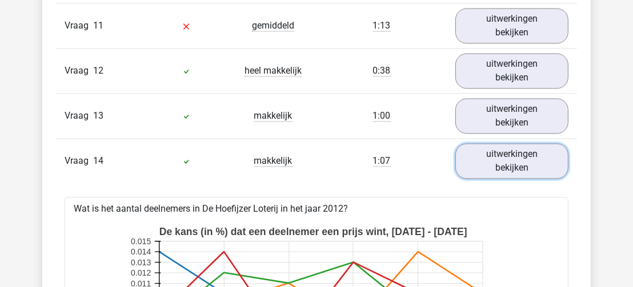
scroll to position [1713, 0]
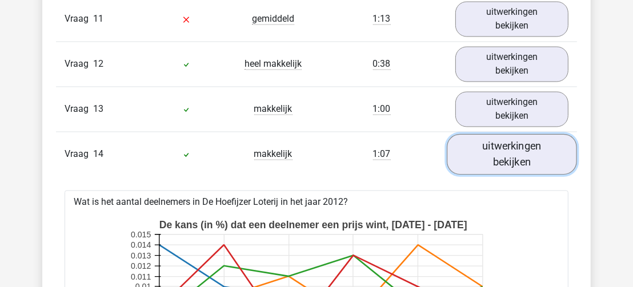
click at [533, 138] on link "uitwerkingen bekijken" at bounding box center [512, 154] width 130 height 41
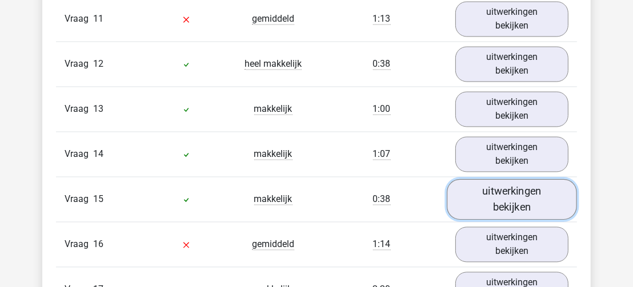
click at [518, 183] on link "uitwerkingen bekijken" at bounding box center [512, 199] width 130 height 41
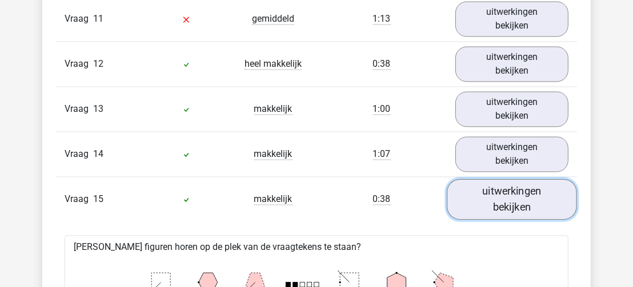
click at [528, 189] on link "uitwerkingen bekijken" at bounding box center [512, 199] width 130 height 41
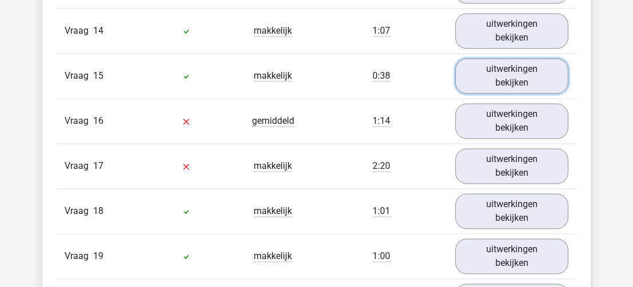
scroll to position [1871, 0]
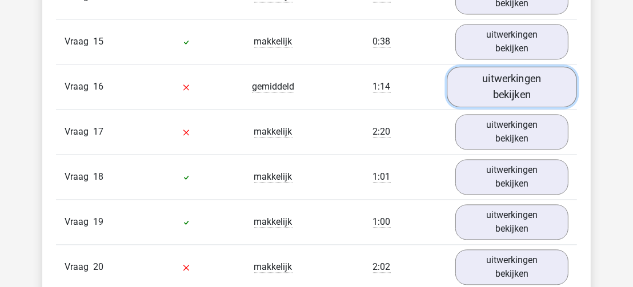
click at [519, 66] on link "uitwerkingen bekijken" at bounding box center [512, 86] width 130 height 41
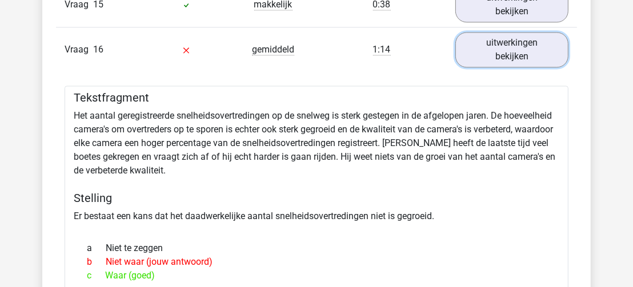
scroll to position [1901, 0]
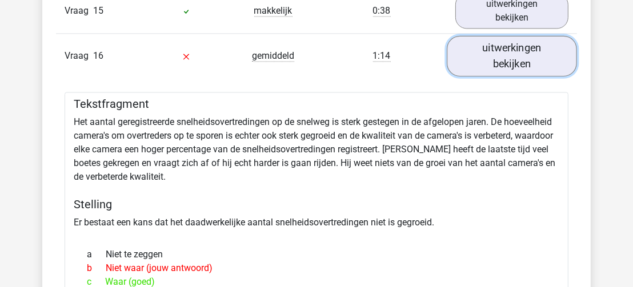
click at [526, 35] on link "uitwerkingen bekijken" at bounding box center [512, 55] width 130 height 41
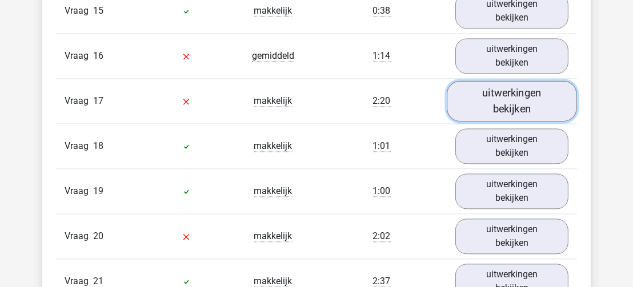
click at [513, 81] on link "uitwerkingen bekijken" at bounding box center [512, 101] width 130 height 41
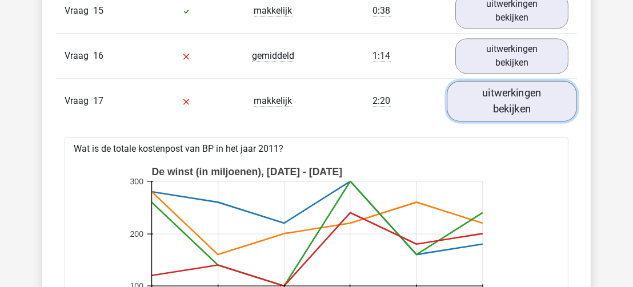
click at [513, 81] on link "uitwerkingen bekijken" at bounding box center [512, 101] width 130 height 41
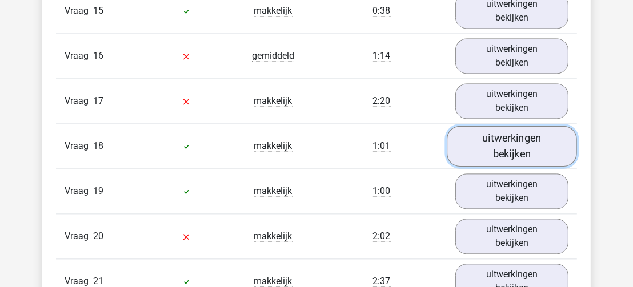
click at [515, 126] on link "uitwerkingen bekijken" at bounding box center [512, 146] width 130 height 41
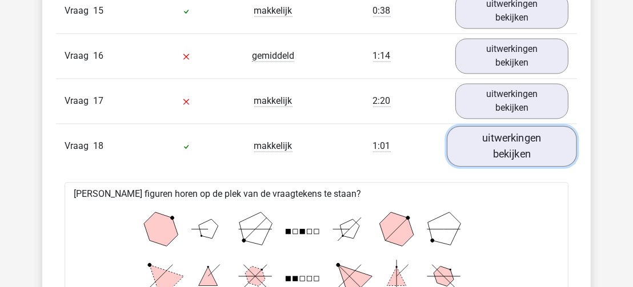
click at [515, 126] on link "uitwerkingen bekijken" at bounding box center [512, 146] width 130 height 41
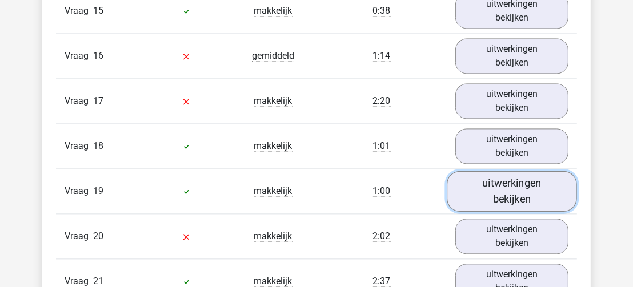
click at [513, 171] on link "uitwerkingen bekijken" at bounding box center [512, 191] width 130 height 41
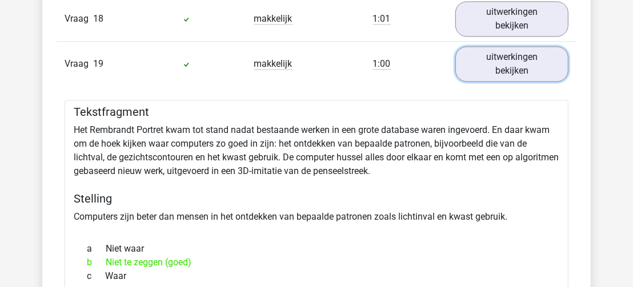
scroll to position [2003, 0]
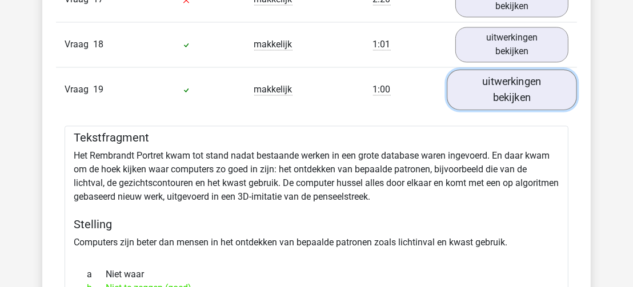
click at [536, 71] on link "uitwerkingen bekijken" at bounding box center [512, 89] width 130 height 41
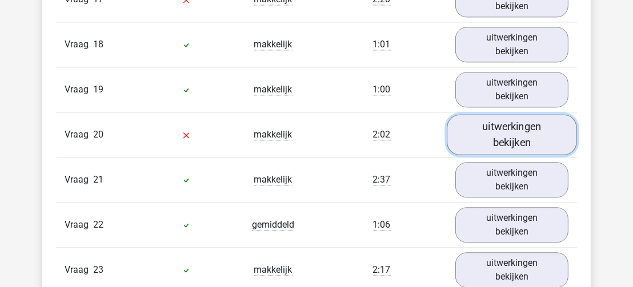
click at [522, 114] on link "uitwerkingen bekijken" at bounding box center [512, 134] width 130 height 41
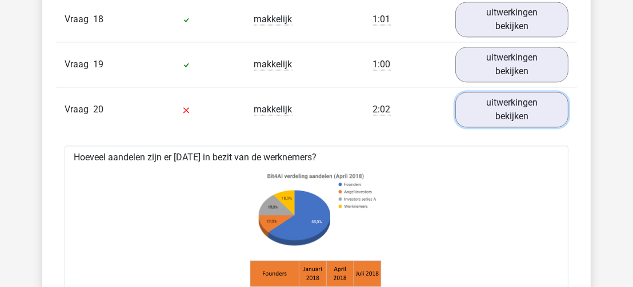
scroll to position [2022, 0]
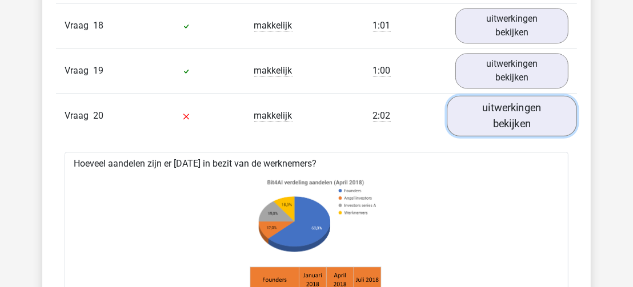
click at [539, 95] on link "uitwerkingen bekijken" at bounding box center [512, 115] width 130 height 41
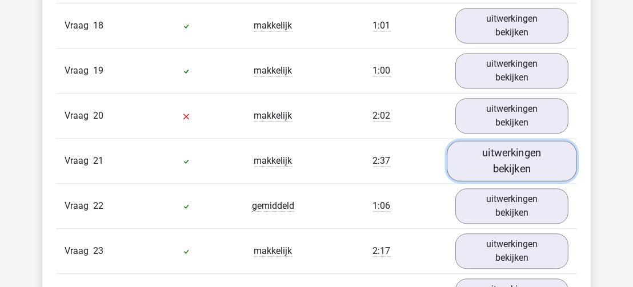
click at [526, 141] on link "uitwerkingen bekijken" at bounding box center [512, 161] width 130 height 41
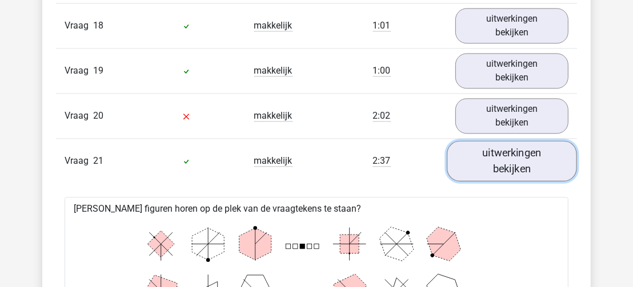
click at [526, 141] on link "uitwerkingen bekijken" at bounding box center [512, 161] width 130 height 41
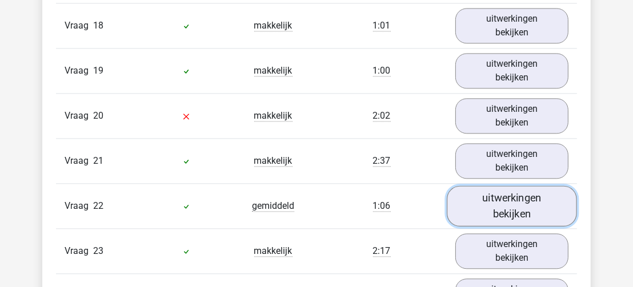
click at [522, 186] on link "uitwerkingen bekijken" at bounding box center [512, 206] width 130 height 41
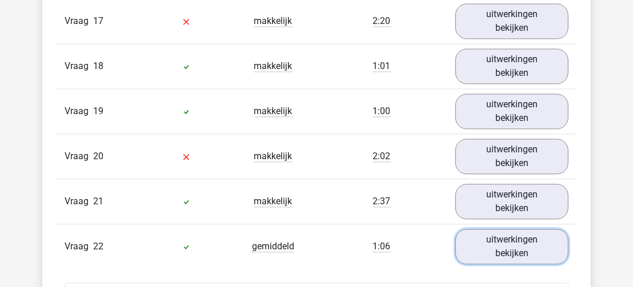
scroll to position [2130, 0]
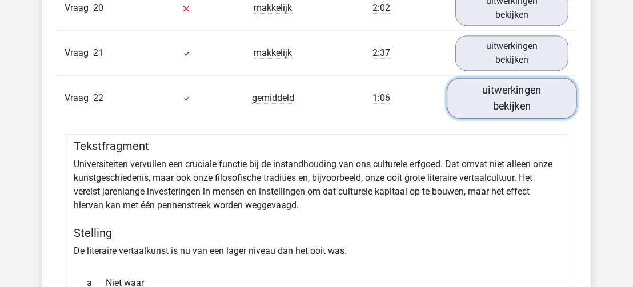
click at [530, 78] on link "uitwerkingen bekijken" at bounding box center [512, 98] width 130 height 41
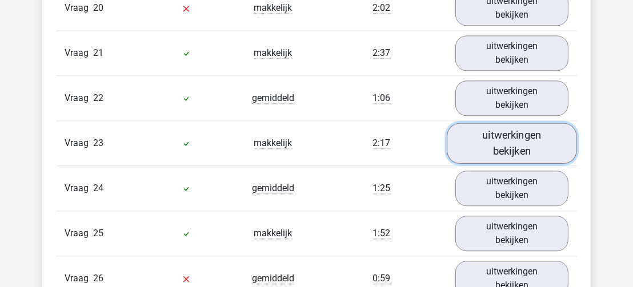
click at [520, 126] on link "uitwerkingen bekijken" at bounding box center [512, 143] width 130 height 41
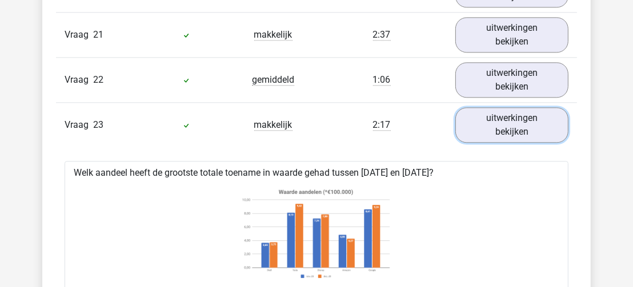
scroll to position [2162, 0]
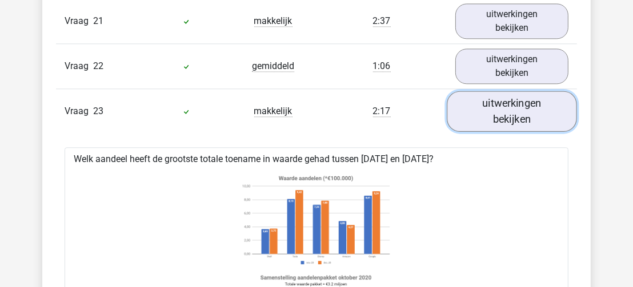
click at [519, 91] on link "uitwerkingen bekijken" at bounding box center [512, 111] width 130 height 41
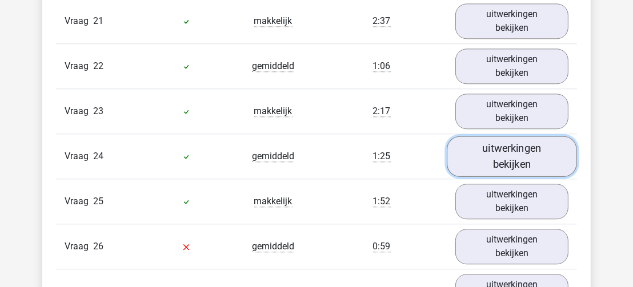
click at [503, 136] on link "uitwerkingen bekijken" at bounding box center [512, 156] width 130 height 41
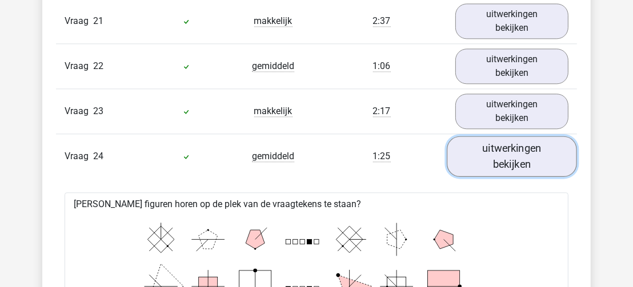
click at [503, 136] on link "uitwerkingen bekijken" at bounding box center [512, 156] width 130 height 41
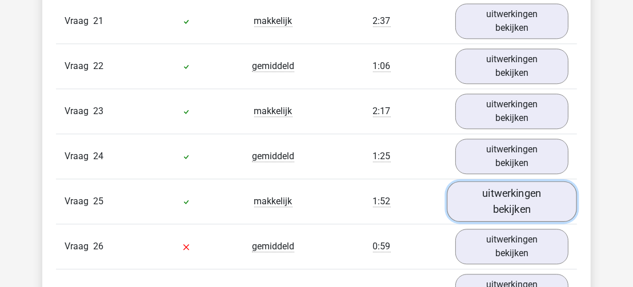
click at [507, 181] on link "uitwerkingen bekijken" at bounding box center [512, 201] width 130 height 41
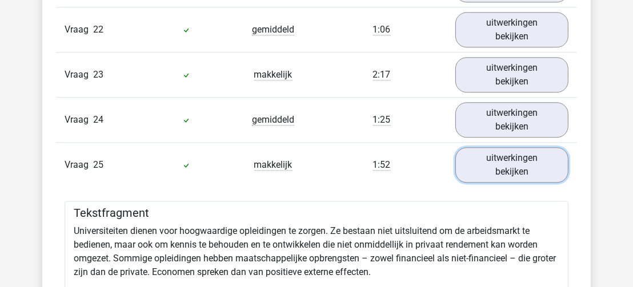
scroll to position [2192, 0]
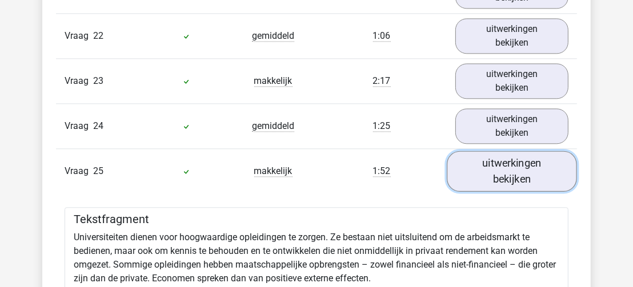
click at [544, 151] on link "uitwerkingen bekijken" at bounding box center [512, 171] width 130 height 41
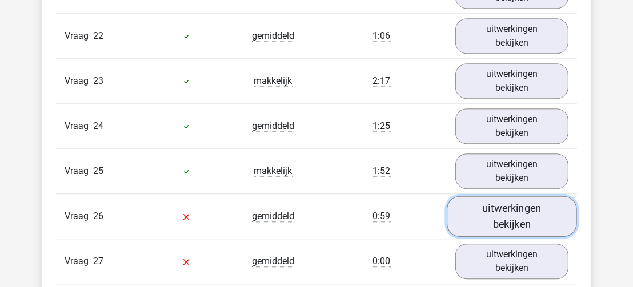
click at [519, 196] on link "uitwerkingen bekijken" at bounding box center [512, 216] width 130 height 41
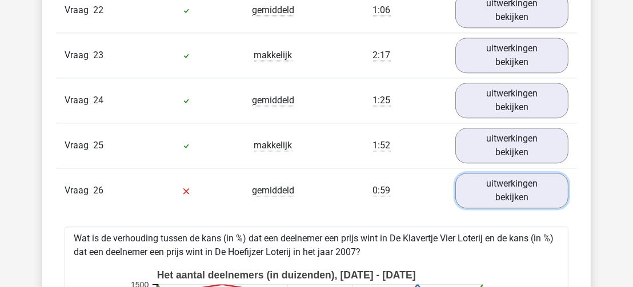
scroll to position [2212, 0]
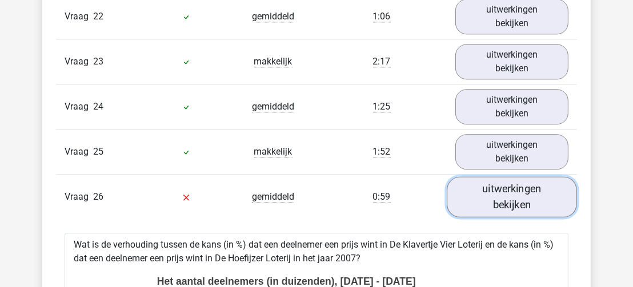
click at [536, 177] on link "uitwerkingen bekijken" at bounding box center [512, 197] width 130 height 41
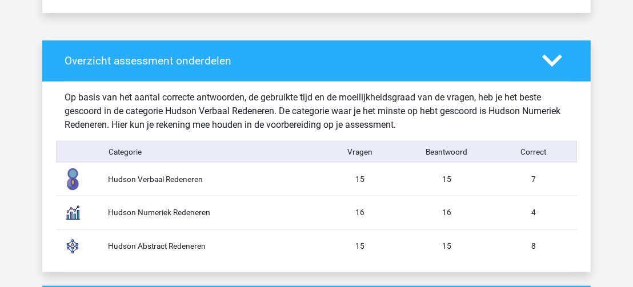
scroll to position [840, 0]
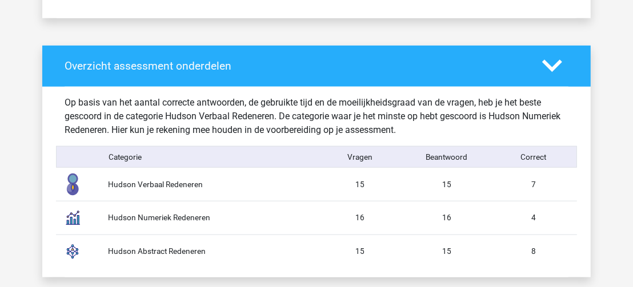
click at [221, 191] on div "Hudson Verbaal Redeneren 15 15 7" at bounding box center [316, 184] width 521 height 33
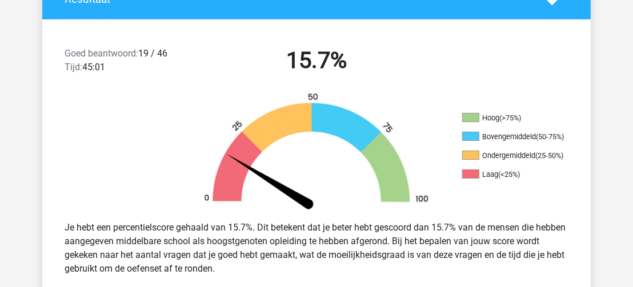
scroll to position [293, 0]
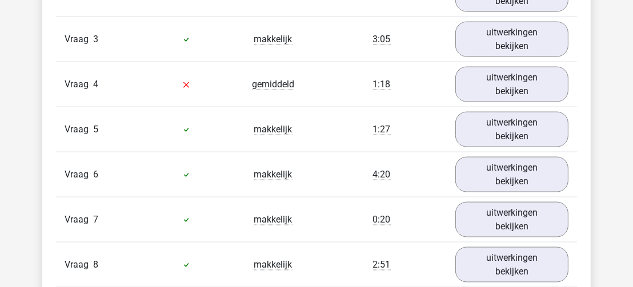
scroll to position [1308, 0]
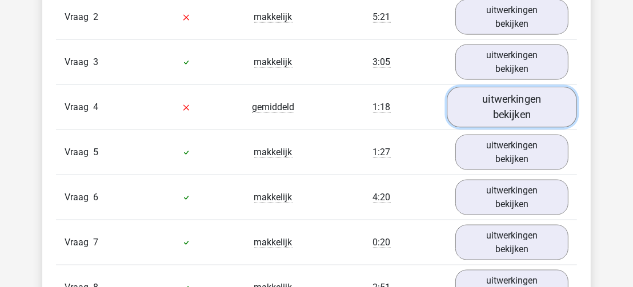
click at [524, 95] on link "uitwerkingen bekijken" at bounding box center [512, 107] width 130 height 41
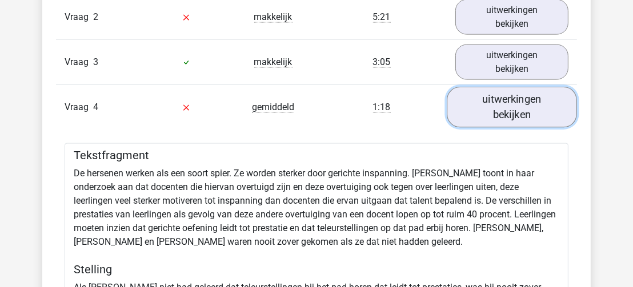
click at [524, 95] on link "uitwerkingen bekijken" at bounding box center [512, 107] width 130 height 41
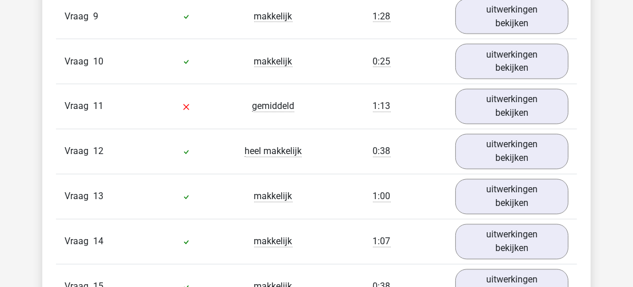
scroll to position [1636, 0]
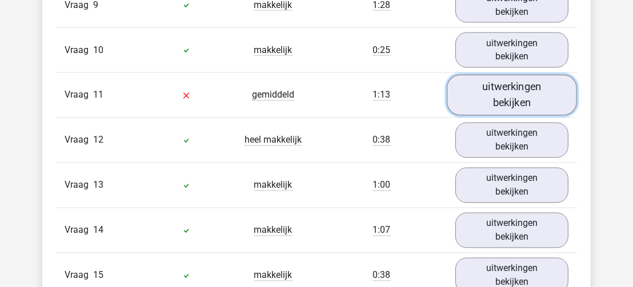
click at [521, 78] on link "uitwerkingen bekijken" at bounding box center [512, 95] width 130 height 41
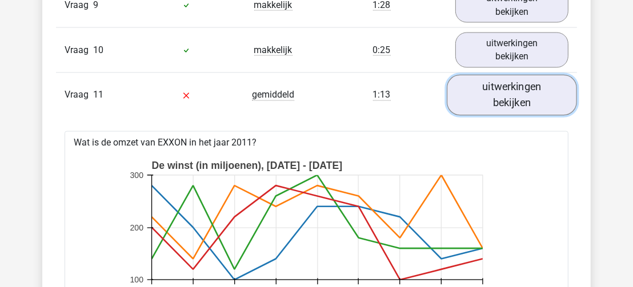
click at [521, 78] on link "uitwerkingen bekijken" at bounding box center [512, 95] width 130 height 41
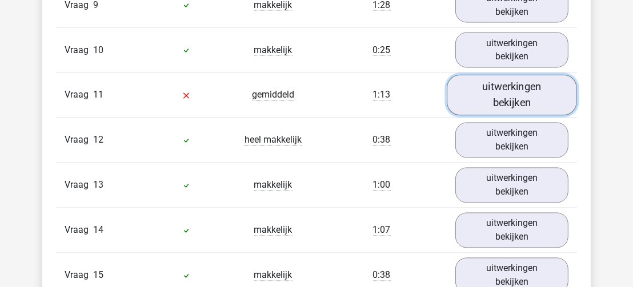
click at [532, 75] on link "uitwerkingen bekijken" at bounding box center [512, 95] width 130 height 41
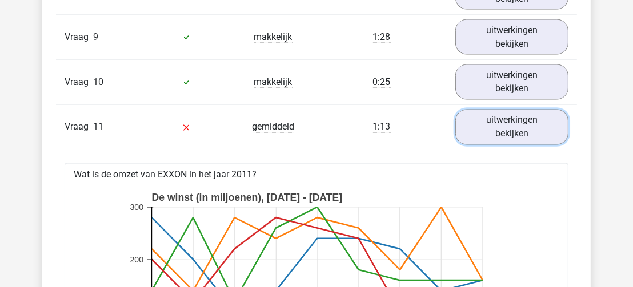
scroll to position [1587, 0]
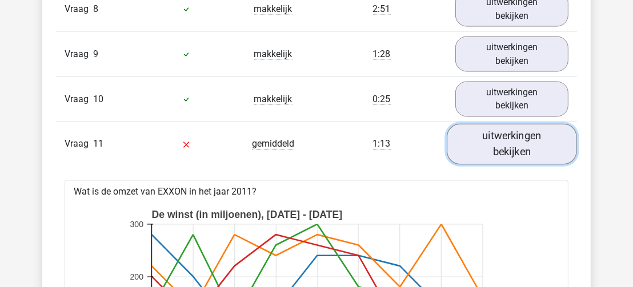
click at [522, 126] on link "uitwerkingen bekijken" at bounding box center [512, 144] width 130 height 41
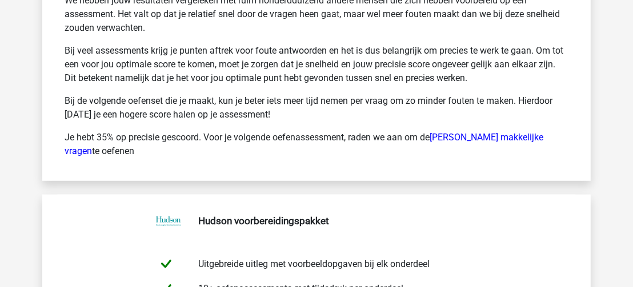
scroll to position [3793, 0]
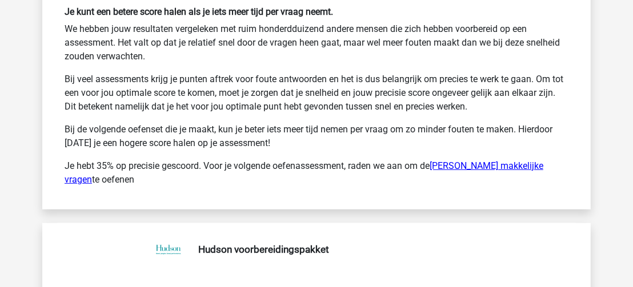
click at [486, 161] on link "Hudson makkelijke vragen" at bounding box center [304, 173] width 479 height 25
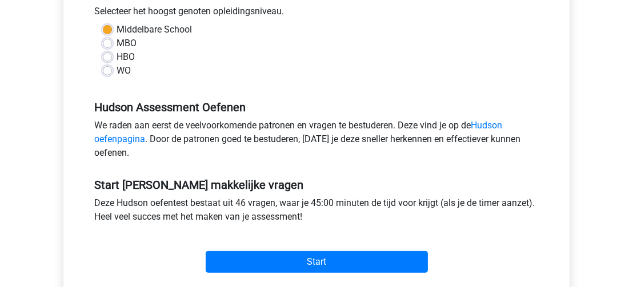
scroll to position [270, 0]
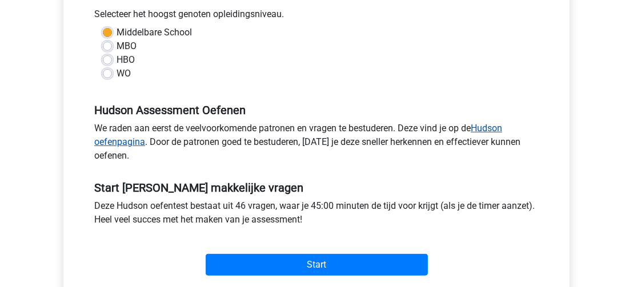
click at [492, 130] on link "Hudson oefenpagina" at bounding box center [298, 135] width 408 height 25
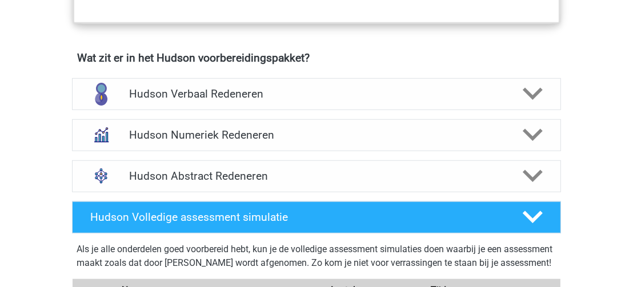
scroll to position [694, 0]
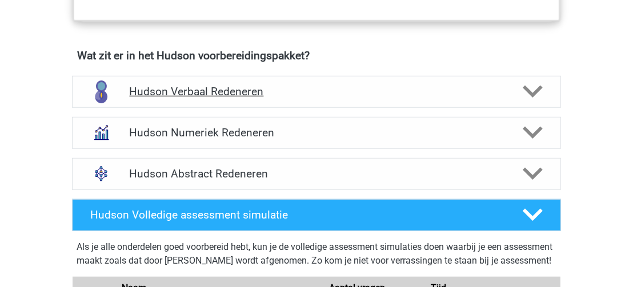
click at [536, 89] on polygon at bounding box center [533, 92] width 20 height 13
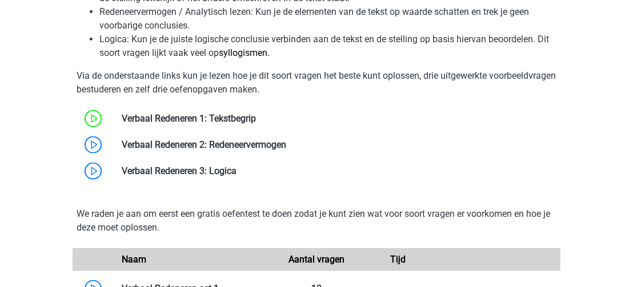
scroll to position [994, 0]
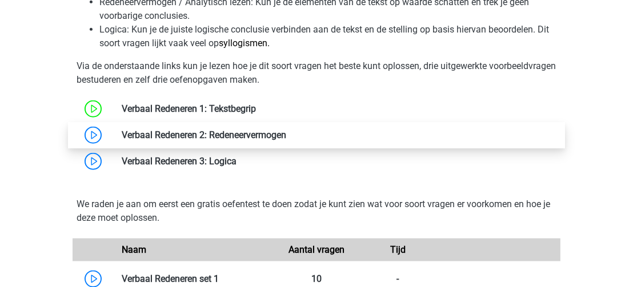
click at [286, 130] on link at bounding box center [286, 135] width 0 height 11
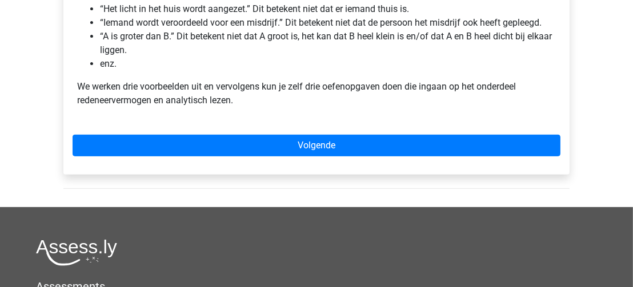
scroll to position [356, 0]
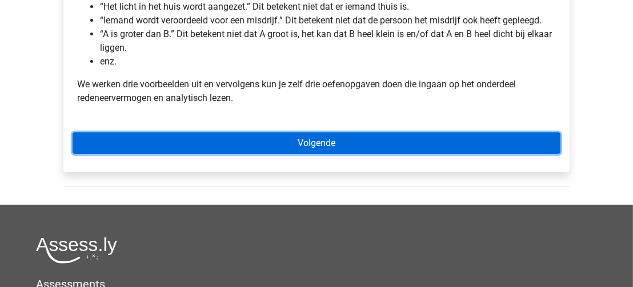
click at [489, 144] on link "Volgende" at bounding box center [317, 144] width 488 height 22
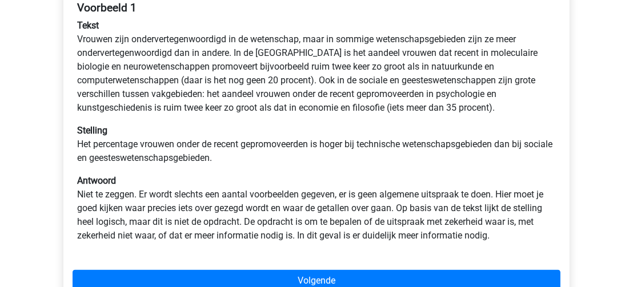
scroll to position [216, 0]
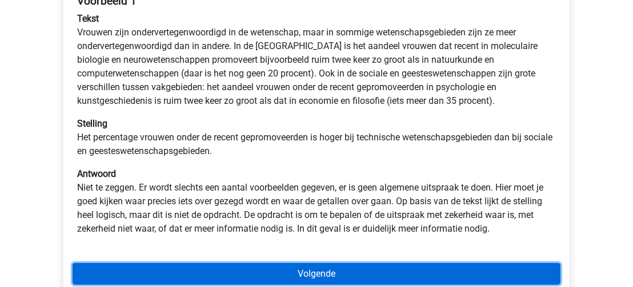
click at [515, 276] on link "Volgende" at bounding box center [317, 274] width 488 height 22
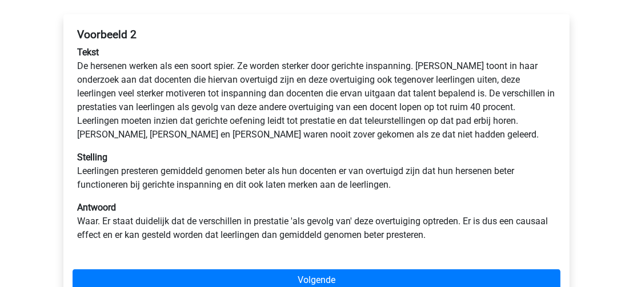
scroll to position [186, 0]
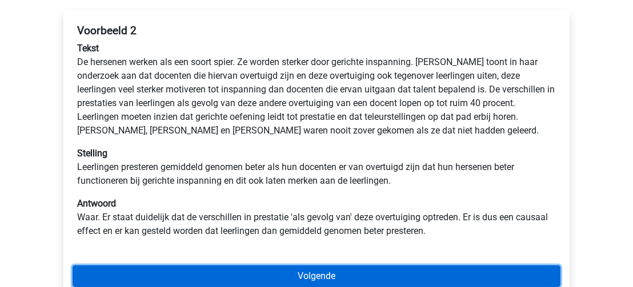
click at [404, 274] on link "Volgende" at bounding box center [317, 277] width 488 height 22
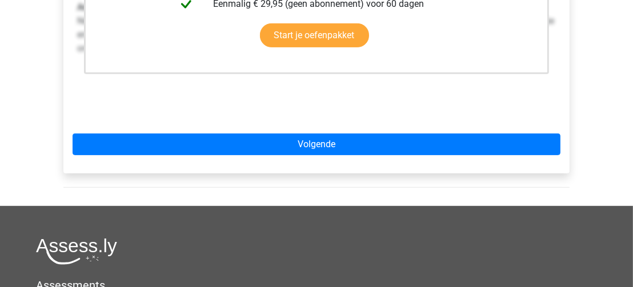
scroll to position [347, 0]
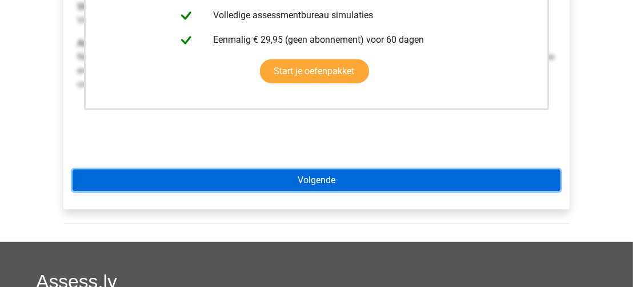
click at [541, 179] on link "Volgende" at bounding box center [317, 181] width 488 height 22
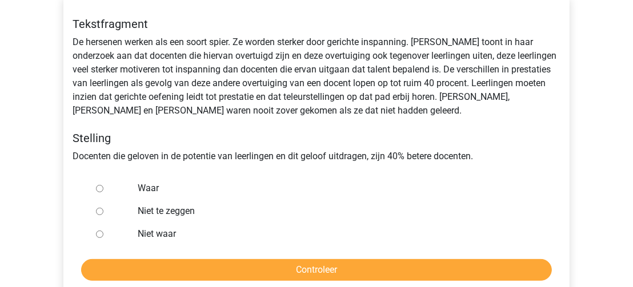
scroll to position [206, 0]
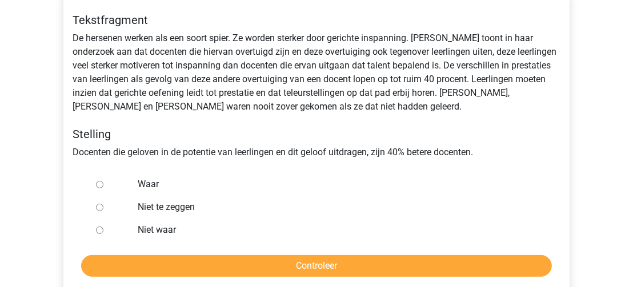
click at [98, 234] on div at bounding box center [110, 230] width 38 height 23
click at [98, 228] on input "Niet waar" at bounding box center [99, 230] width 7 height 7
radio input "true"
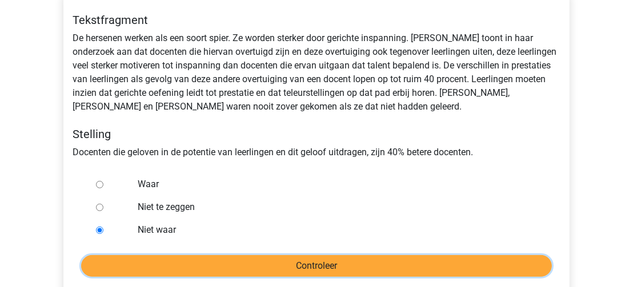
click at [220, 270] on input "Controleer" at bounding box center [316, 266] width 471 height 22
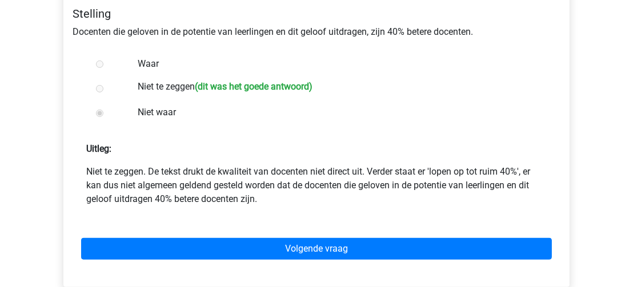
scroll to position [330, 0]
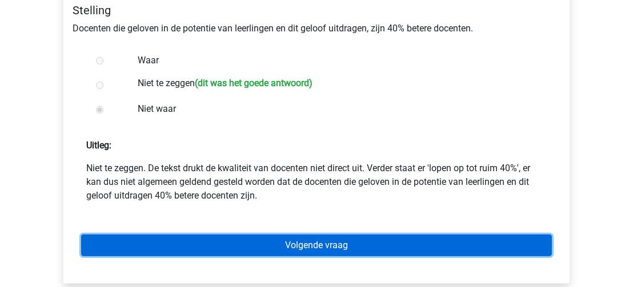
click at [350, 245] on link "Volgende vraag" at bounding box center [316, 246] width 471 height 22
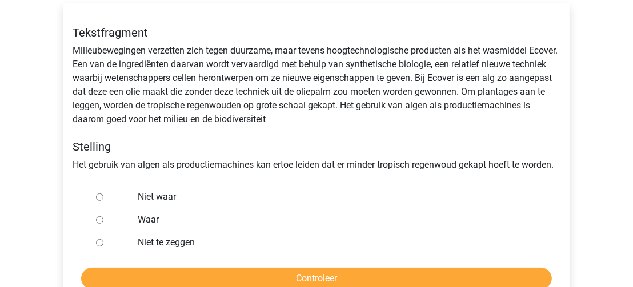
scroll to position [196, 0]
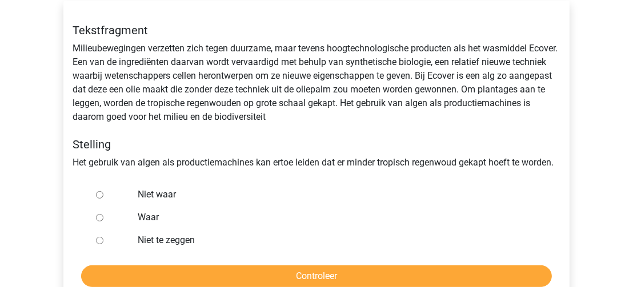
click at [101, 217] on input "Waar" at bounding box center [99, 217] width 7 height 7
radio input "true"
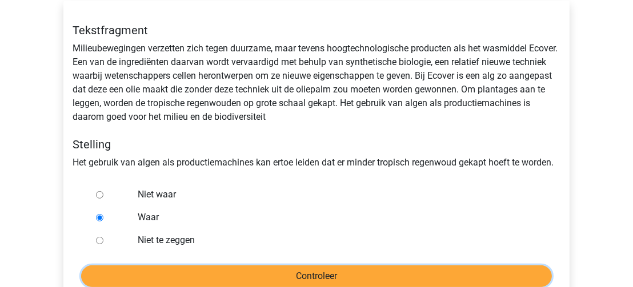
click at [199, 277] on input "Controleer" at bounding box center [316, 277] width 471 height 22
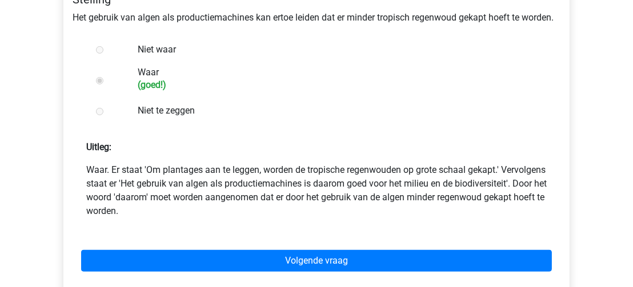
scroll to position [363, 0]
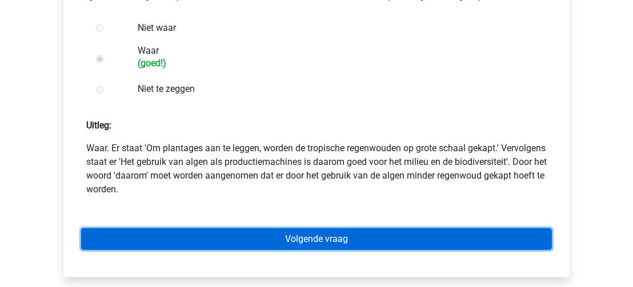
click at [394, 237] on link "Volgende vraag" at bounding box center [316, 240] width 471 height 22
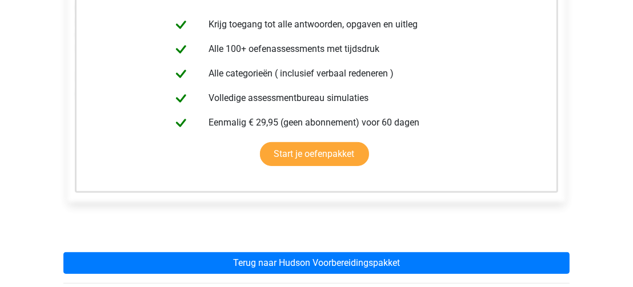
scroll to position [292, 0]
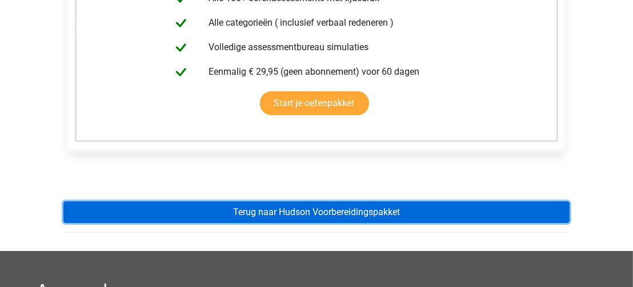
click at [353, 210] on link "Terug naar Hudson Voorbereidingspakket" at bounding box center [316, 213] width 506 height 22
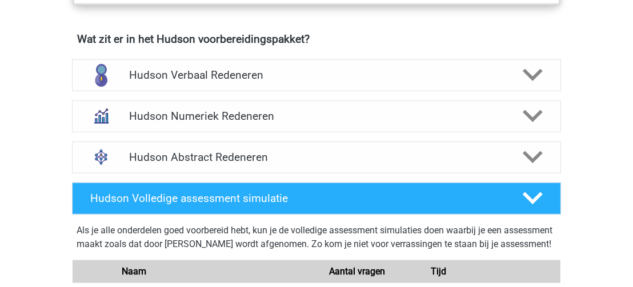
scroll to position [736, 0]
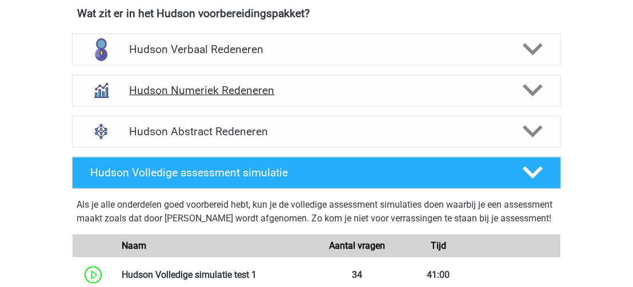
click at [535, 89] on polygon at bounding box center [533, 91] width 20 height 13
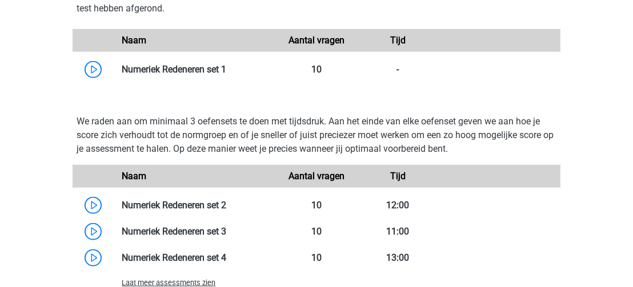
scroll to position [949, 0]
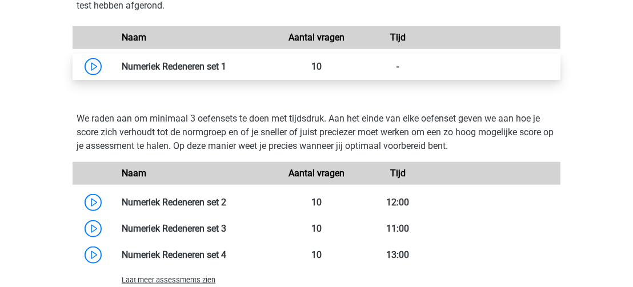
click at [226, 61] on link at bounding box center [226, 66] width 0 height 11
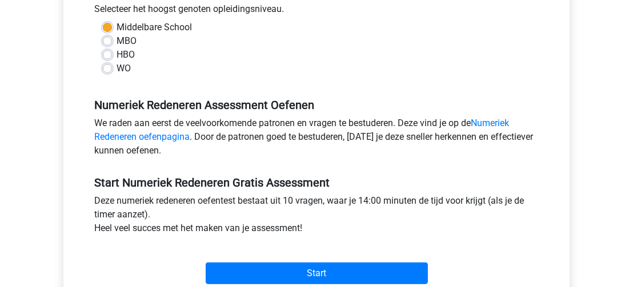
scroll to position [299, 0]
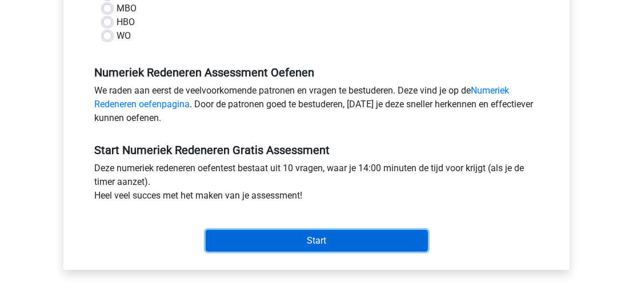
click at [404, 236] on input "Start" at bounding box center [317, 241] width 222 height 22
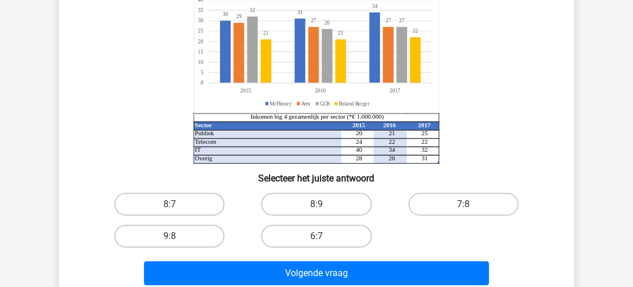
scroll to position [134, 0]
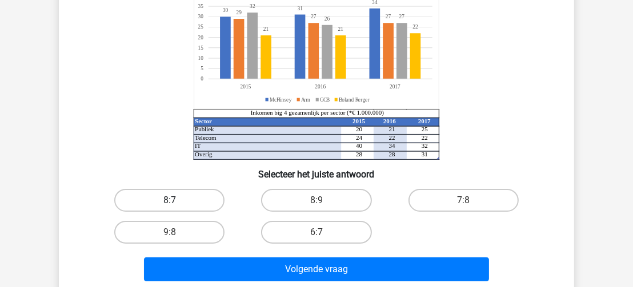
click at [189, 195] on label "8:7" at bounding box center [169, 200] width 110 height 23
click at [177, 201] on input "8:7" at bounding box center [173, 204] width 7 height 7
radio input "true"
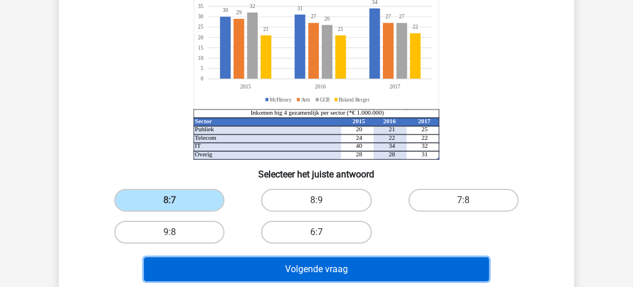
click at [265, 269] on button "Volgende vraag" at bounding box center [317, 270] width 346 height 24
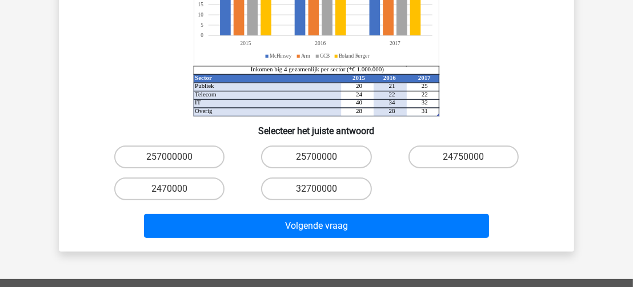
scroll to position [219, 0]
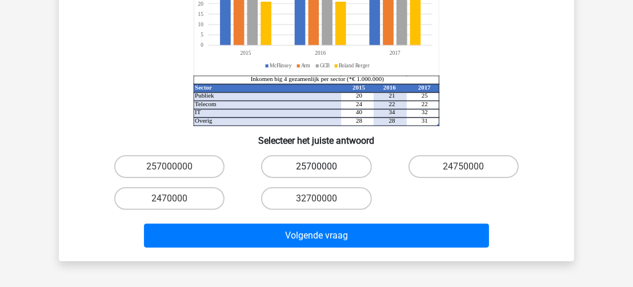
click at [346, 155] on label "25700000" at bounding box center [316, 166] width 110 height 23
click at [324, 167] on input "25700000" at bounding box center [320, 170] width 7 height 7
radio input "true"
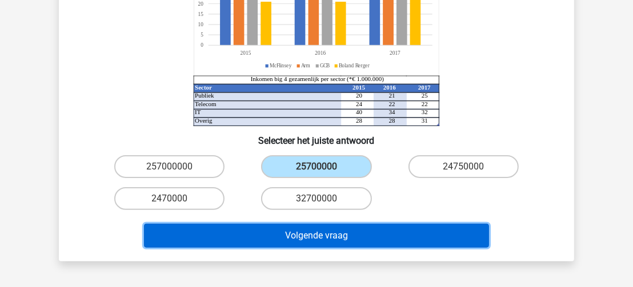
click at [354, 224] on button "Volgende vraag" at bounding box center [317, 236] width 346 height 24
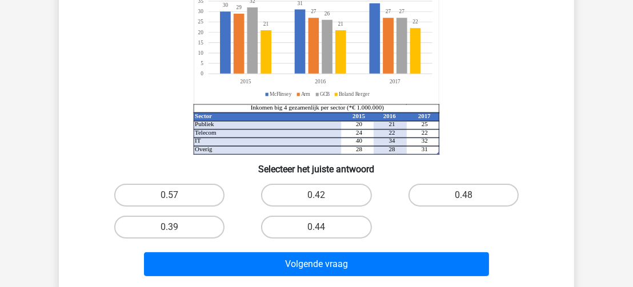
scroll to position [157, 0]
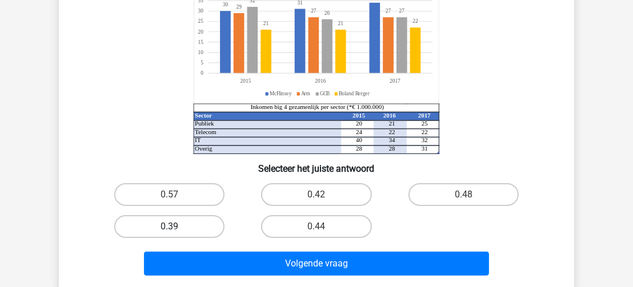
click at [194, 226] on label "0.39" at bounding box center [169, 226] width 110 height 23
click at [177, 227] on input "0.39" at bounding box center [173, 230] width 7 height 7
radio input "true"
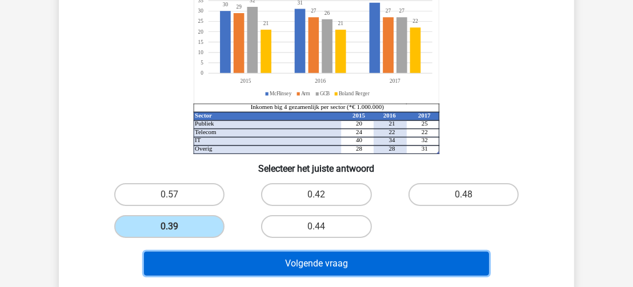
click at [262, 265] on button "Volgende vraag" at bounding box center [317, 264] width 346 height 24
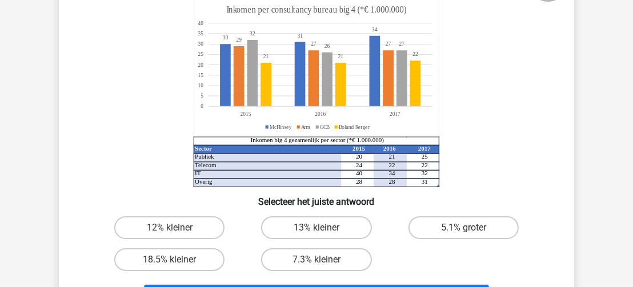
scroll to position [108, 0]
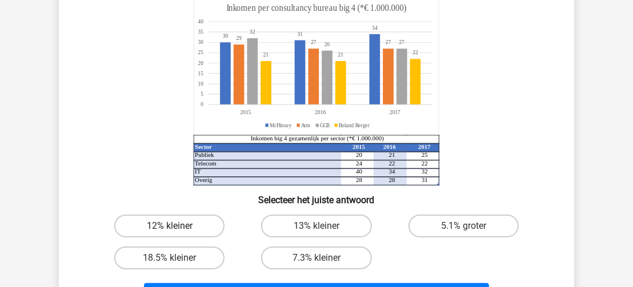
click at [178, 226] on label "12% kleiner" at bounding box center [169, 226] width 110 height 23
click at [177, 226] on input "12% kleiner" at bounding box center [173, 229] width 7 height 7
radio input "true"
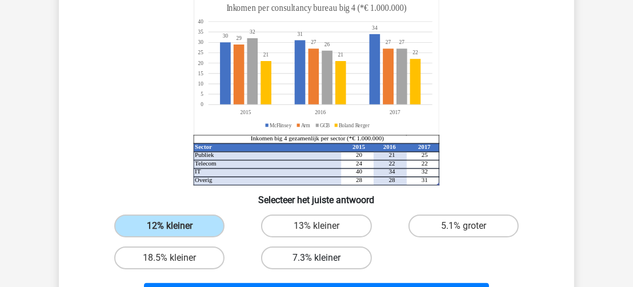
click at [307, 259] on label "7.3% kleiner" at bounding box center [316, 258] width 110 height 23
click at [317, 259] on input "7.3% kleiner" at bounding box center [320, 261] width 7 height 7
radio input "true"
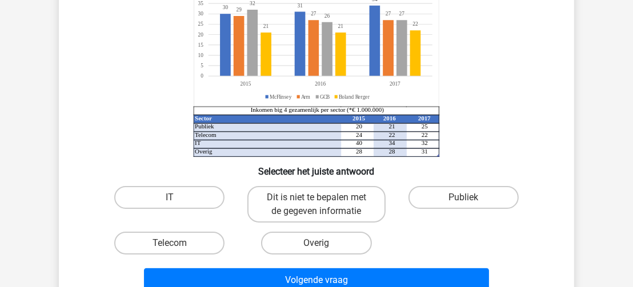
scroll to position [140, 0]
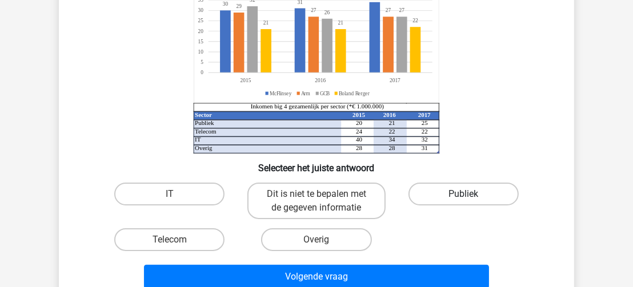
click at [445, 191] on label "Publiek" at bounding box center [464, 194] width 110 height 23
click at [464, 194] on input "Publiek" at bounding box center [467, 197] width 7 height 7
radio input "true"
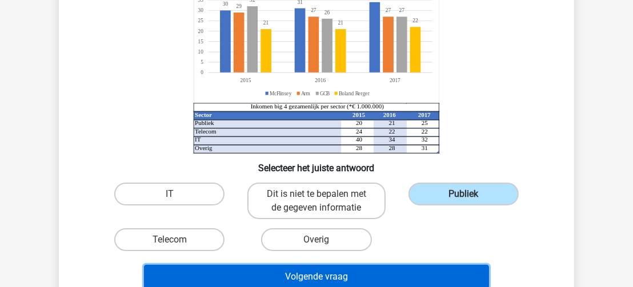
click at [390, 276] on button "Volgende vraag" at bounding box center [317, 277] width 346 height 24
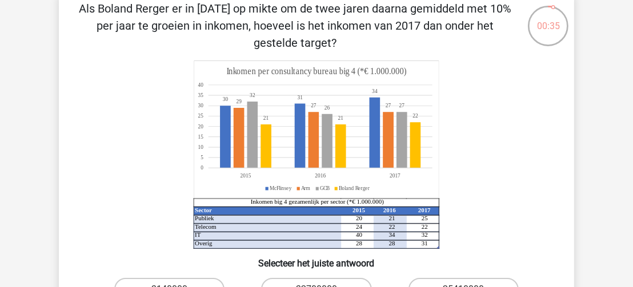
scroll to position [58, 0]
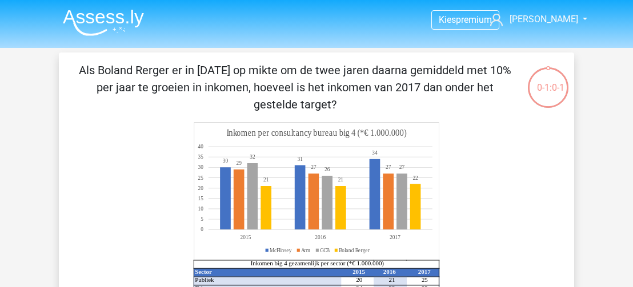
scroll to position [58, 0]
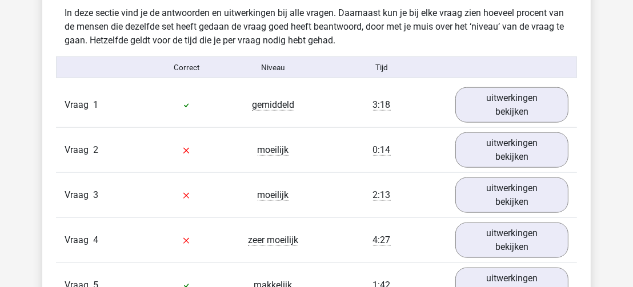
scroll to position [860, 0]
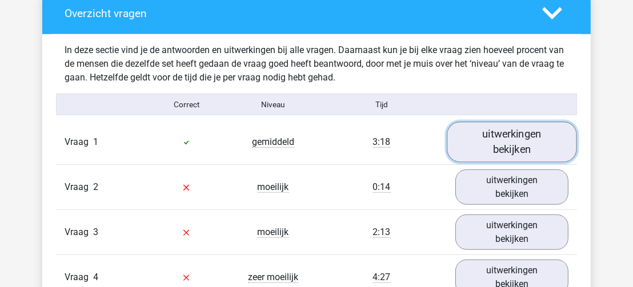
click at [524, 142] on link "uitwerkingen bekijken" at bounding box center [512, 142] width 130 height 41
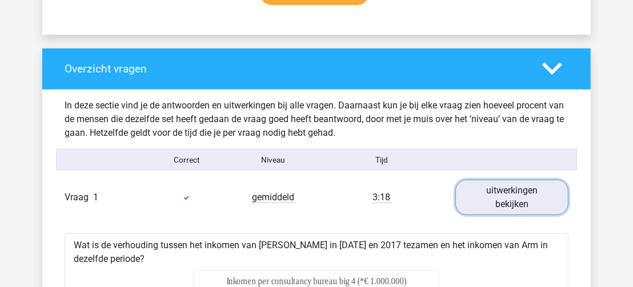
scroll to position [862, 0]
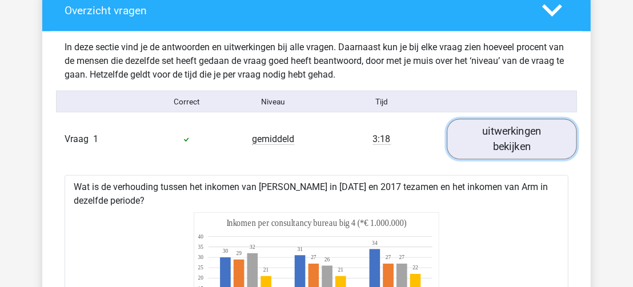
click at [544, 149] on link "uitwerkingen bekijken" at bounding box center [512, 139] width 130 height 41
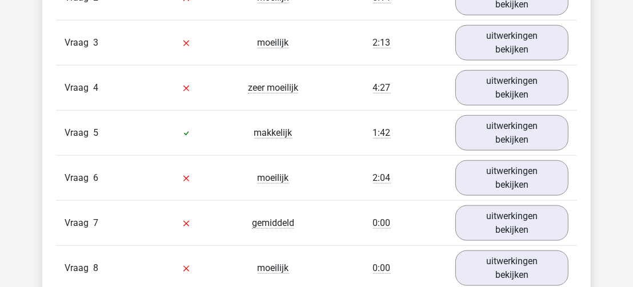
scroll to position [1053, 0]
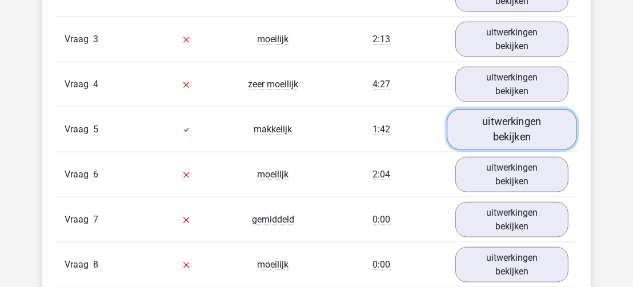
click at [517, 137] on link "uitwerkingen bekijken" at bounding box center [512, 129] width 130 height 41
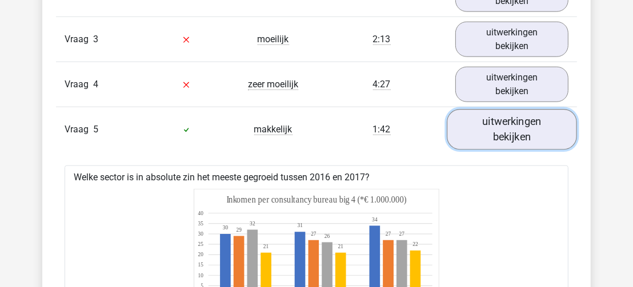
click at [525, 142] on link "uitwerkingen bekijken" at bounding box center [512, 129] width 130 height 41
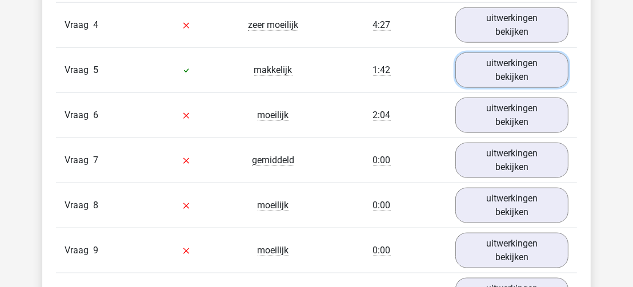
scroll to position [1069, 0]
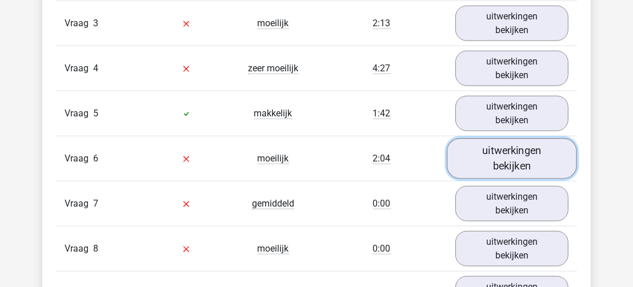
click at [529, 159] on link "uitwerkingen bekijken" at bounding box center [512, 158] width 130 height 41
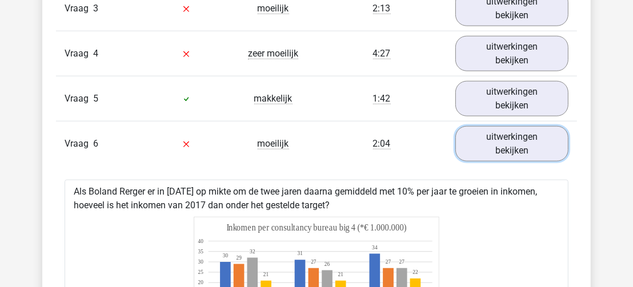
scroll to position [1162, 0]
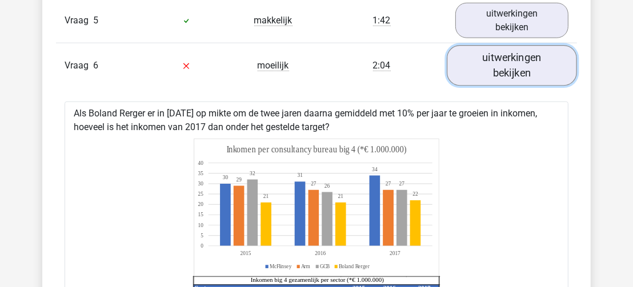
click at [525, 69] on link "uitwerkingen bekijken" at bounding box center [512, 65] width 130 height 41
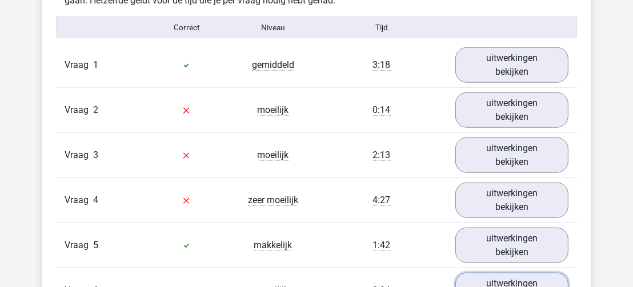
scroll to position [930, 0]
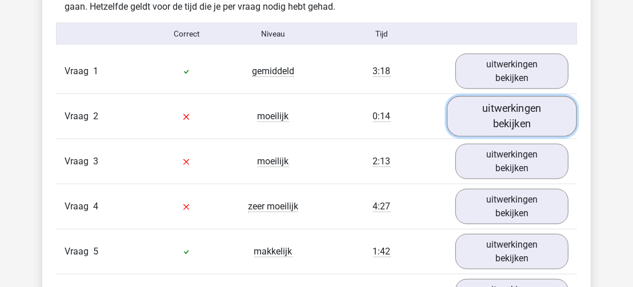
click at [521, 122] on link "uitwerkingen bekijken" at bounding box center [512, 116] width 130 height 41
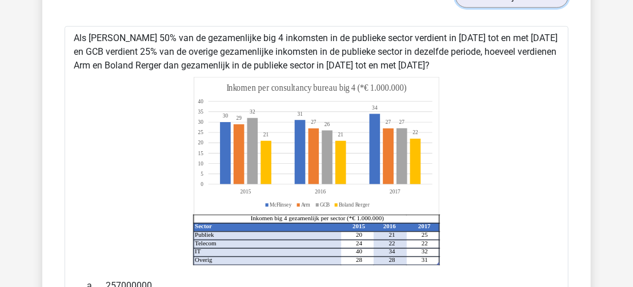
scroll to position [1000, 0]
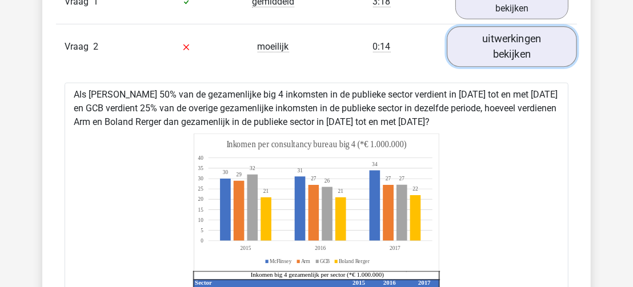
click at [541, 49] on link "uitwerkingen bekijken" at bounding box center [512, 46] width 130 height 41
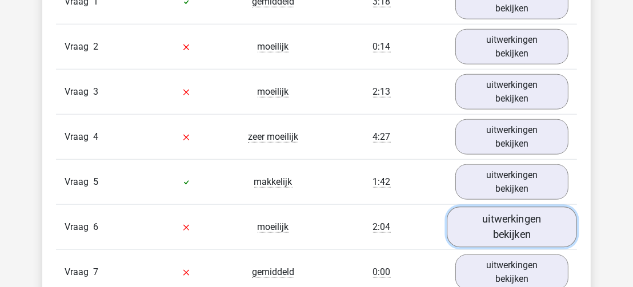
click at [499, 229] on link "uitwerkingen bekijken" at bounding box center [512, 227] width 130 height 41
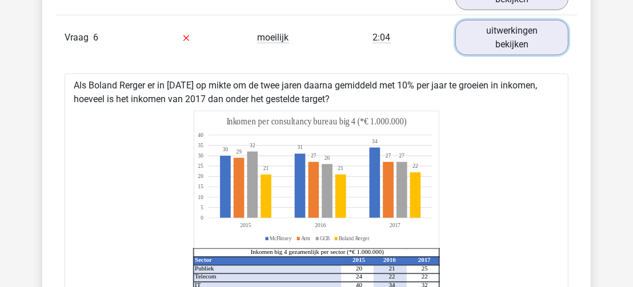
scroll to position [1198, 0]
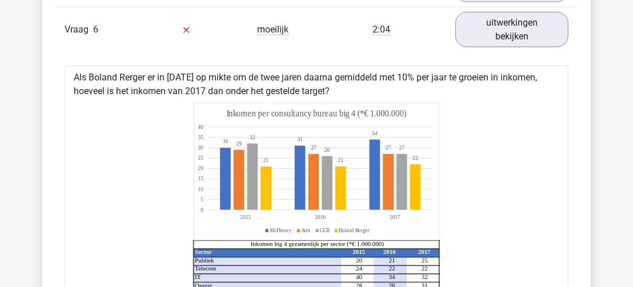
click at [281, 275] on icon at bounding box center [317, 274] width 246 height 1
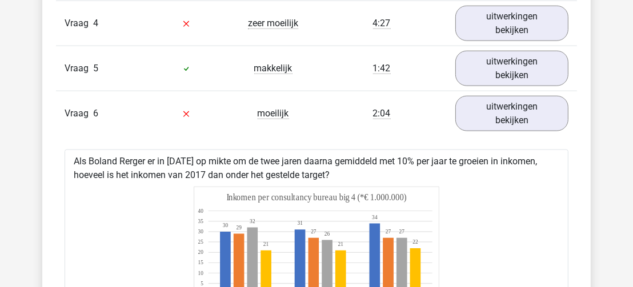
scroll to position [1106, 0]
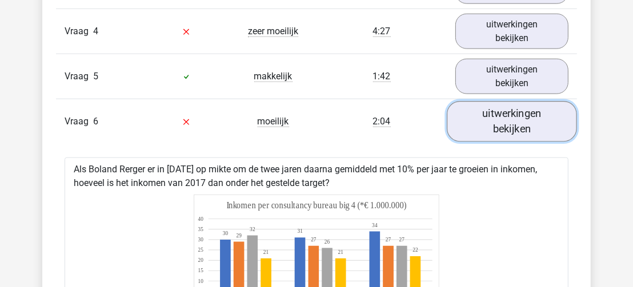
click at [527, 127] on link "uitwerkingen bekijken" at bounding box center [512, 121] width 130 height 41
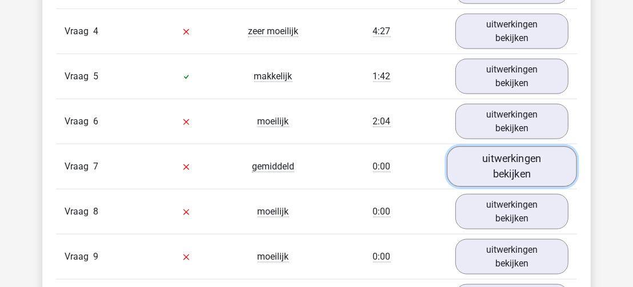
click at [521, 169] on link "uitwerkingen bekijken" at bounding box center [512, 166] width 130 height 41
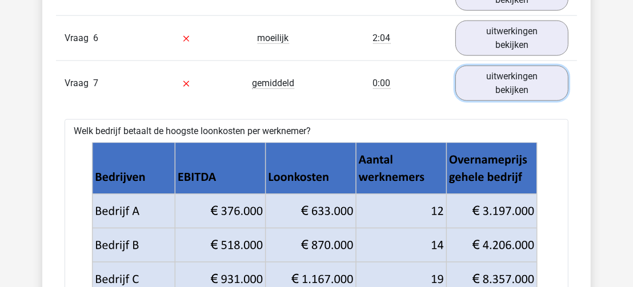
scroll to position [1177, 0]
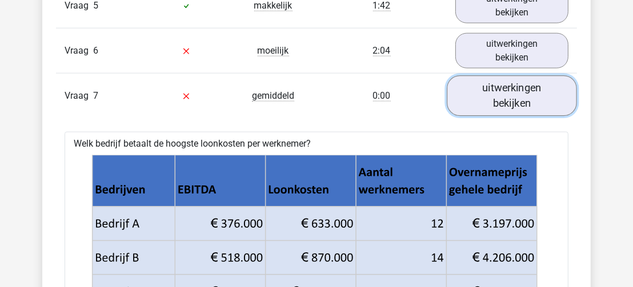
click at [530, 94] on link "uitwerkingen bekijken" at bounding box center [512, 95] width 130 height 41
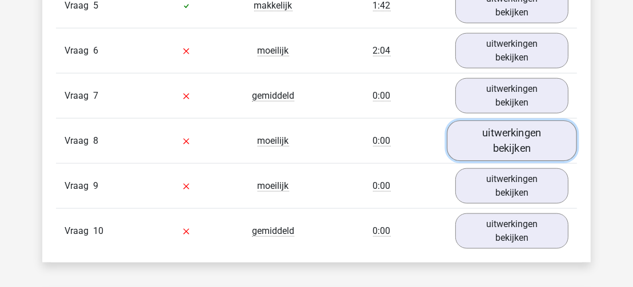
click at [506, 143] on link "uitwerkingen bekijken" at bounding box center [512, 141] width 130 height 41
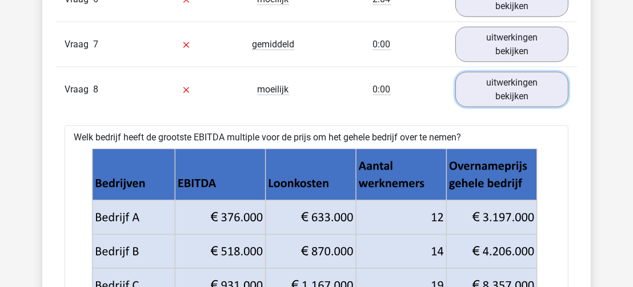
scroll to position [1209, 0]
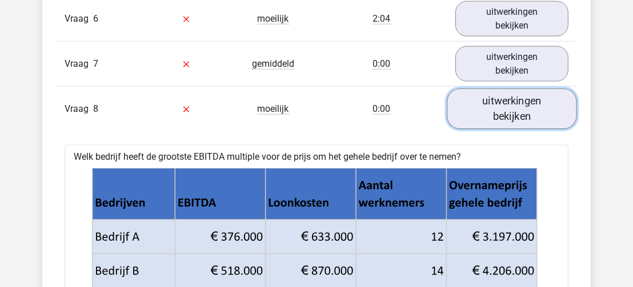
click at [552, 109] on link "uitwerkingen bekijken" at bounding box center [512, 109] width 130 height 41
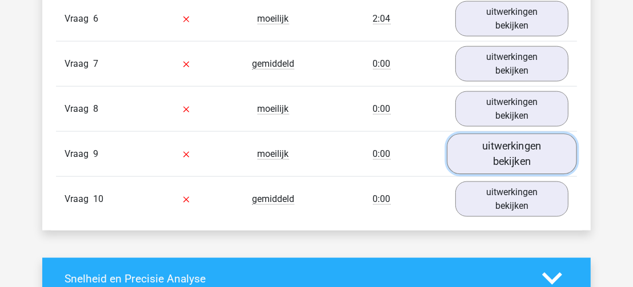
click at [509, 156] on link "uitwerkingen bekijken" at bounding box center [512, 154] width 130 height 41
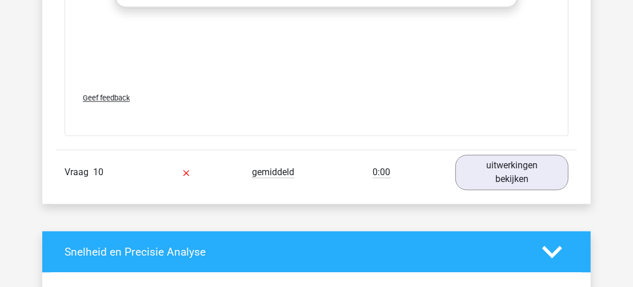
scroll to position [2029, 0]
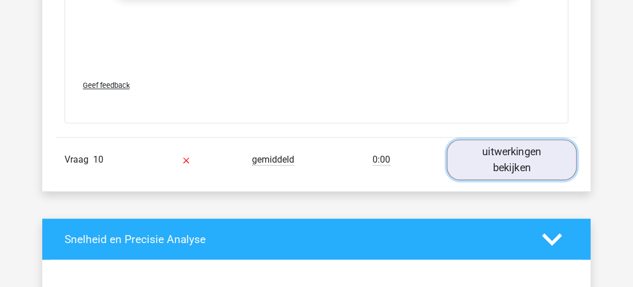
click at [534, 155] on link "uitwerkingen bekijken" at bounding box center [512, 160] width 130 height 41
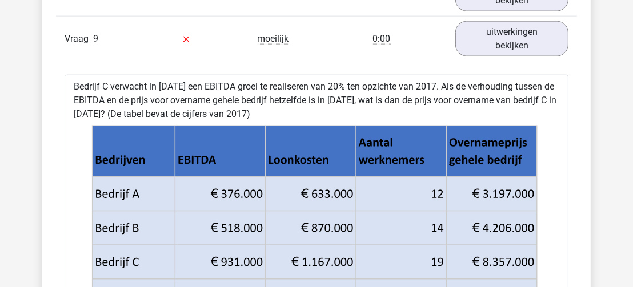
scroll to position [1313, 0]
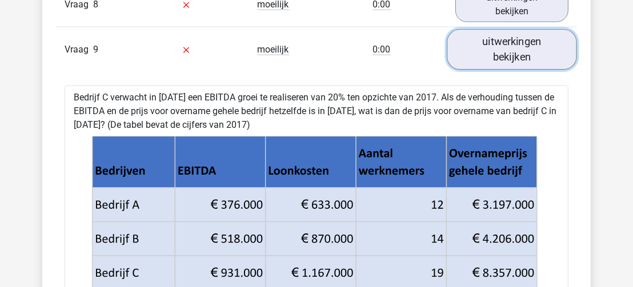
click at [541, 46] on link "uitwerkingen bekijken" at bounding box center [512, 49] width 130 height 41
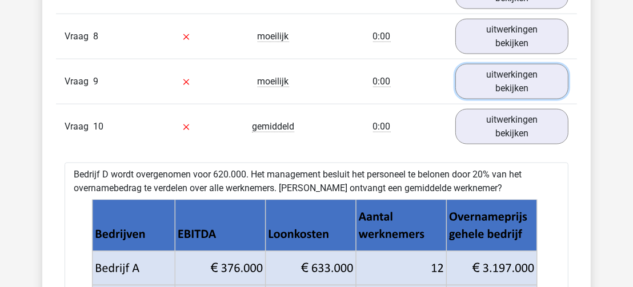
scroll to position [1260, 0]
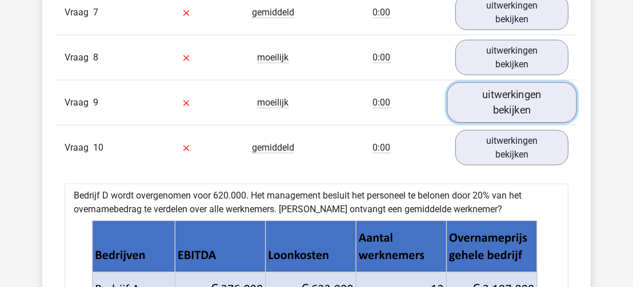
click at [530, 104] on link "uitwerkingen bekijken" at bounding box center [512, 102] width 130 height 41
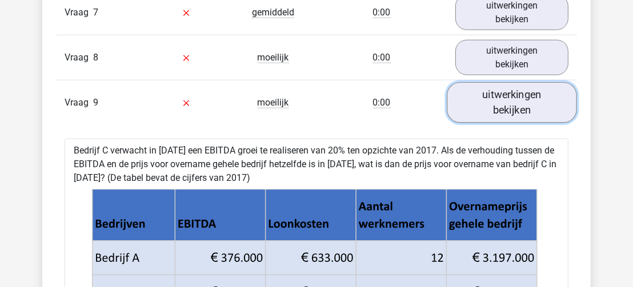
click at [531, 99] on link "uitwerkingen bekijken" at bounding box center [512, 102] width 130 height 41
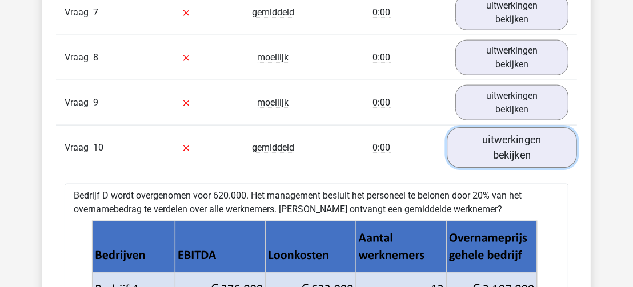
click at [522, 147] on link "uitwerkingen bekijken" at bounding box center [512, 147] width 130 height 41
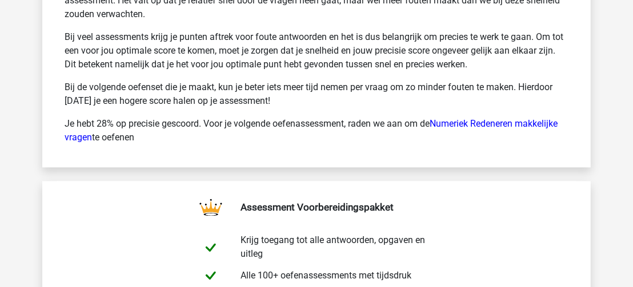
scroll to position [1901, 0]
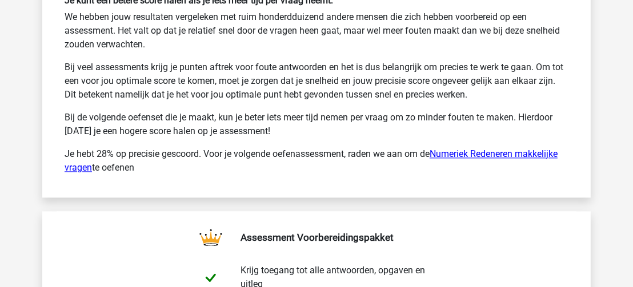
click at [496, 154] on link "Numeriek Redeneren makkelijke vragen" at bounding box center [311, 161] width 493 height 25
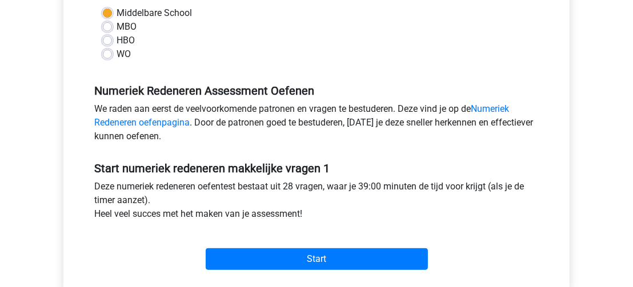
scroll to position [277, 0]
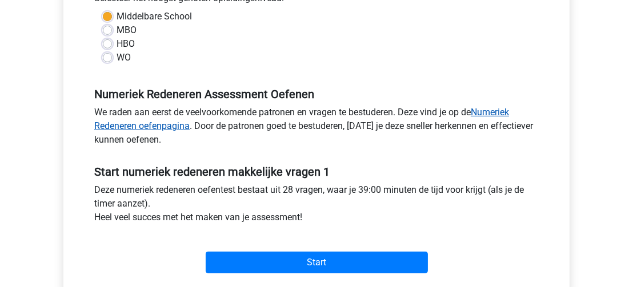
click at [500, 112] on link "Numeriek Redeneren oefenpagina" at bounding box center [301, 119] width 415 height 25
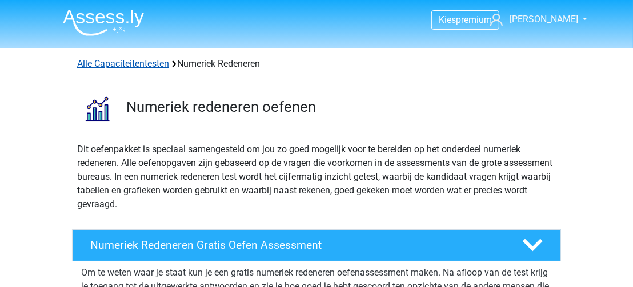
click at [156, 64] on link "Alle Capaciteitentesten" at bounding box center [123, 63] width 92 height 11
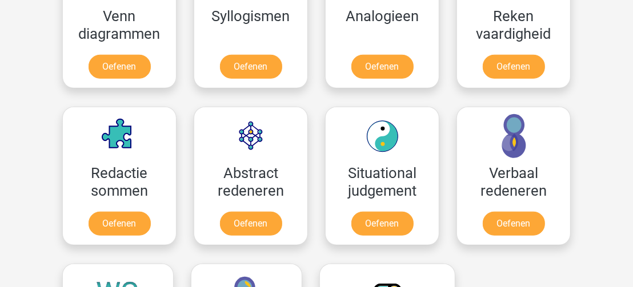
scroll to position [752, 0]
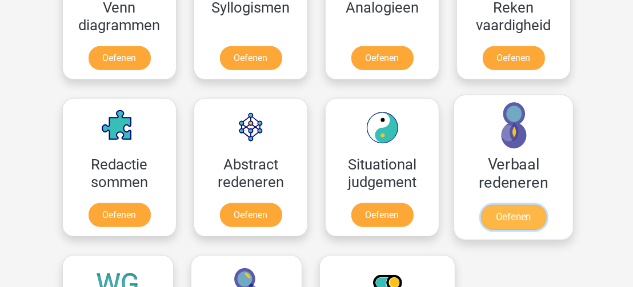
click at [511, 210] on link "Oefenen" at bounding box center [513, 217] width 65 height 25
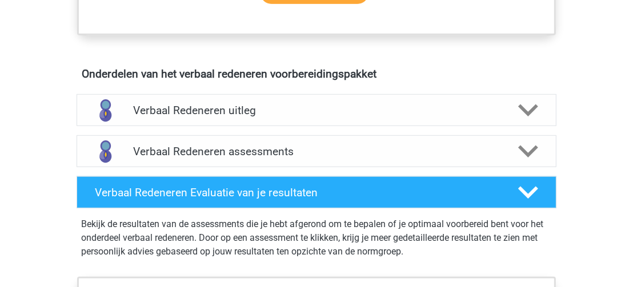
scroll to position [618, 0]
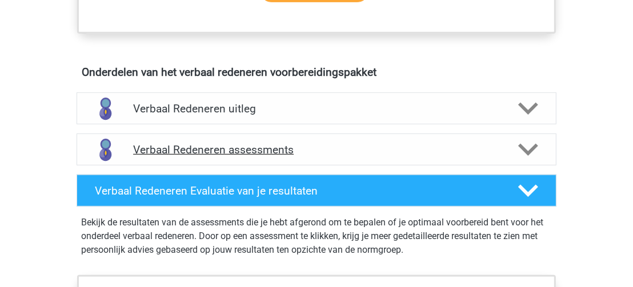
click at [526, 147] on polygon at bounding box center [528, 150] width 20 height 13
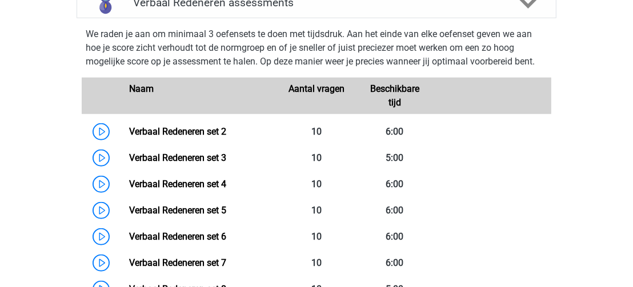
scroll to position [753, 0]
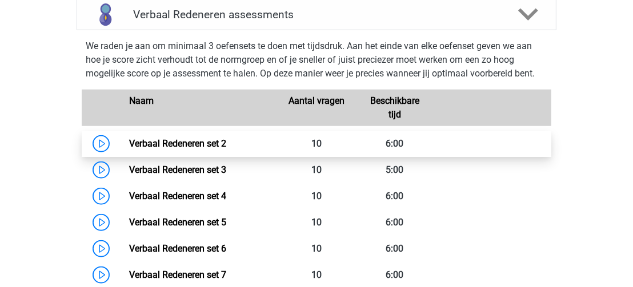
click at [129, 141] on link "Verbaal Redeneren set 2" at bounding box center [177, 143] width 97 height 11
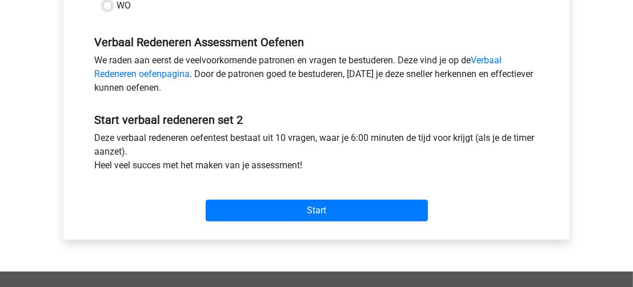
scroll to position [328, 0]
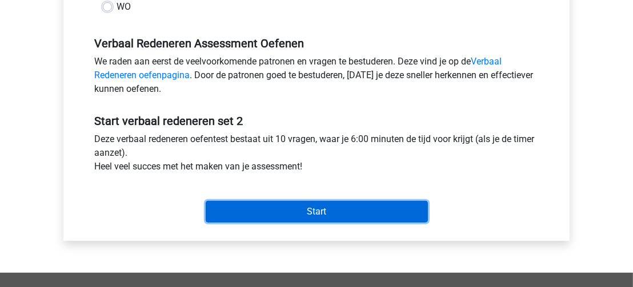
click at [403, 209] on input "Start" at bounding box center [317, 212] width 222 height 22
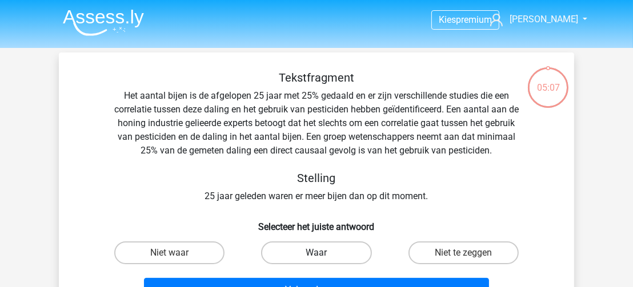
click at [352, 252] on label "Waar" at bounding box center [316, 253] width 110 height 23
click at [324, 253] on input "Waar" at bounding box center [320, 256] width 7 height 7
radio input "true"
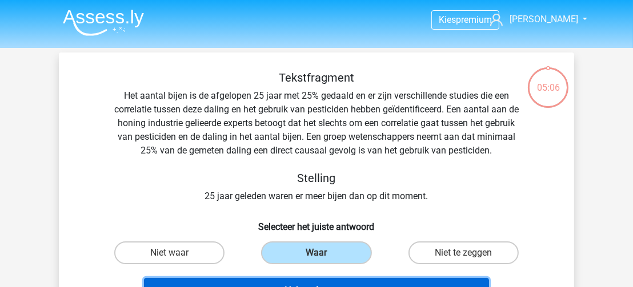
click at [361, 282] on button "Volgende vraag" at bounding box center [317, 290] width 346 height 24
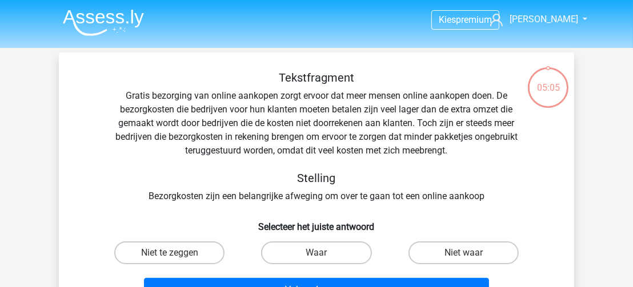
scroll to position [53, 0]
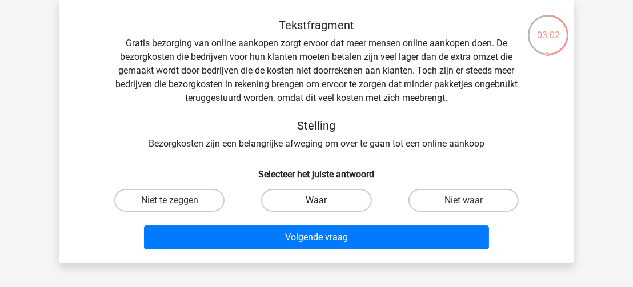
click at [323, 199] on label "Waar" at bounding box center [316, 200] width 110 height 23
click at [323, 201] on input "Waar" at bounding box center [320, 204] width 7 height 7
radio input "true"
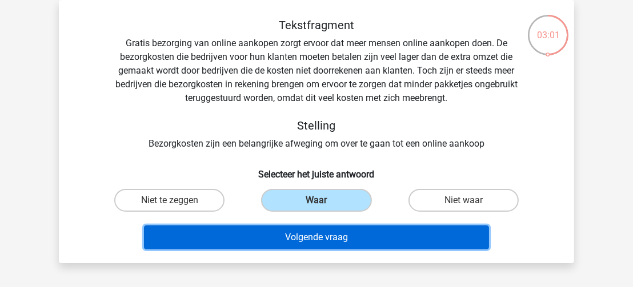
click at [315, 237] on button "Volgende vraag" at bounding box center [317, 238] width 346 height 24
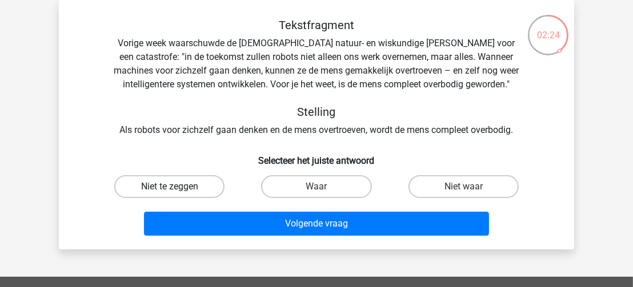
click at [179, 184] on label "Niet te zeggen" at bounding box center [169, 186] width 110 height 23
click at [177, 187] on input "Niet te zeggen" at bounding box center [173, 190] width 7 height 7
radio input "true"
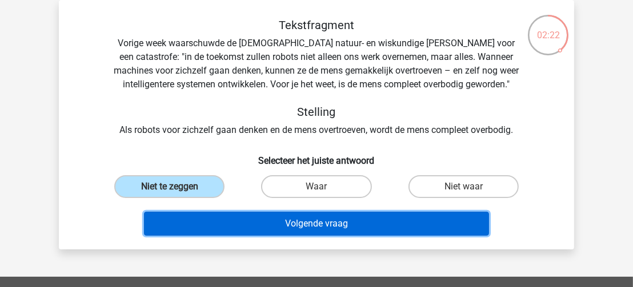
click at [245, 227] on button "Volgende vraag" at bounding box center [317, 224] width 346 height 24
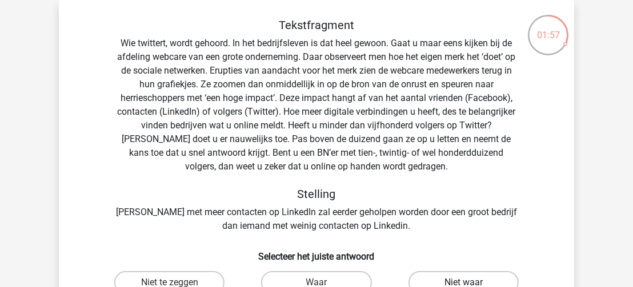
click at [429, 280] on label "Niet waar" at bounding box center [464, 282] width 110 height 23
click at [464, 283] on input "Niet waar" at bounding box center [467, 286] width 7 height 7
radio input "true"
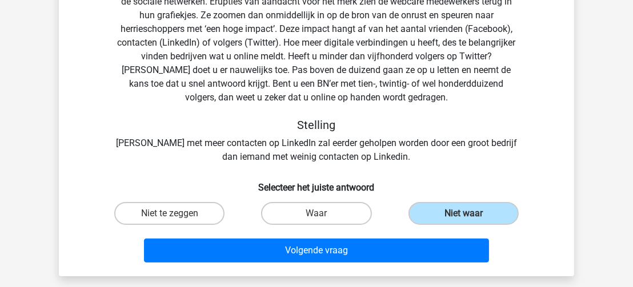
scroll to position [123, 0]
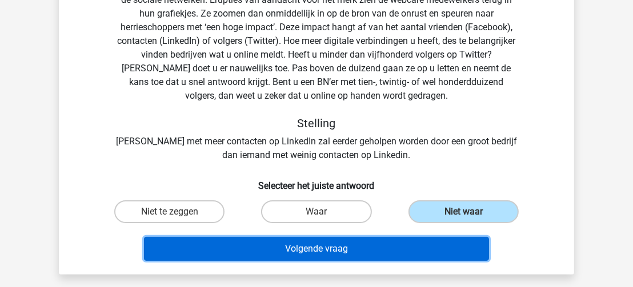
click at [442, 249] on button "Volgende vraag" at bounding box center [317, 249] width 346 height 24
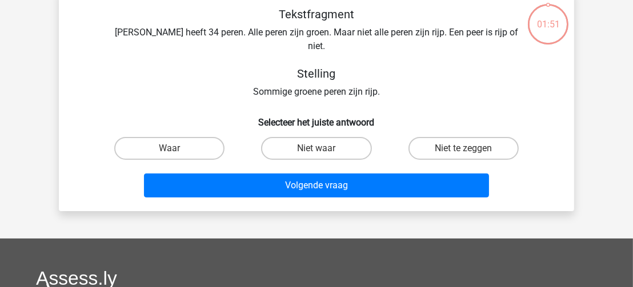
scroll to position [53, 0]
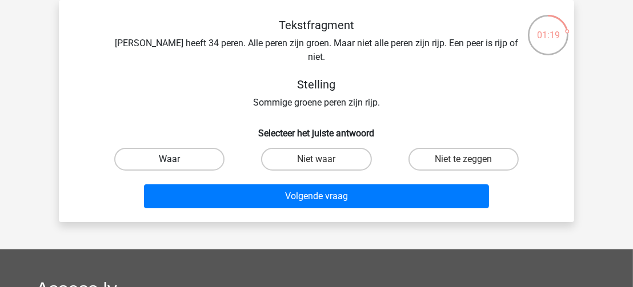
click at [190, 148] on label "Waar" at bounding box center [169, 159] width 110 height 23
click at [177, 159] on input "Waar" at bounding box center [173, 162] width 7 height 7
radio input "true"
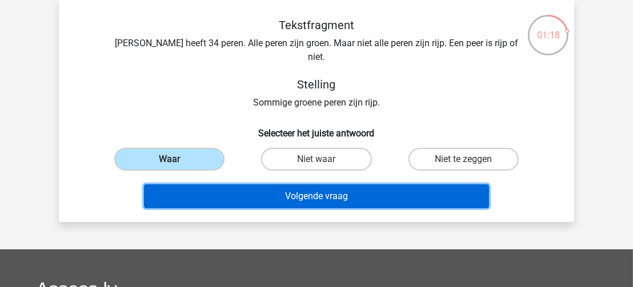
click at [246, 185] on button "Volgende vraag" at bounding box center [317, 197] width 346 height 24
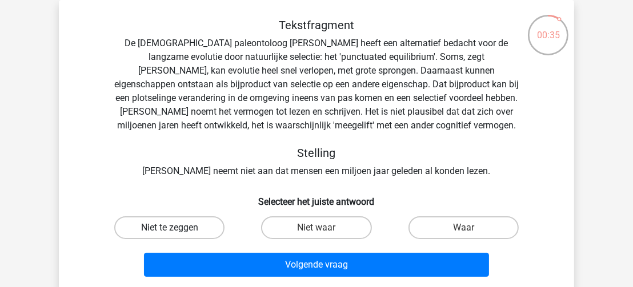
click at [184, 229] on label "Niet te zeggen" at bounding box center [169, 228] width 110 height 23
click at [177, 229] on input "Niet te zeggen" at bounding box center [173, 231] width 7 height 7
radio input "true"
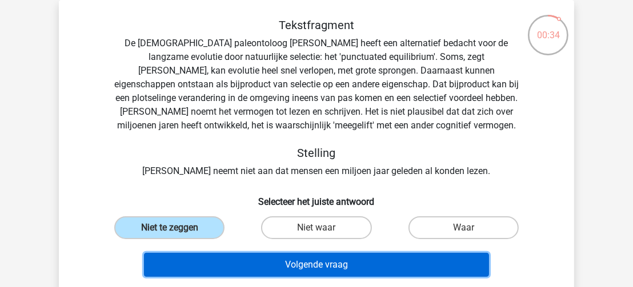
click at [247, 265] on button "Volgende vraag" at bounding box center [317, 265] width 346 height 24
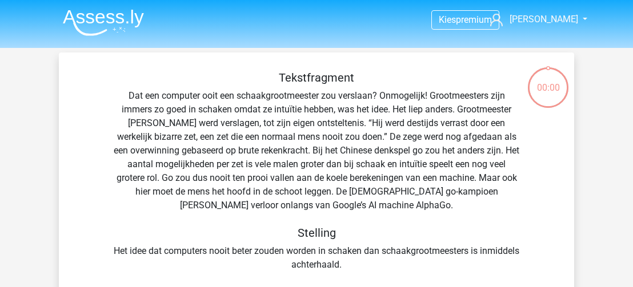
scroll to position [53, 0]
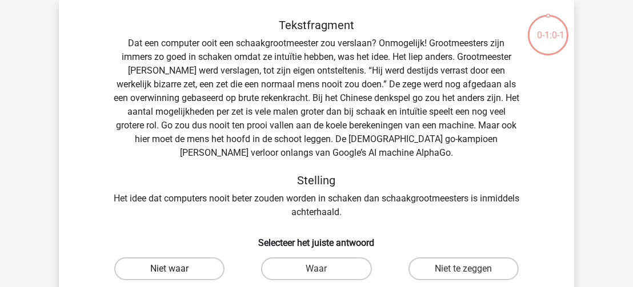
click at [194, 268] on label "Niet waar" at bounding box center [169, 269] width 110 height 23
click at [177, 269] on input "Niet waar" at bounding box center [173, 272] width 7 height 7
radio input "true"
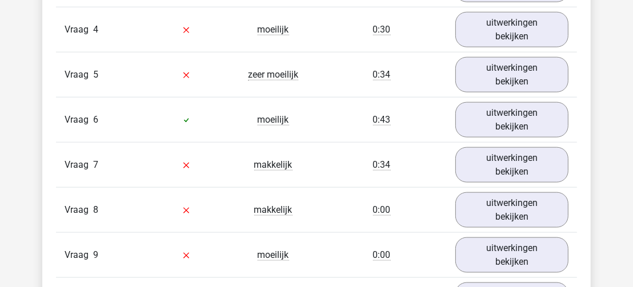
scroll to position [1101, 0]
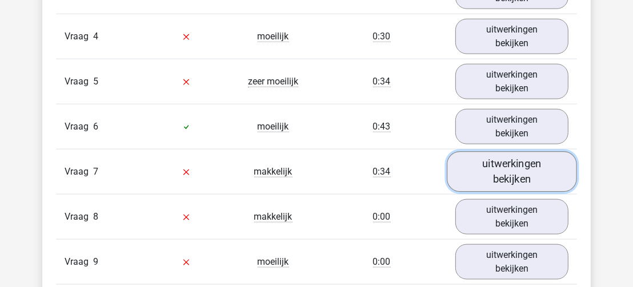
click at [503, 167] on link "uitwerkingen bekijken" at bounding box center [512, 171] width 130 height 41
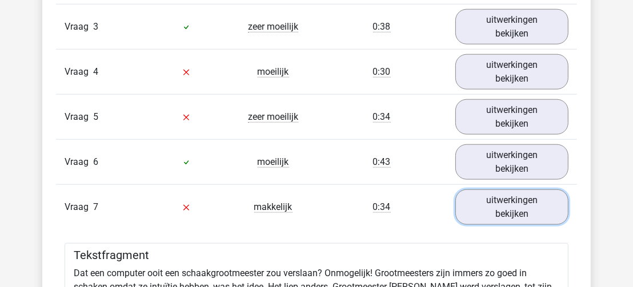
scroll to position [1061, 0]
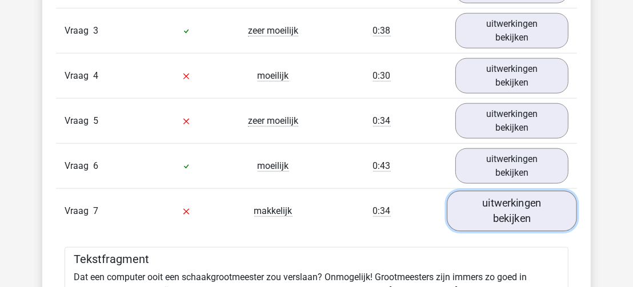
click at [518, 214] on link "uitwerkingen bekijken" at bounding box center [512, 211] width 130 height 41
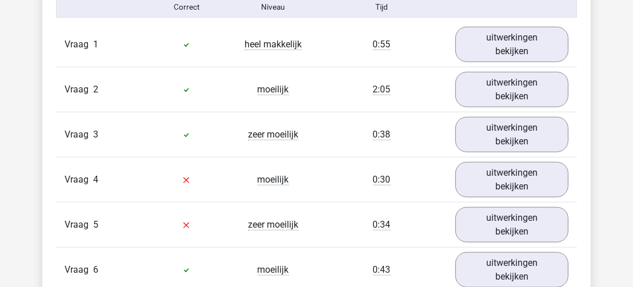
scroll to position [917, 0]
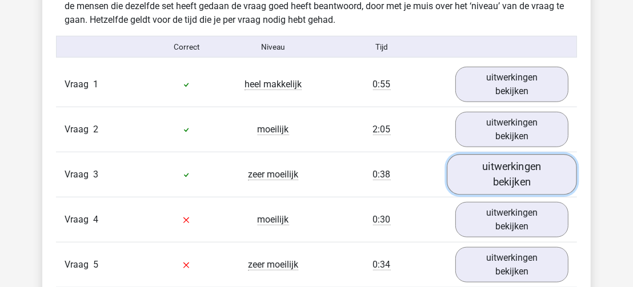
click at [510, 173] on link "uitwerkingen bekijken" at bounding box center [512, 174] width 130 height 41
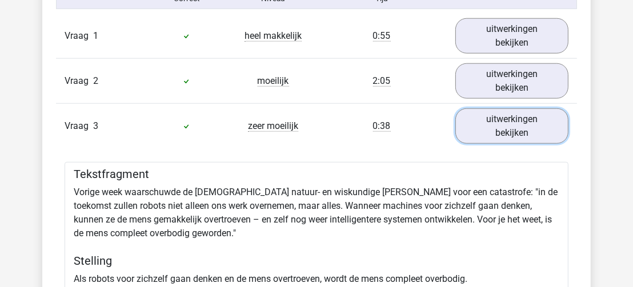
scroll to position [978, 0]
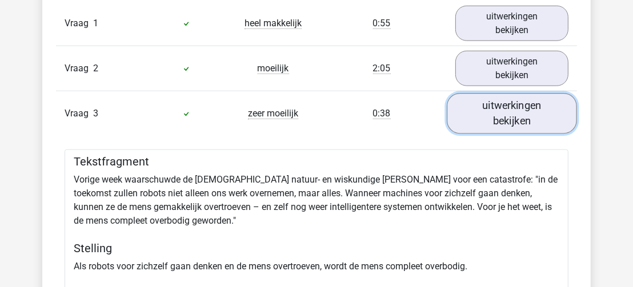
click at [533, 113] on link "uitwerkingen bekijken" at bounding box center [512, 113] width 130 height 41
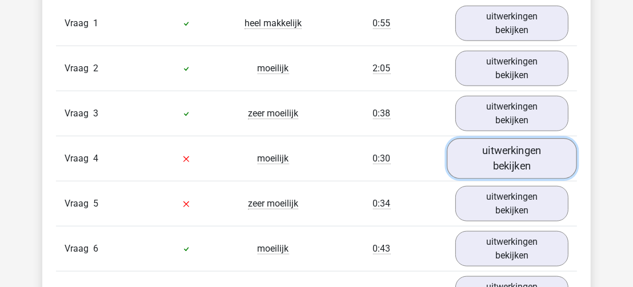
click at [515, 151] on link "uitwerkingen bekijken" at bounding box center [512, 158] width 130 height 41
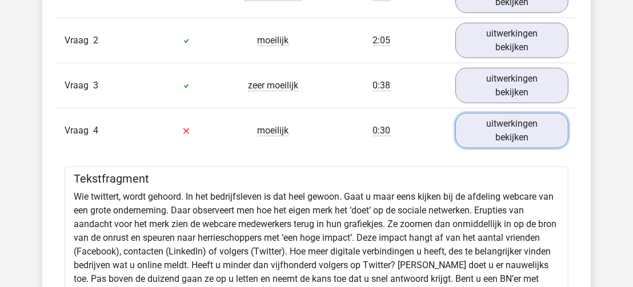
scroll to position [1002, 0]
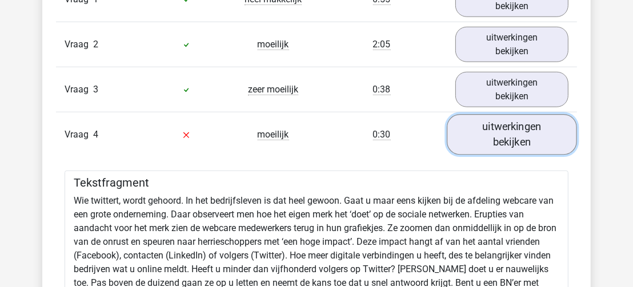
click at [536, 135] on link "uitwerkingen bekijken" at bounding box center [512, 134] width 130 height 41
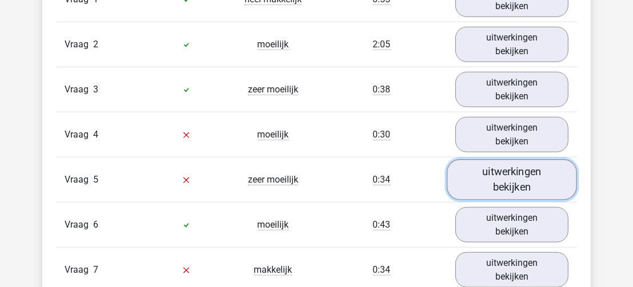
click at [520, 178] on link "uitwerkingen bekijken" at bounding box center [512, 179] width 130 height 41
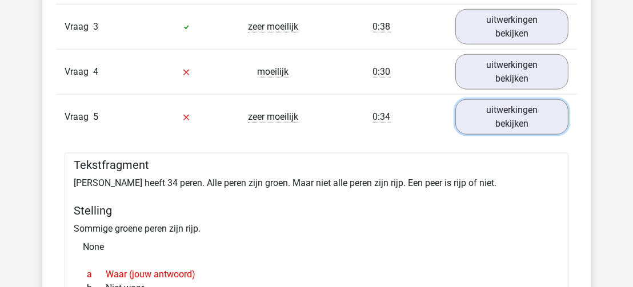
scroll to position [1061, 0]
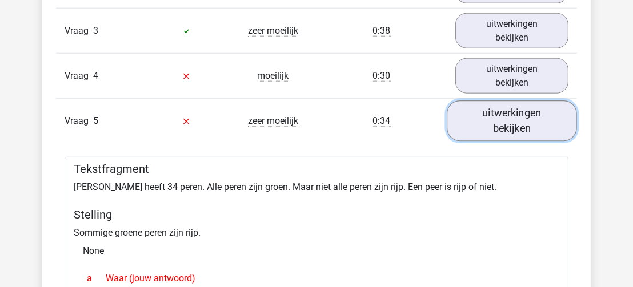
click at [547, 118] on link "uitwerkingen bekijken" at bounding box center [512, 121] width 130 height 41
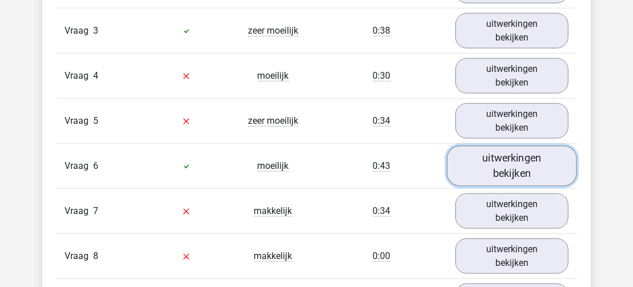
click at [518, 166] on link "uitwerkingen bekijken" at bounding box center [512, 166] width 130 height 41
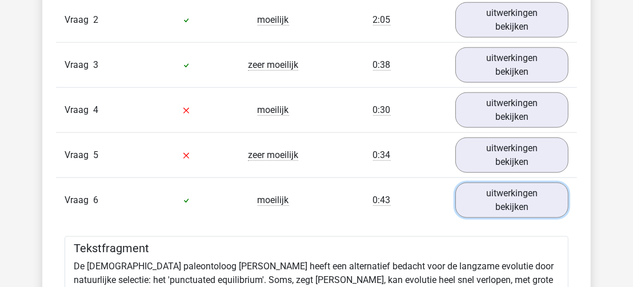
scroll to position [1118, 0]
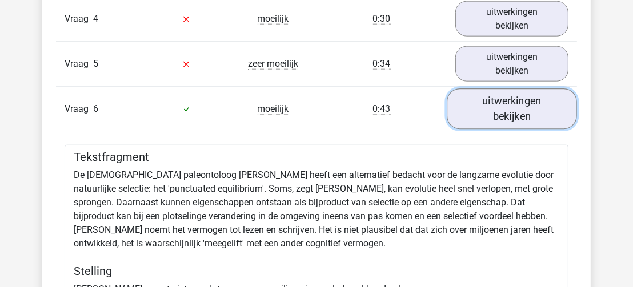
click at [539, 109] on link "uitwerkingen bekijken" at bounding box center [512, 109] width 130 height 41
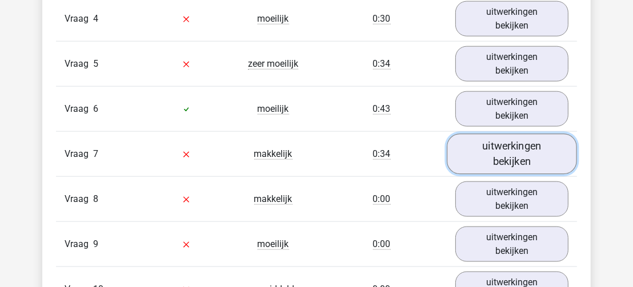
click at [509, 149] on link "uitwerkingen bekijken" at bounding box center [512, 154] width 130 height 41
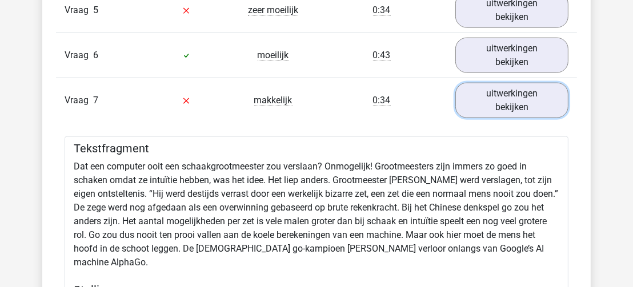
scroll to position [1164, 0]
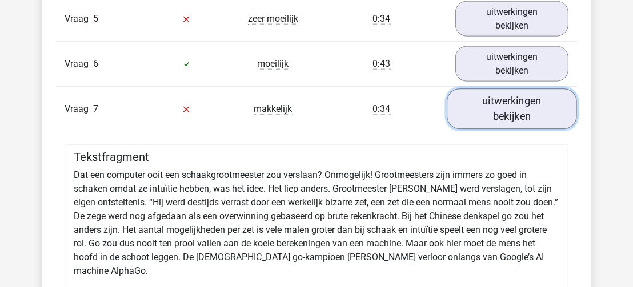
click at [516, 103] on link "uitwerkingen bekijken" at bounding box center [512, 109] width 130 height 41
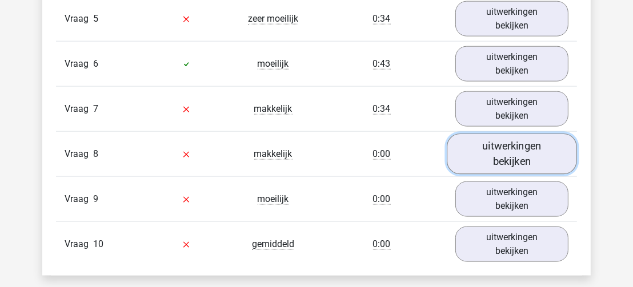
click at [515, 144] on link "uitwerkingen bekijken" at bounding box center [512, 154] width 130 height 41
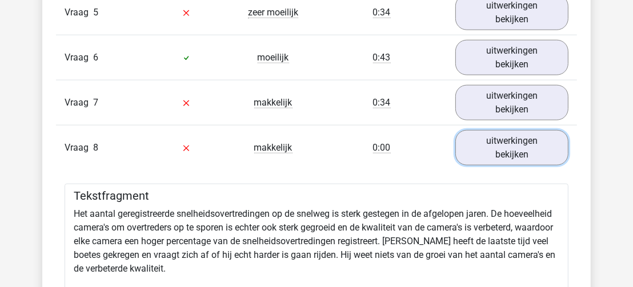
scroll to position [1166, 0]
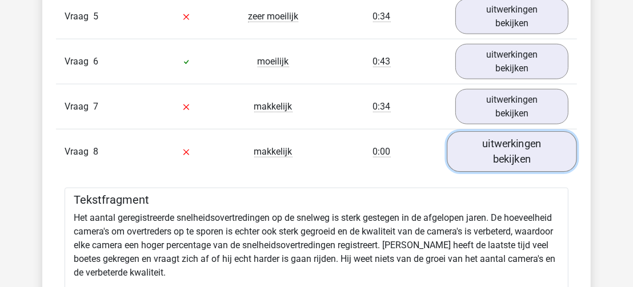
click at [520, 144] on link "uitwerkingen bekijken" at bounding box center [512, 151] width 130 height 41
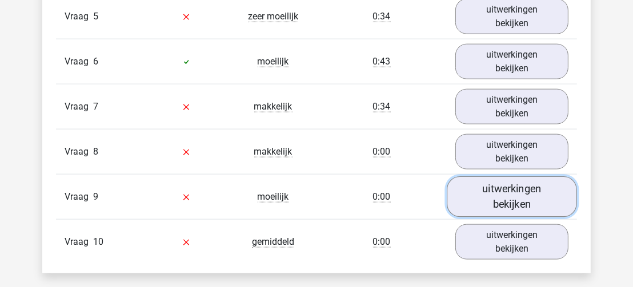
click at [504, 190] on link "uitwerkingen bekijken" at bounding box center [512, 197] width 130 height 41
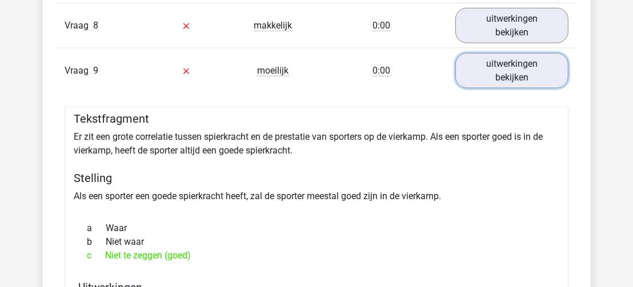
scroll to position [1296, 0]
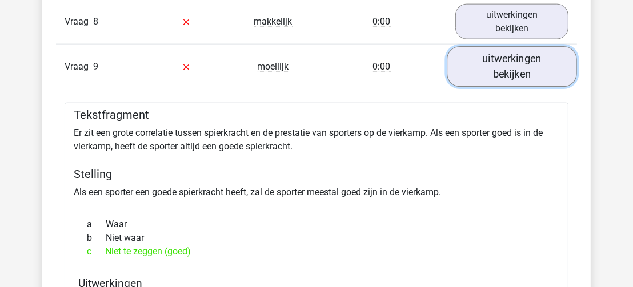
click at [536, 63] on link "uitwerkingen bekijken" at bounding box center [512, 66] width 130 height 41
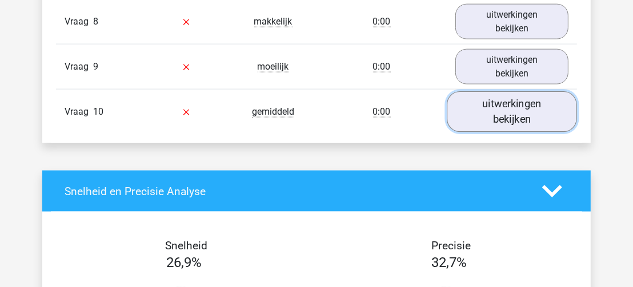
click at [522, 101] on link "uitwerkingen bekijken" at bounding box center [512, 111] width 130 height 41
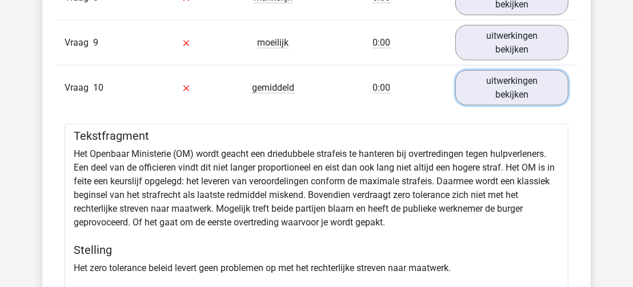
scroll to position [1316, 0]
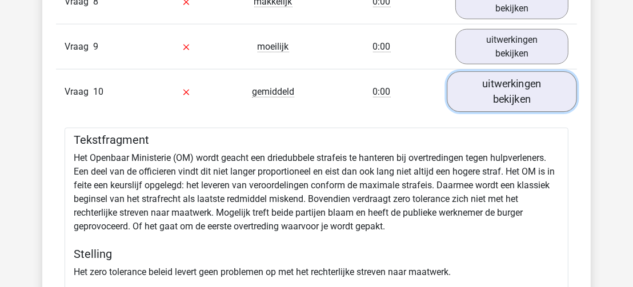
click at [528, 81] on link "uitwerkingen bekijken" at bounding box center [512, 91] width 130 height 41
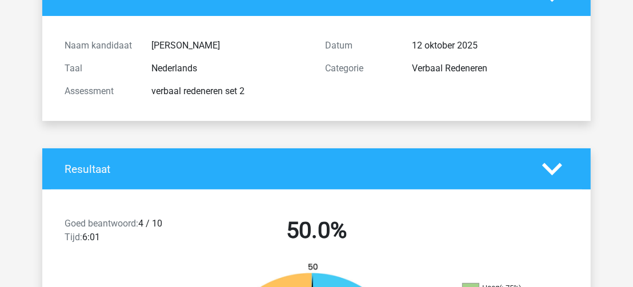
scroll to position [0, 0]
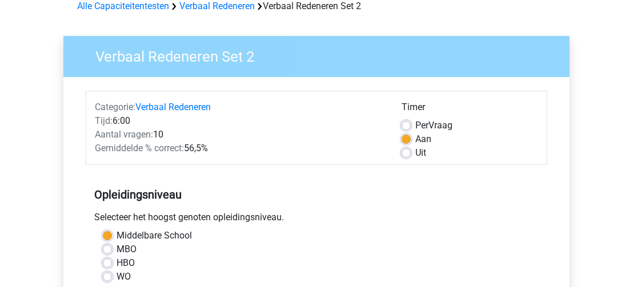
scroll to position [57, 0]
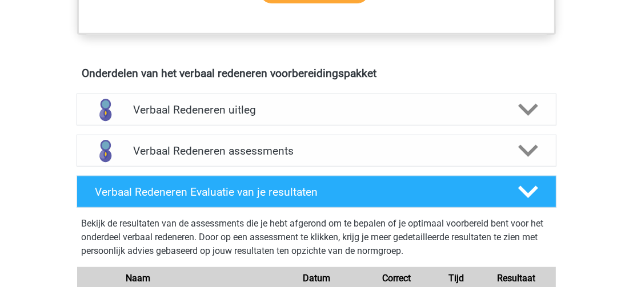
scroll to position [575, 0]
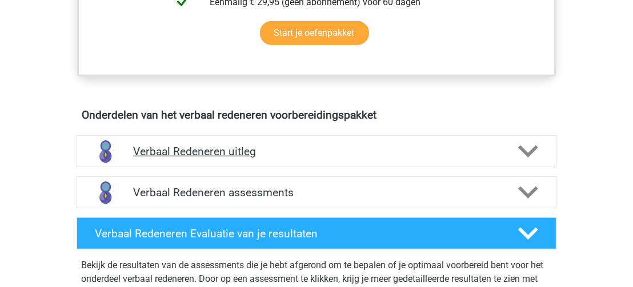
click at [531, 150] on polygon at bounding box center [528, 152] width 20 height 13
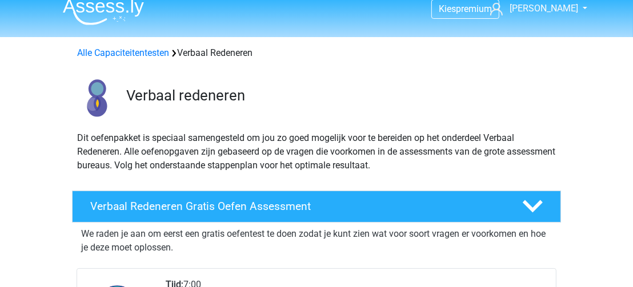
scroll to position [0, 0]
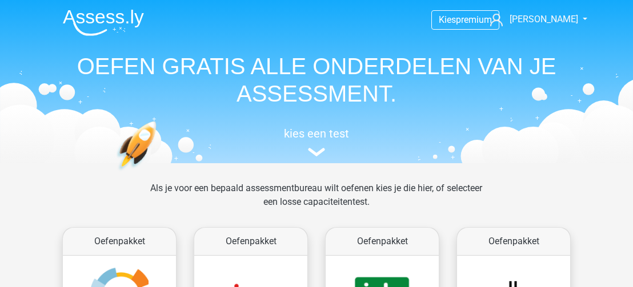
scroll to position [752, 0]
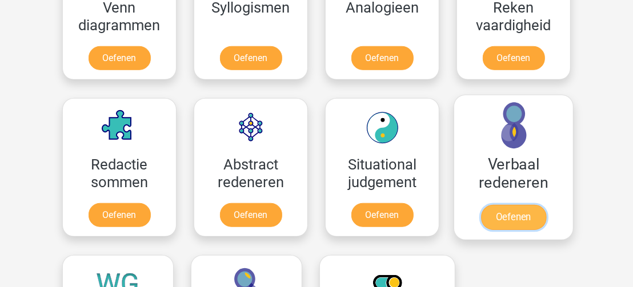
click at [512, 215] on link "Oefenen" at bounding box center [513, 217] width 65 height 25
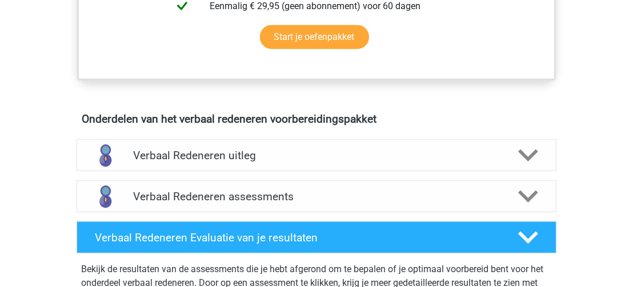
scroll to position [569, 0]
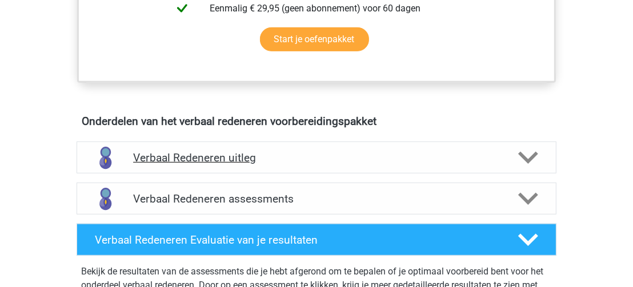
click at [530, 152] on icon at bounding box center [528, 158] width 20 height 20
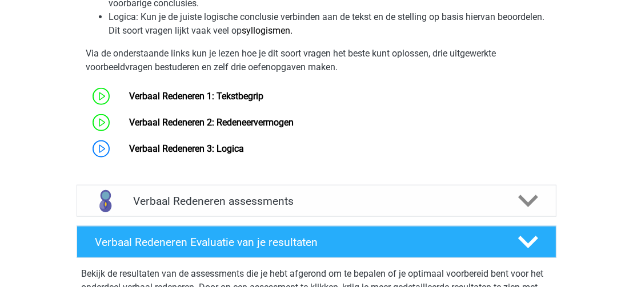
scroll to position [966, 0]
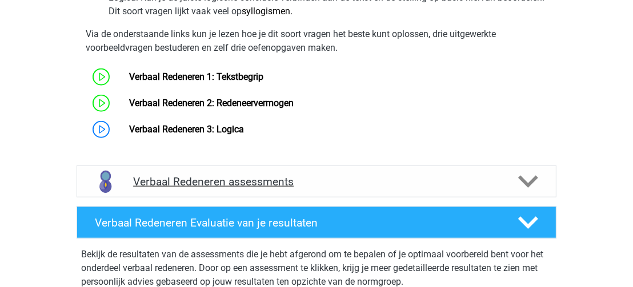
click at [529, 183] on polygon at bounding box center [528, 182] width 20 height 13
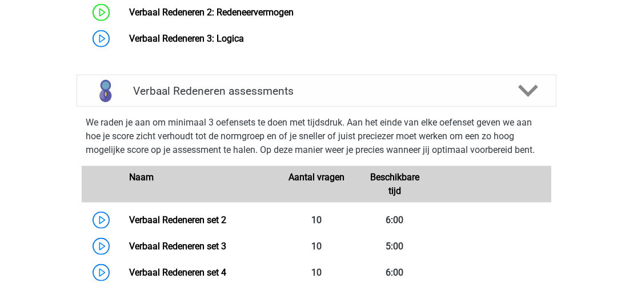
scroll to position [1052, 0]
